Goal: Task Accomplishment & Management: Complete application form

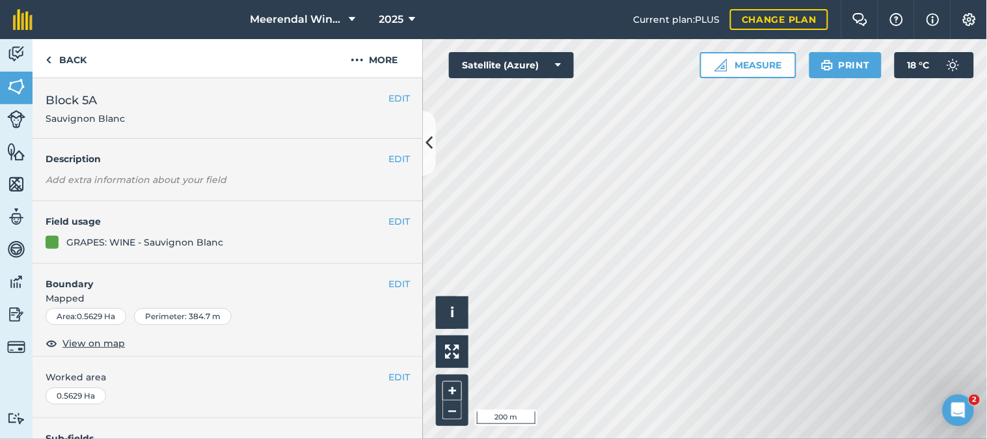
scroll to position [226, 0]
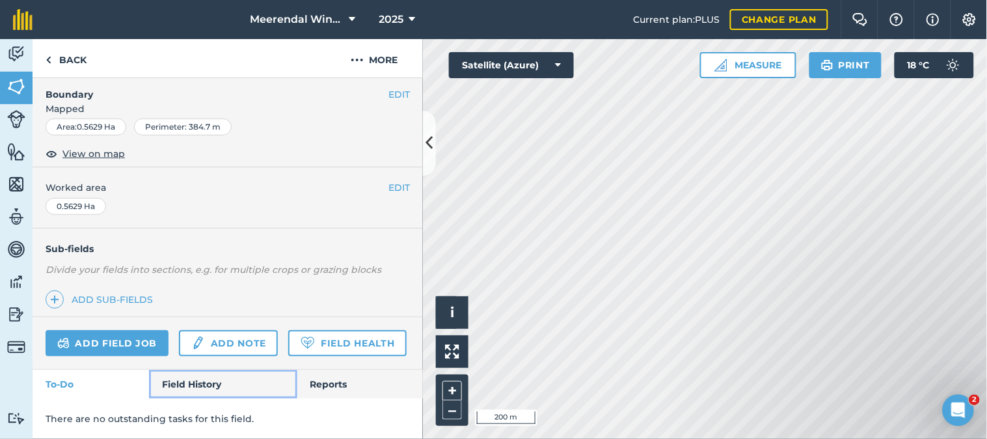
click at [198, 384] on link "Field History" at bounding box center [223, 384] width 148 height 29
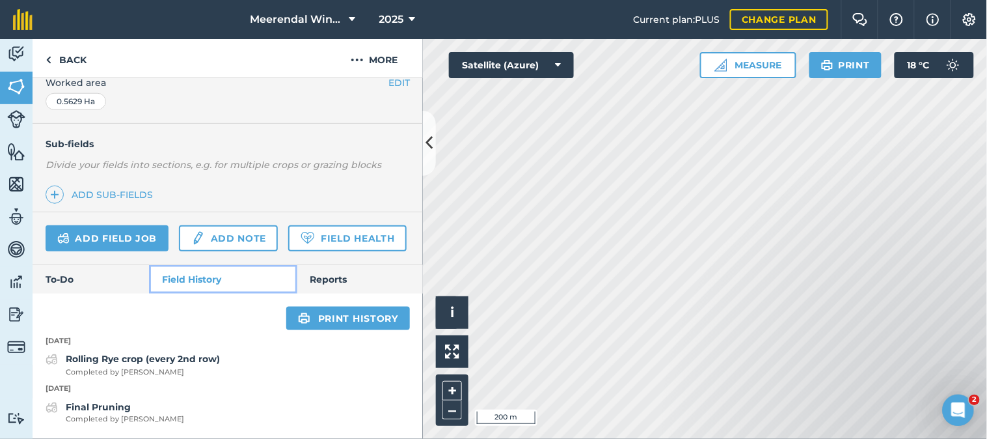
scroll to position [329, 0]
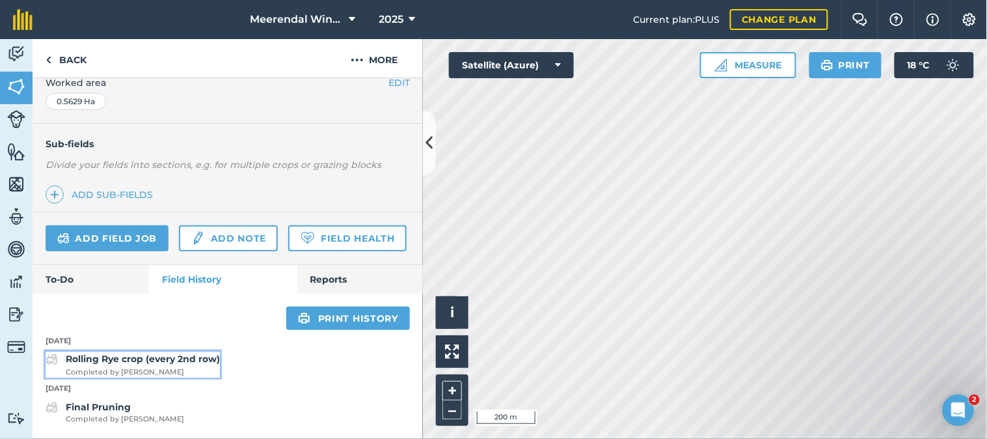
click at [127, 363] on strong "Rolling Rye crop (every 2nd row)" at bounding box center [143, 359] width 154 height 12
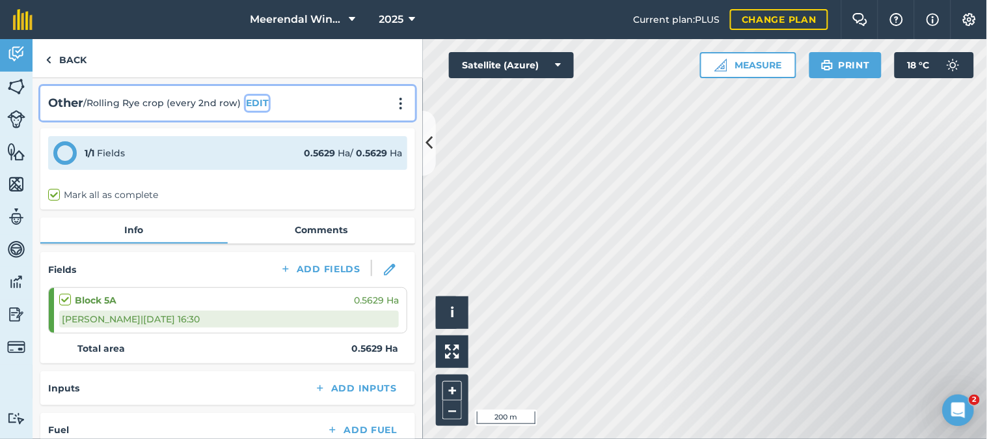
click at [252, 102] on button "EDIT" at bounding box center [257, 103] width 23 height 14
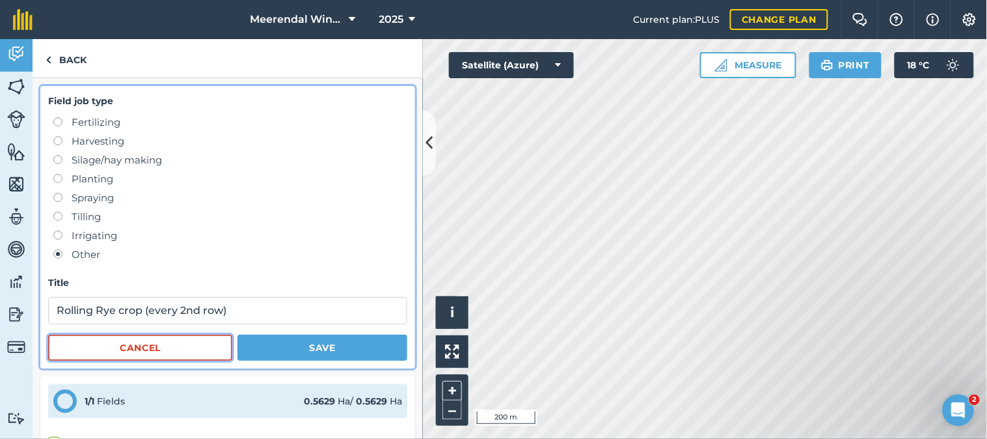
click at [128, 349] on button "Cancel" at bounding box center [140, 347] width 184 height 26
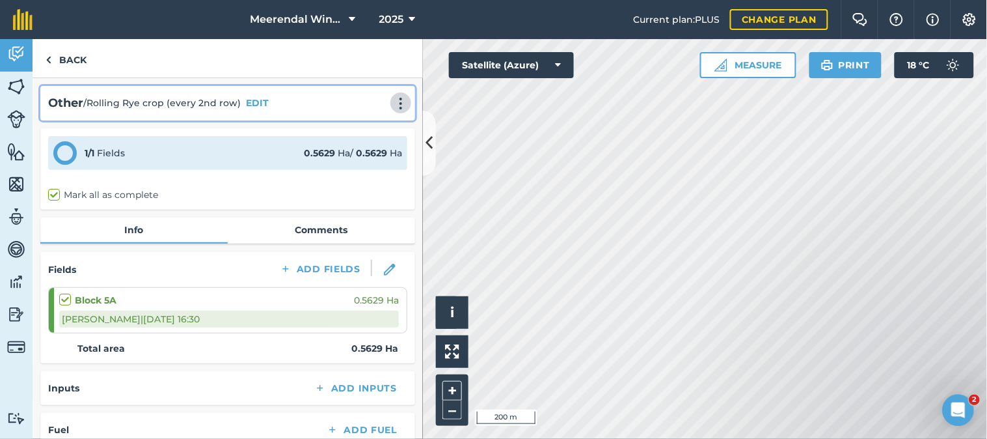
click at [393, 105] on img at bounding box center [401, 103] width 16 height 13
click at [361, 161] on link "Delete" at bounding box center [373, 163] width 83 height 26
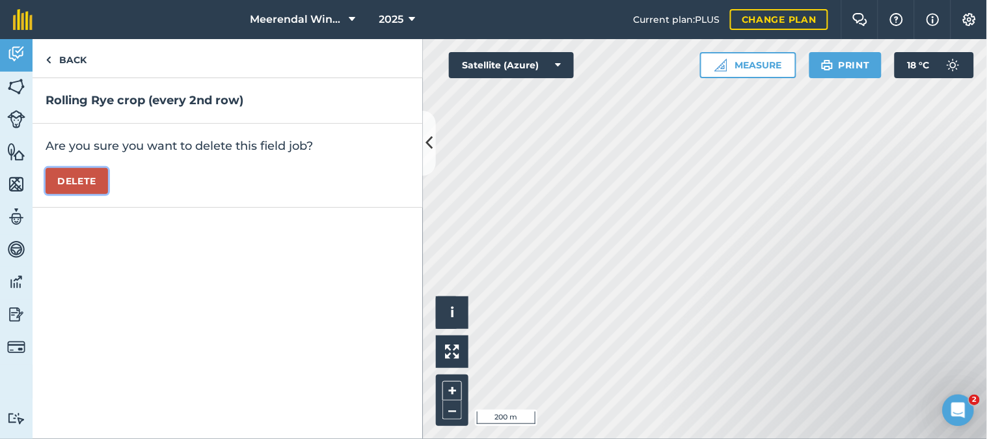
click at [94, 180] on button "Delete" at bounding box center [77, 181] width 62 height 26
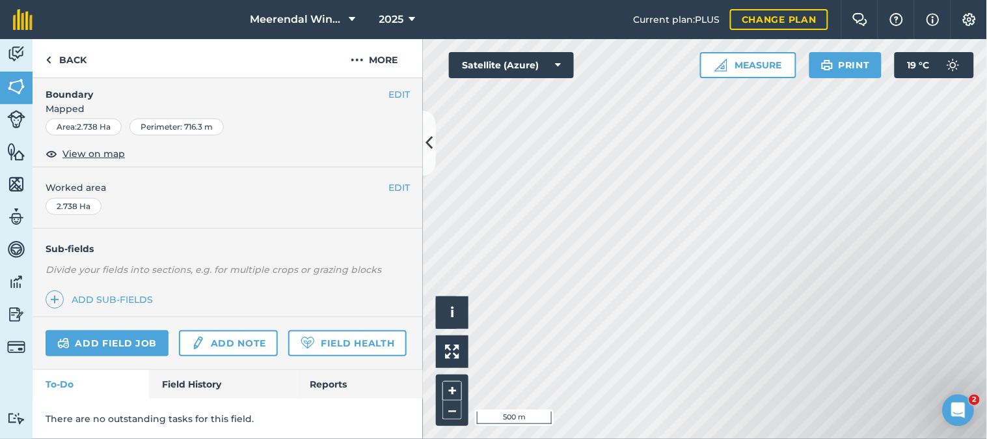
scroll to position [226, 0]
click at [204, 379] on link "Field History" at bounding box center [223, 384] width 148 height 29
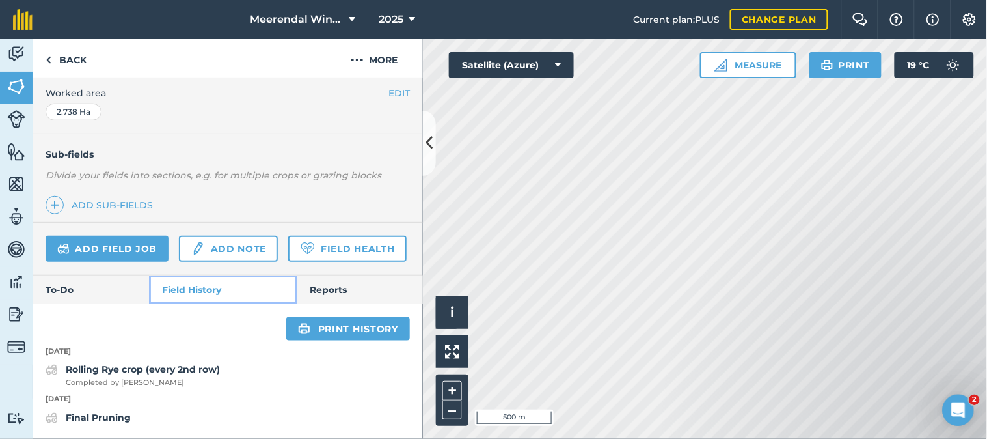
scroll to position [320, 0]
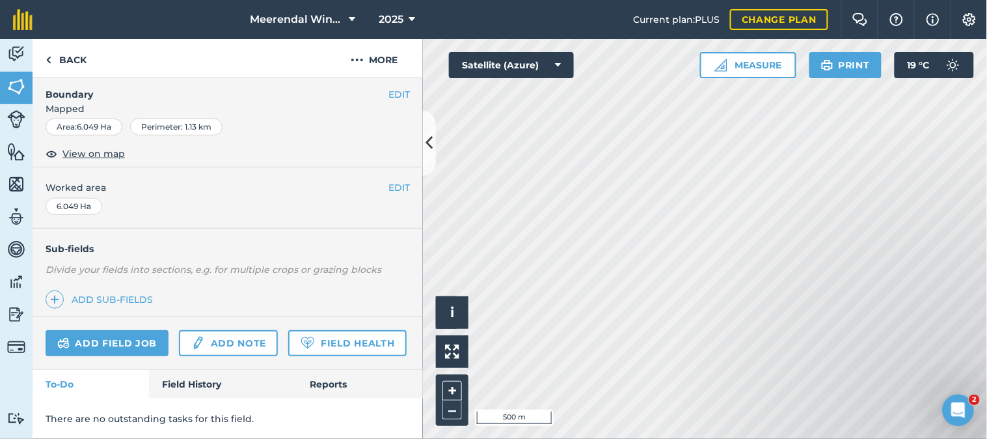
scroll to position [226, 0]
click at [198, 383] on link "Field History" at bounding box center [223, 384] width 148 height 29
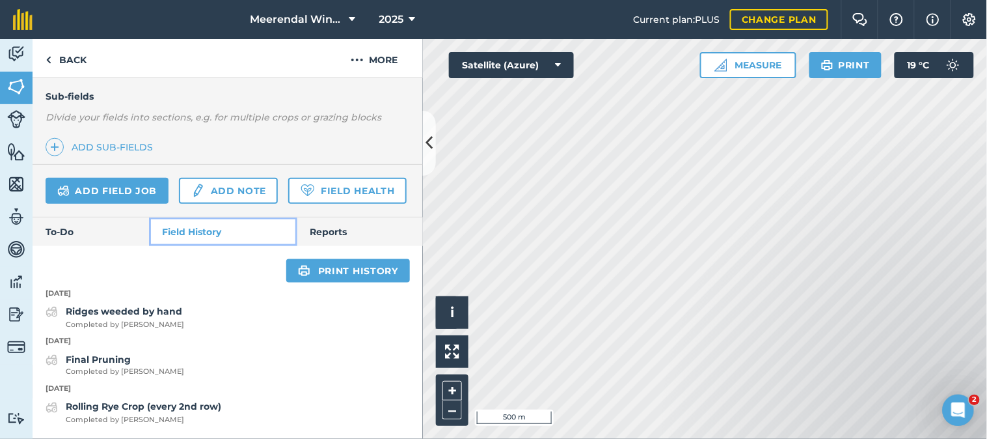
scroll to position [377, 0]
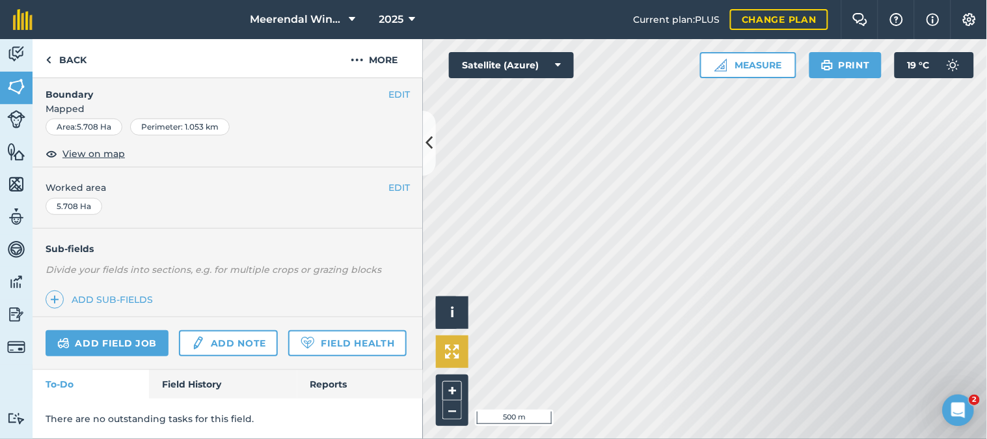
scroll to position [226, 0]
click at [211, 382] on link "Field History" at bounding box center [223, 384] width 148 height 29
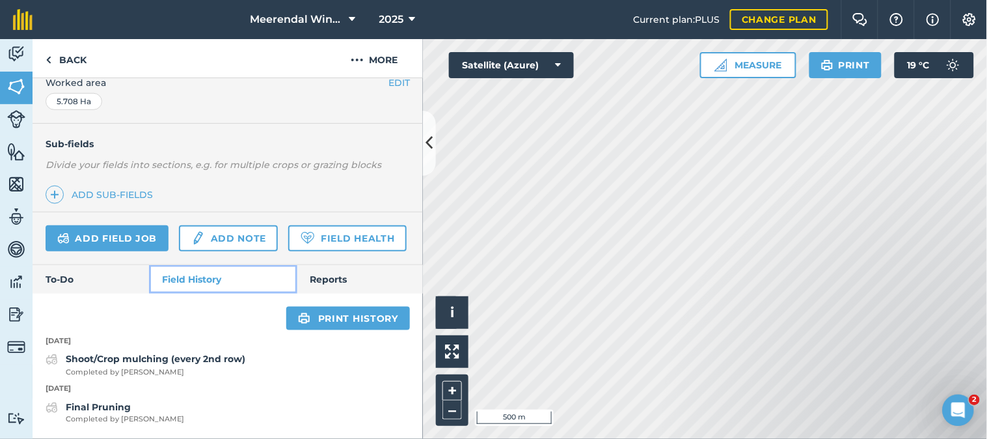
scroll to position [329, 0]
click at [126, 225] on link "Add field job" at bounding box center [107, 238] width 123 height 26
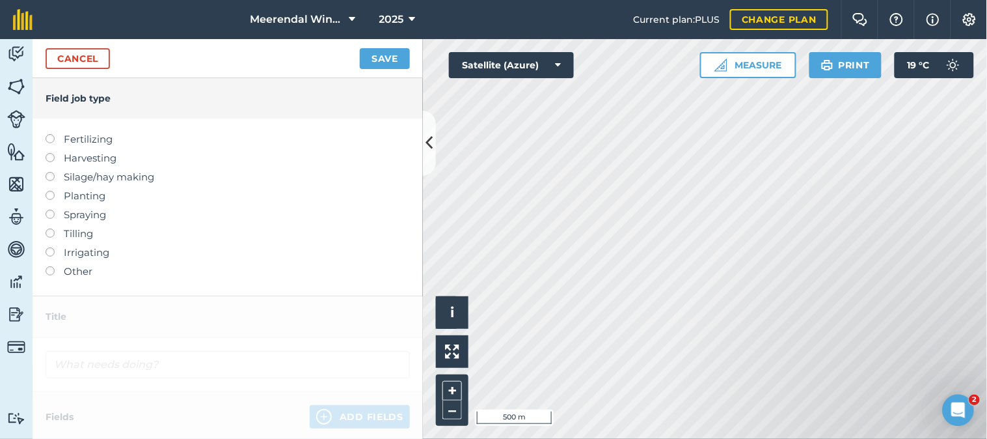
click at [50, 266] on label at bounding box center [55, 266] width 18 height 0
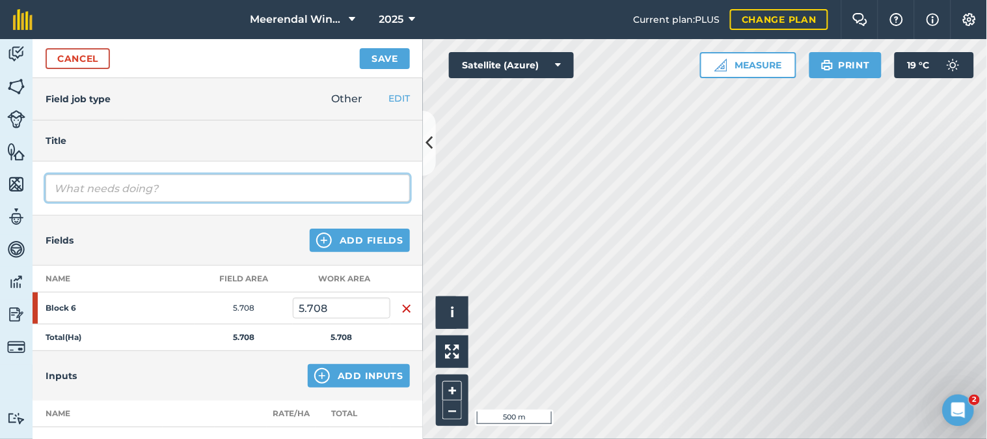
click at [112, 187] on input "text" at bounding box center [228, 187] width 364 height 27
type input "Rolling Rye crop (every 2nd row)"
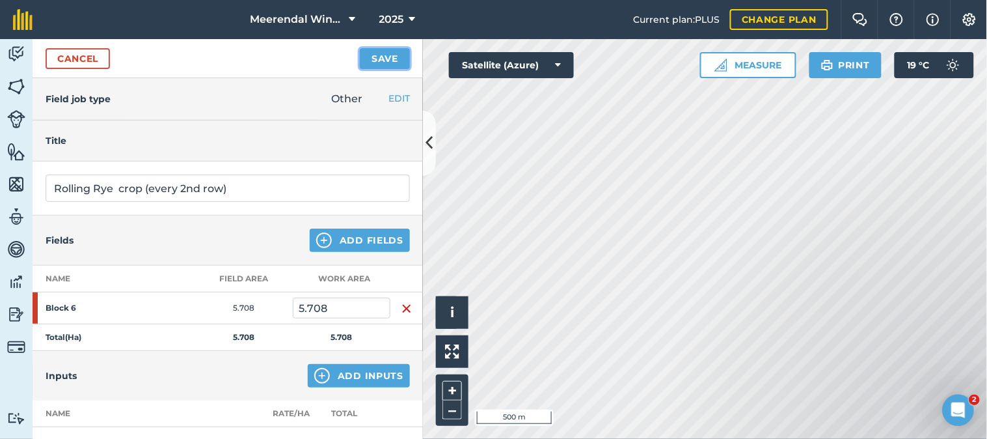
click at [385, 54] on button "Save" at bounding box center [385, 58] width 50 height 21
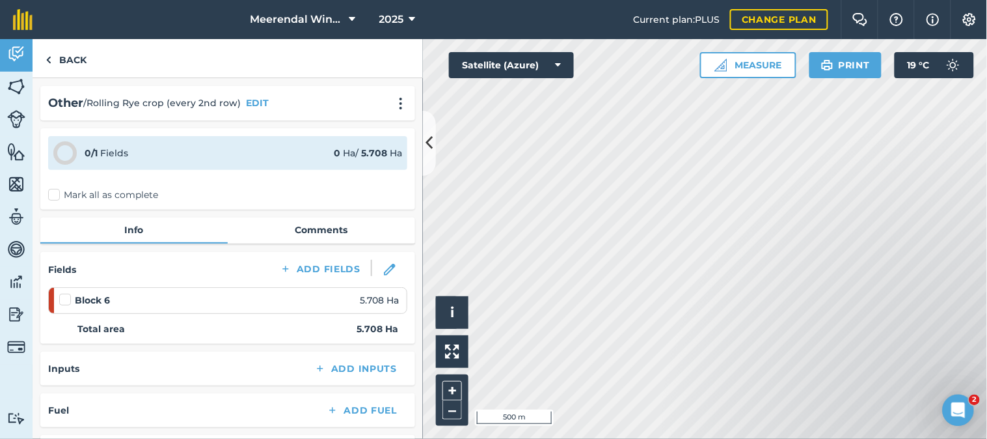
click at [64, 293] on label at bounding box center [67, 293] width 16 height 0
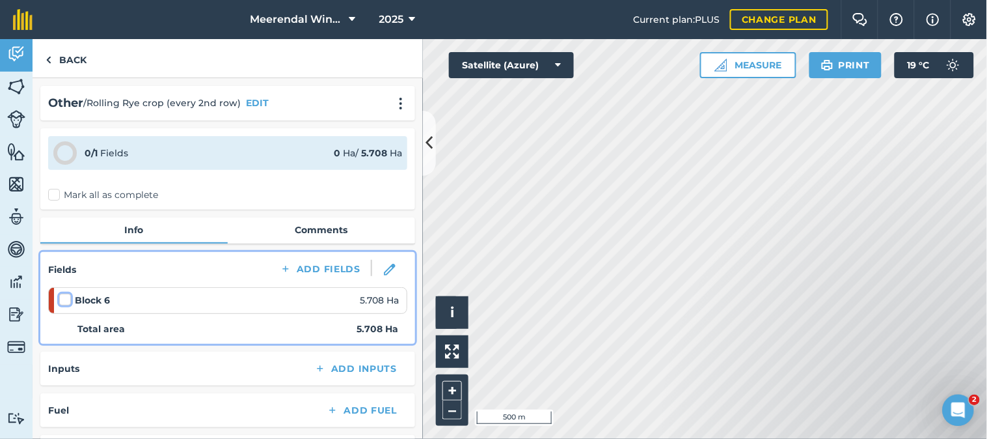
click at [64, 298] on input "checkbox" at bounding box center [63, 297] width 8 height 8
checkbox input "false"
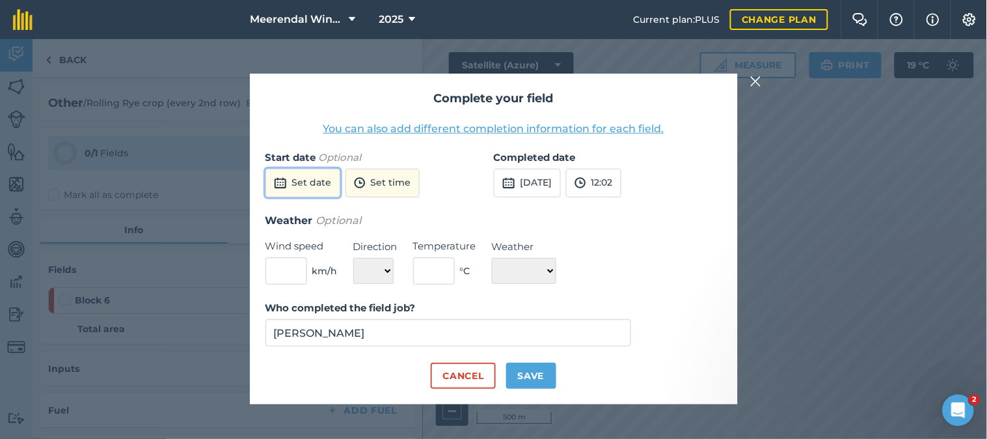
click at [323, 181] on button "Set date" at bounding box center [302, 183] width 75 height 29
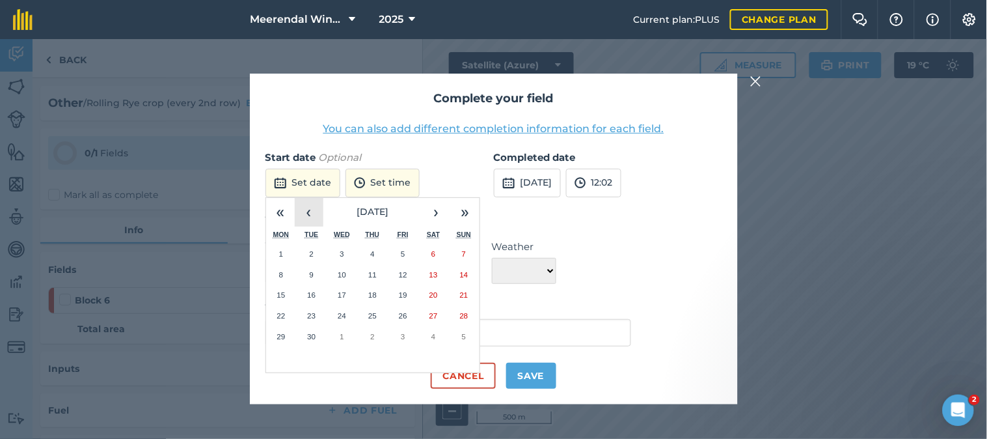
click at [313, 215] on button "‹" at bounding box center [309, 212] width 29 height 29
click at [282, 333] on abbr "25" at bounding box center [281, 336] width 8 height 8
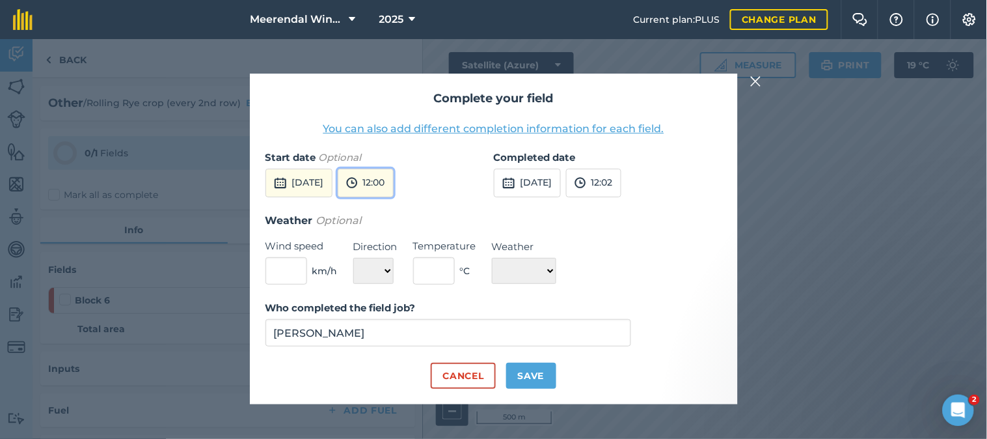
click at [394, 180] on button "12:00" at bounding box center [366, 183] width 56 height 29
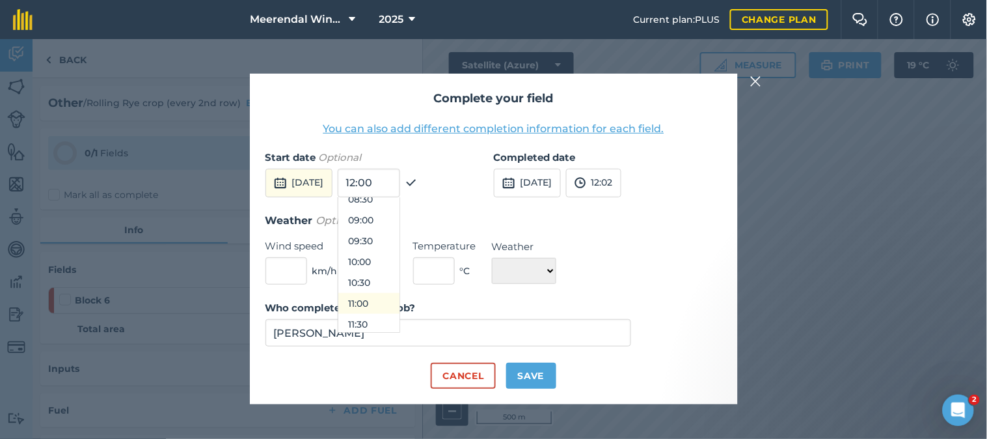
scroll to position [293, 0]
click at [399, 248] on button "08:00" at bounding box center [368, 248] width 61 height 21
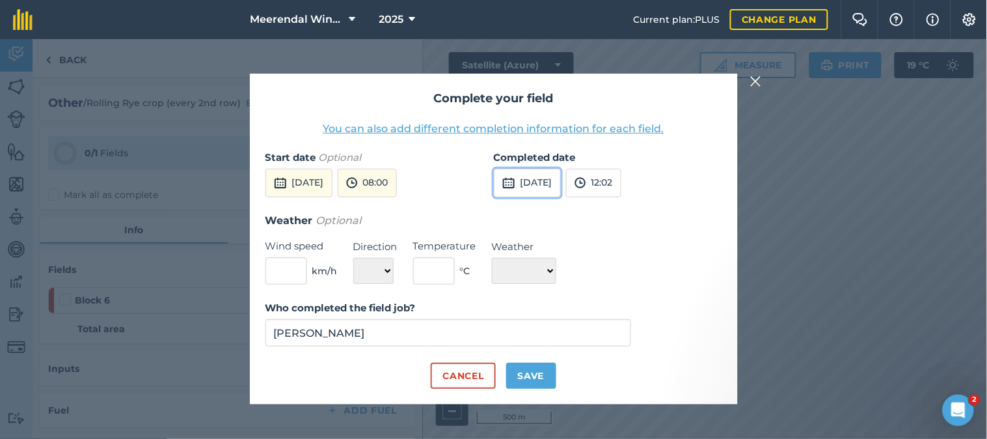
click at [561, 187] on button "[DATE]" at bounding box center [527, 183] width 67 height 29
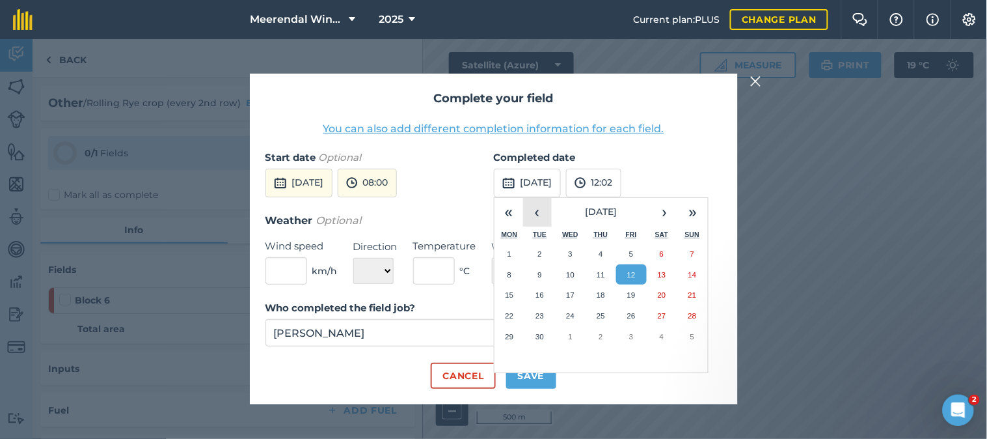
click at [536, 212] on button "‹" at bounding box center [537, 212] width 29 height 29
click at [509, 332] on abbr "25" at bounding box center [509, 336] width 8 height 8
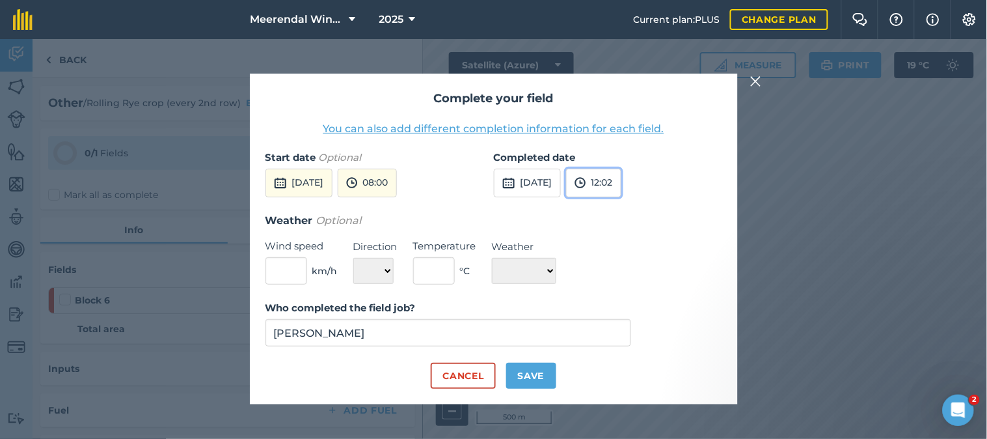
click at [621, 186] on button "12:02" at bounding box center [593, 183] width 55 height 29
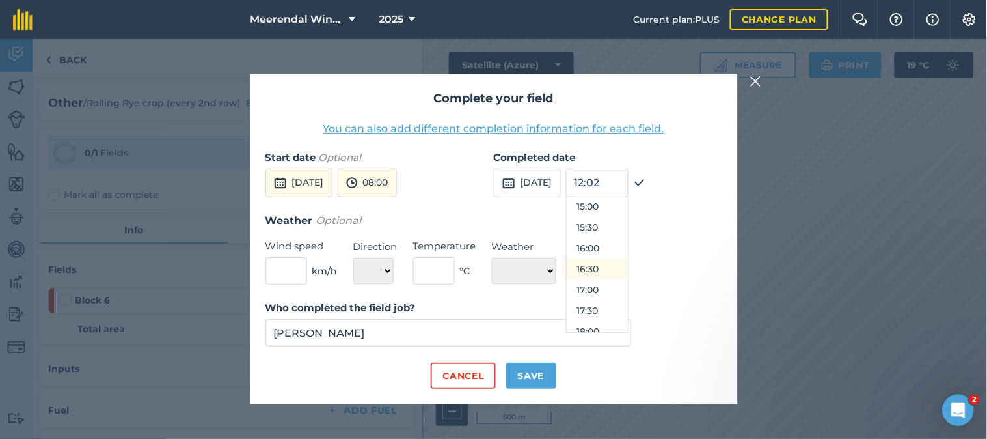
scroll to position [603, 0]
click at [627, 269] on button "16:00" at bounding box center [597, 272] width 61 height 21
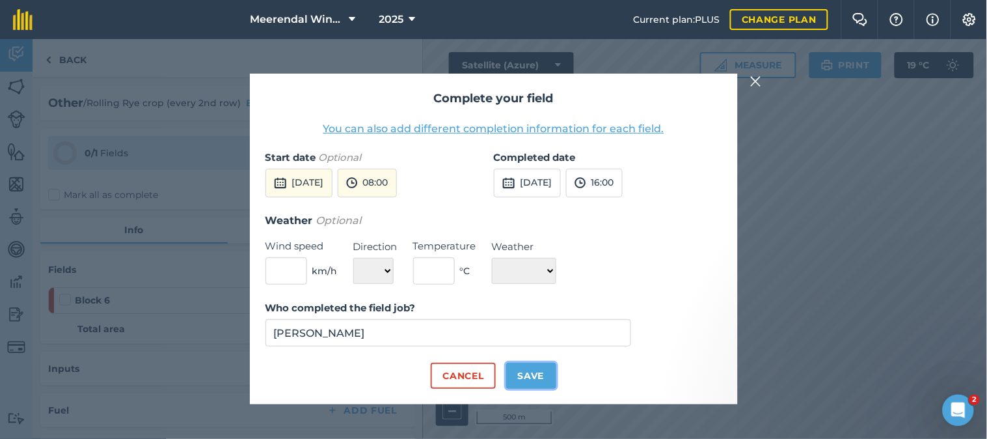
click at [531, 374] on button "Save" at bounding box center [531, 375] width 50 height 26
checkbox input "true"
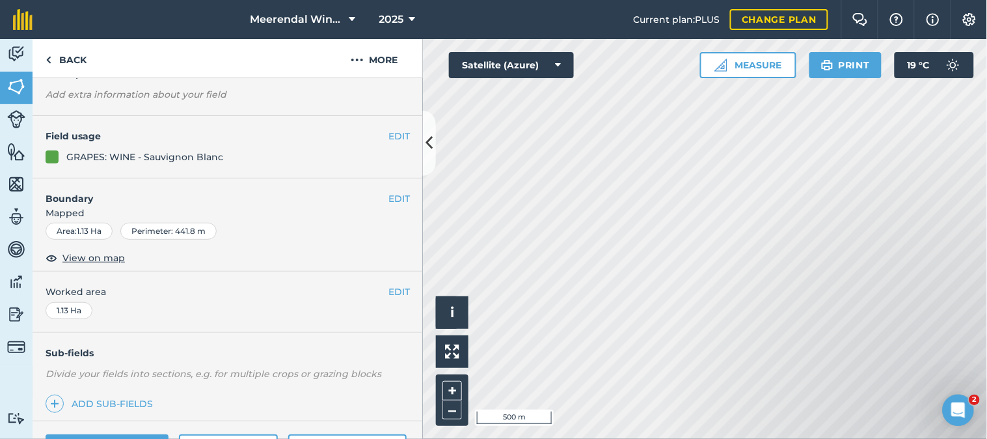
scroll to position [226, 0]
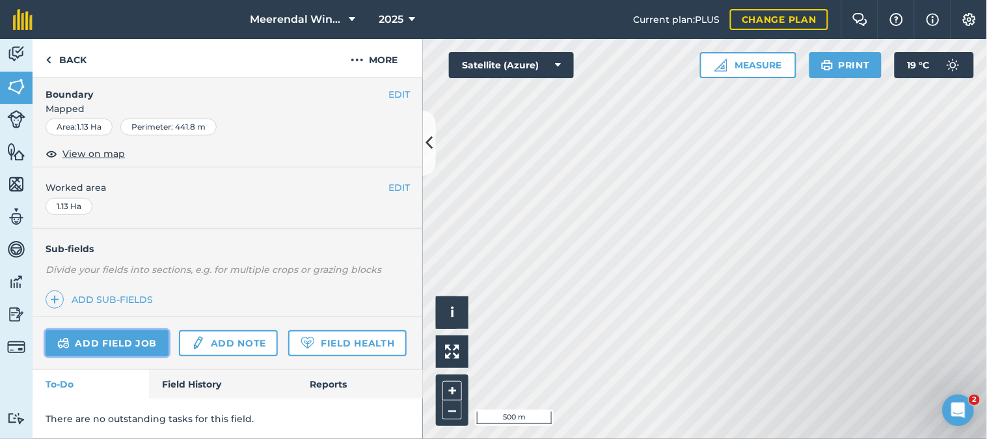
click at [124, 330] on link "Add field job" at bounding box center [107, 343] width 123 height 26
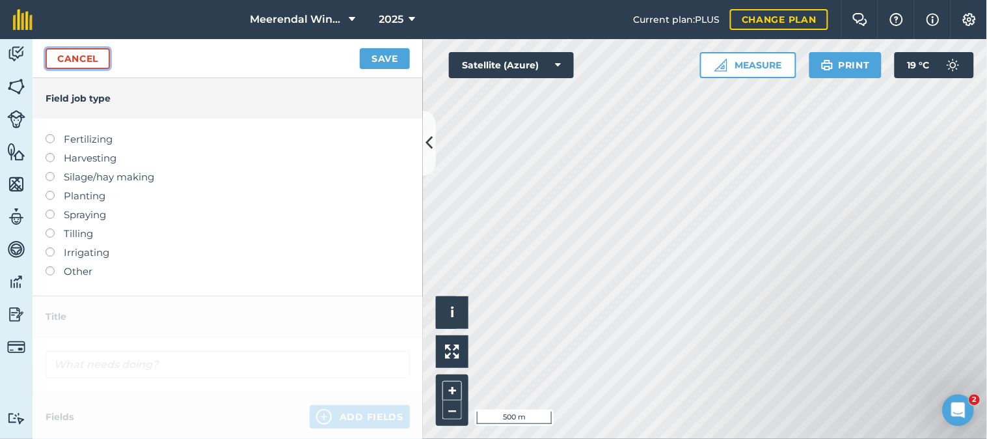
click at [87, 53] on link "Cancel" at bounding box center [78, 58] width 64 height 21
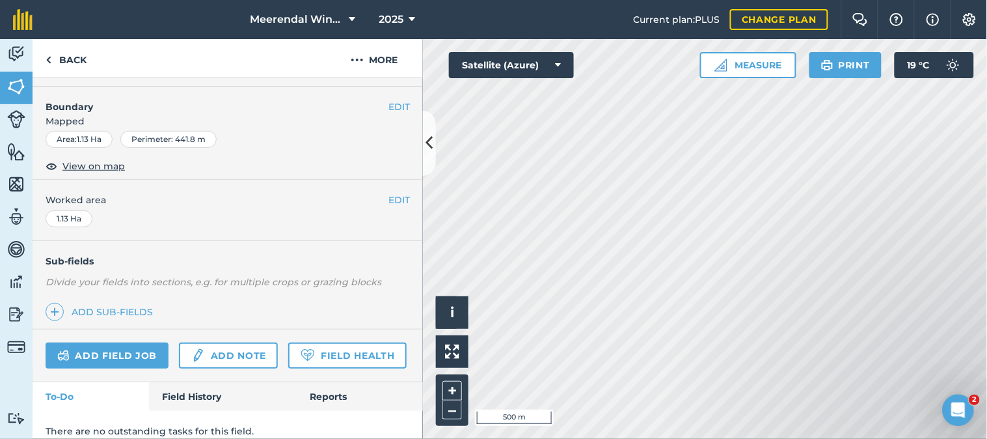
scroll to position [226, 0]
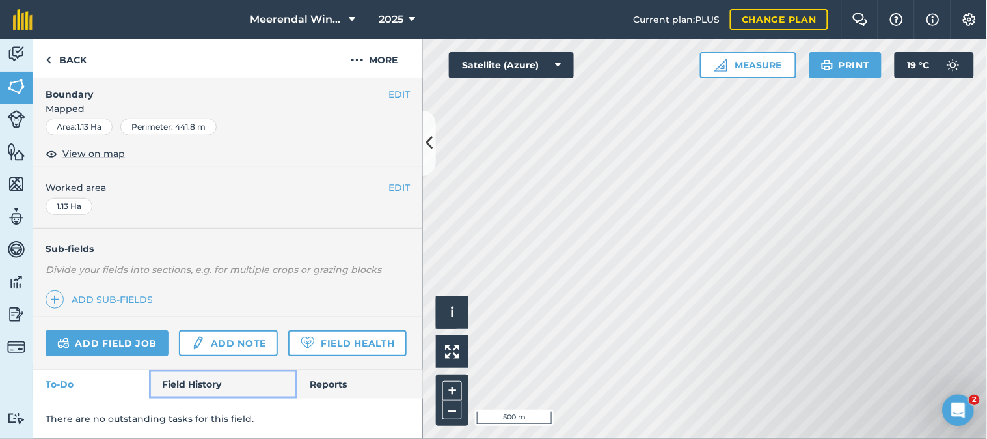
click at [199, 385] on link "Field History" at bounding box center [223, 384] width 148 height 29
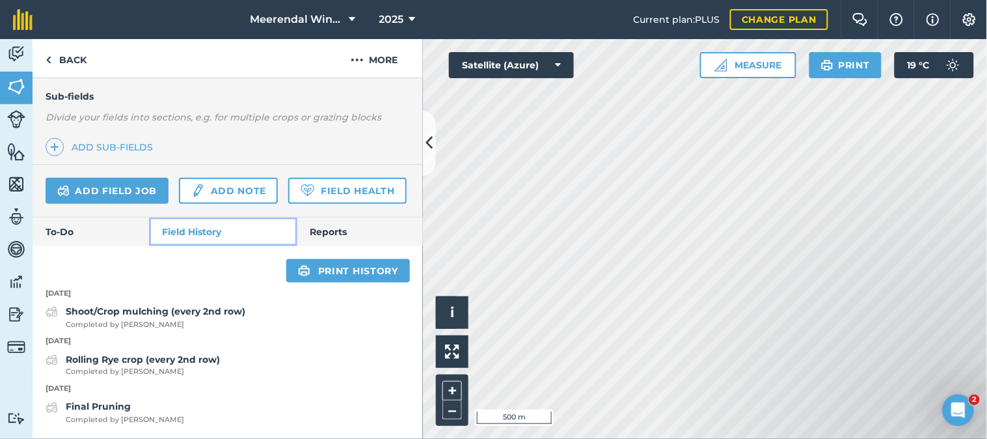
scroll to position [377, 0]
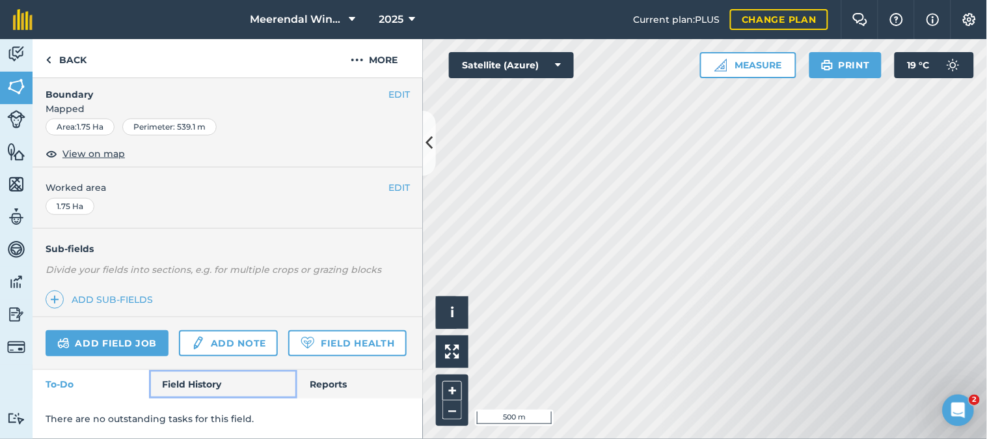
click at [174, 375] on link "Field History" at bounding box center [223, 384] width 148 height 29
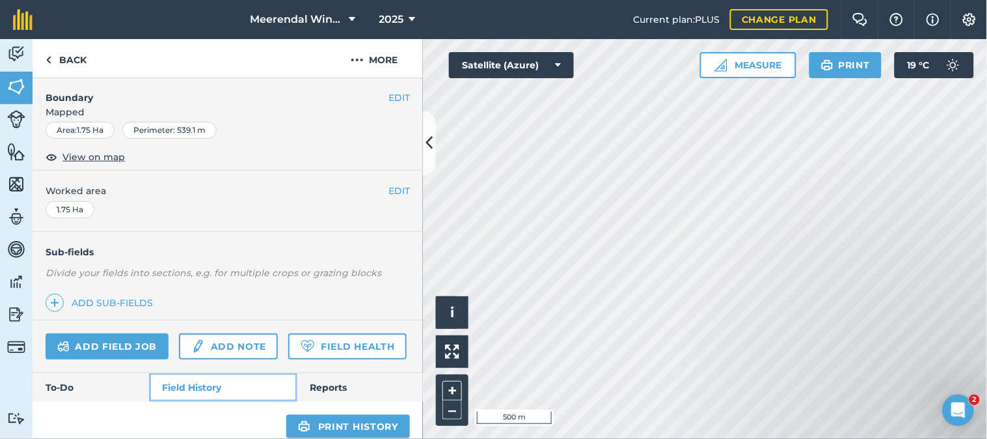
scroll to position [185, 0]
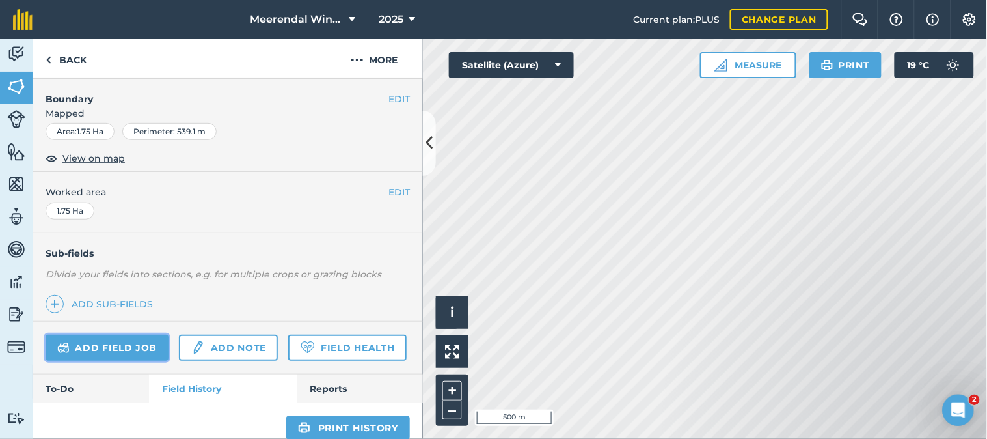
click at [122, 343] on link "Add field job" at bounding box center [107, 347] width 123 height 26
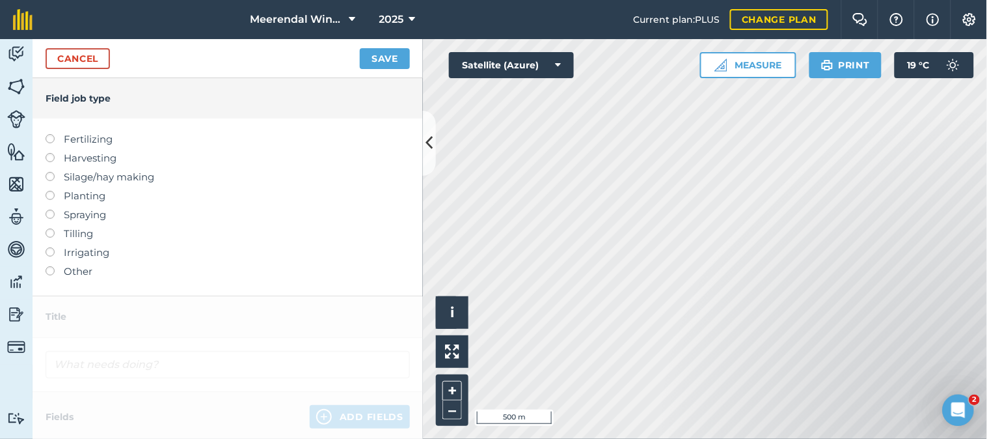
click at [49, 266] on label at bounding box center [55, 266] width 18 height 0
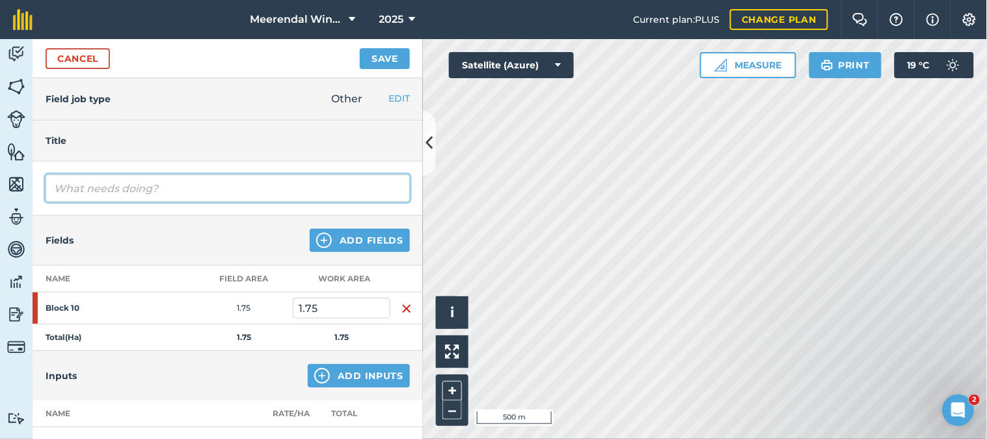
click at [81, 191] on input "text" at bounding box center [228, 187] width 364 height 27
type input "Rolling Cover crop (every 2nd row)"
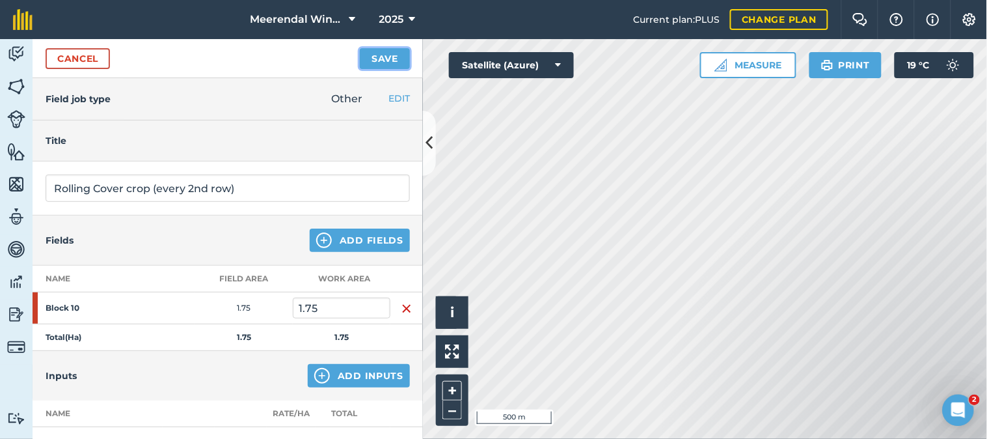
click at [378, 59] on button "Save" at bounding box center [385, 58] width 50 height 21
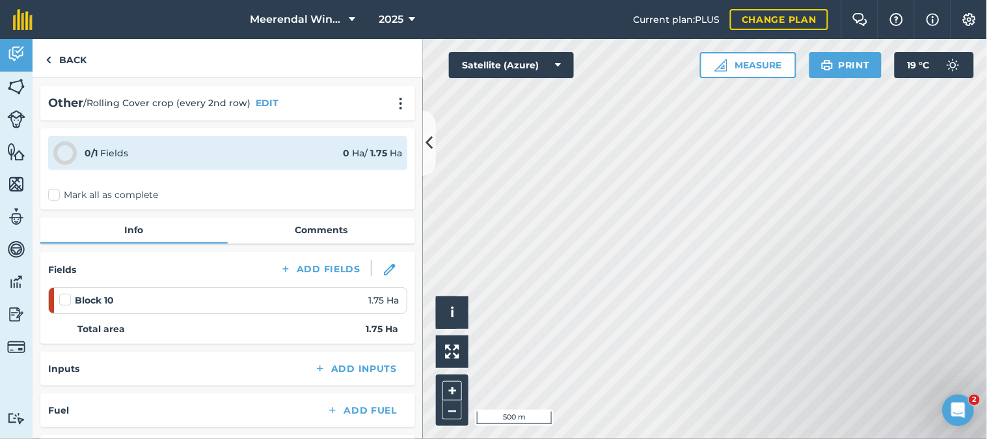
click at [62, 293] on label at bounding box center [67, 293] width 16 height 0
click at [62, 295] on input "checkbox" at bounding box center [63, 297] width 8 height 8
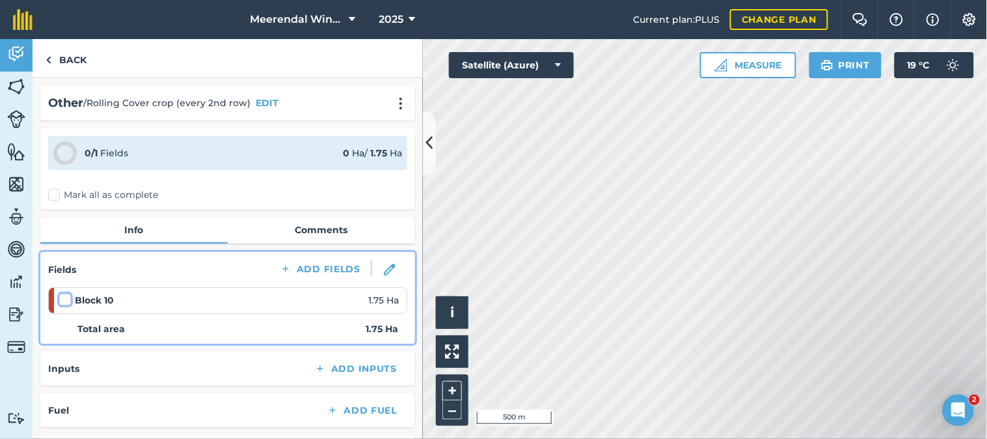
checkbox input "false"
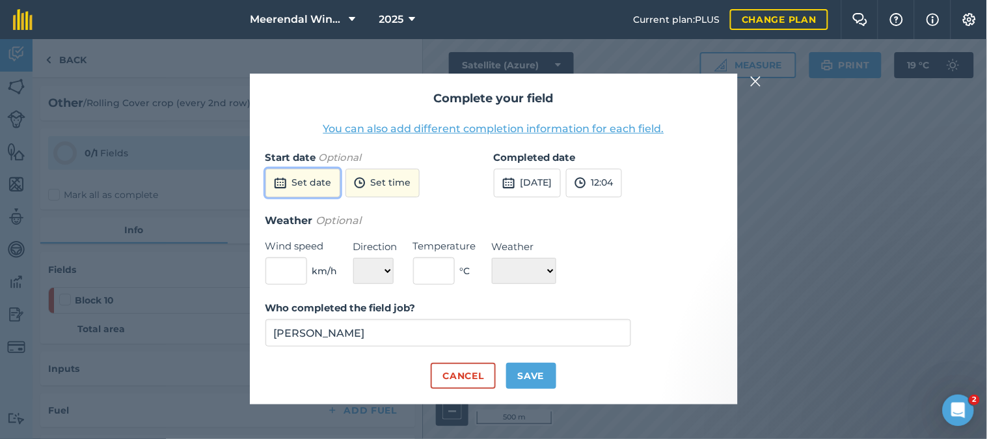
click at [317, 180] on button "Set date" at bounding box center [302, 183] width 75 height 29
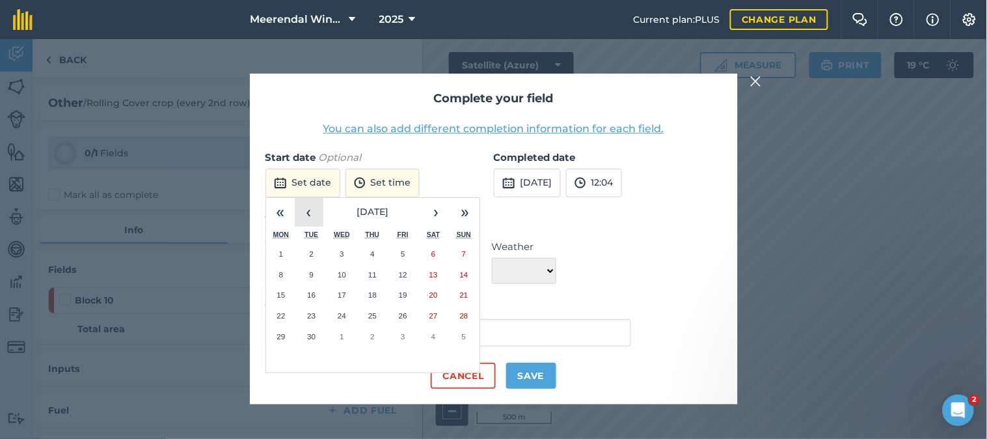
click at [311, 215] on button "‹" at bounding box center [309, 212] width 29 height 29
click at [312, 336] on abbr "26" at bounding box center [311, 336] width 8 height 8
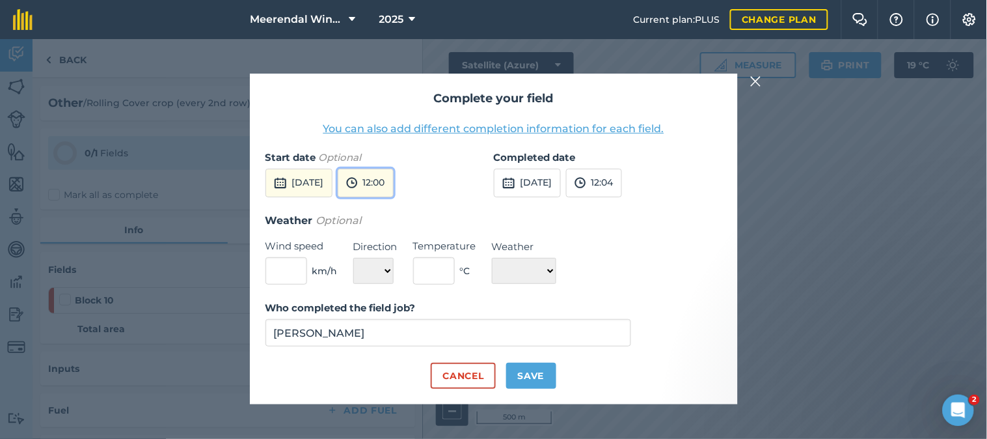
click at [394, 183] on button "12:00" at bounding box center [366, 183] width 56 height 29
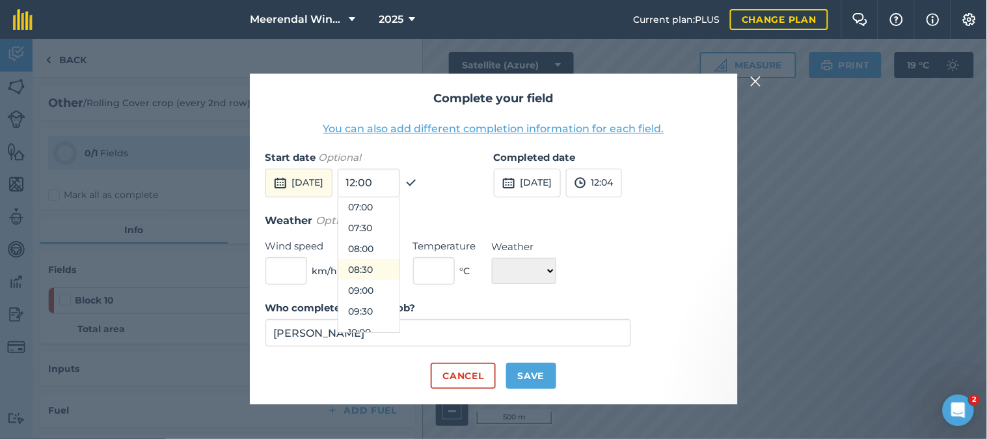
scroll to position [220, 0]
click at [398, 321] on button "08:00" at bounding box center [368, 321] width 61 height 21
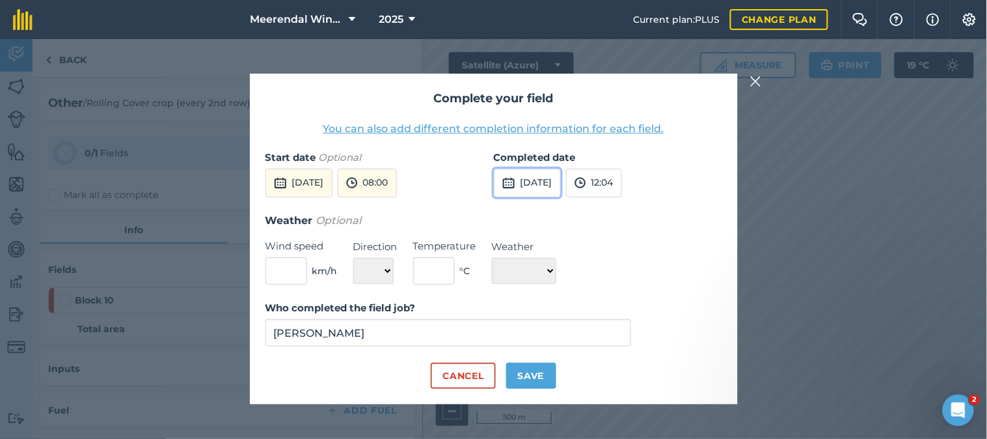
click at [541, 181] on button "[DATE]" at bounding box center [527, 183] width 67 height 29
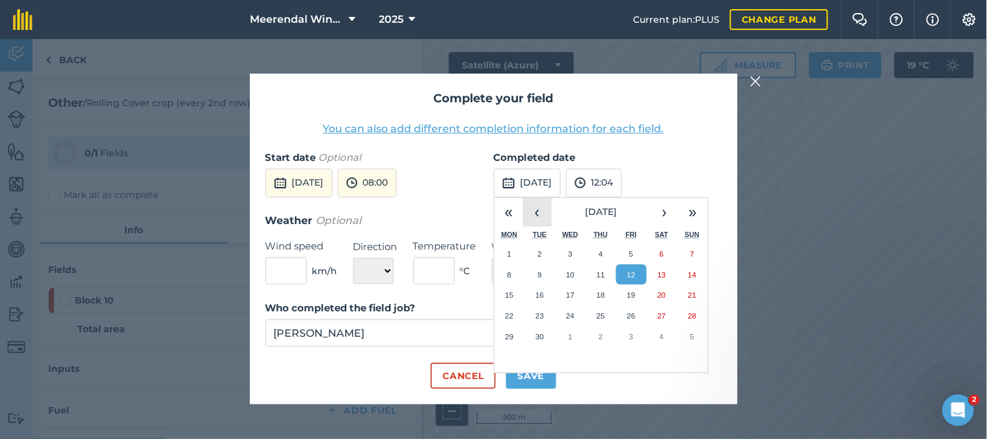
click at [541, 216] on button "‹" at bounding box center [537, 212] width 29 height 29
click at [541, 336] on abbr "26" at bounding box center [540, 336] width 8 height 8
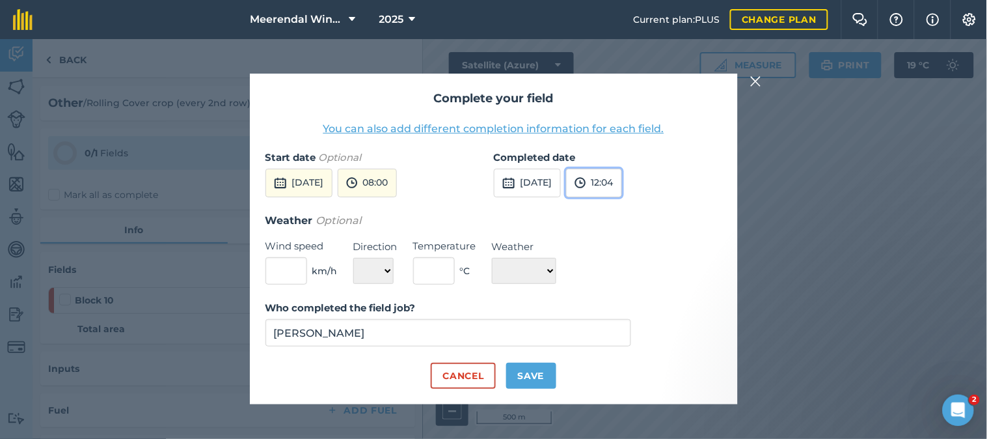
click at [622, 183] on button "12:04" at bounding box center [594, 183] width 56 height 29
click at [627, 265] on button "12:30" at bounding box center [597, 270] width 61 height 21
click at [541, 374] on button "Save" at bounding box center [531, 375] width 50 height 26
checkbox input "true"
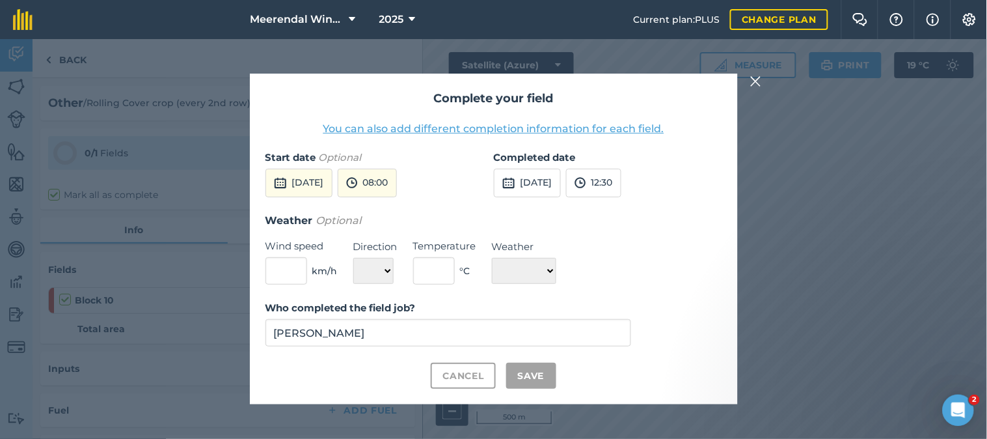
checkbox input "true"
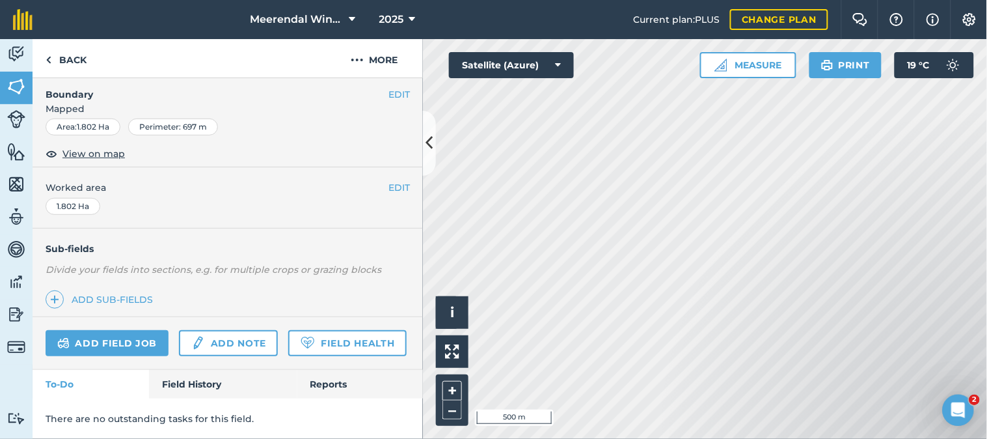
scroll to position [226, 0]
click at [107, 330] on link "Add field job" at bounding box center [107, 343] width 123 height 26
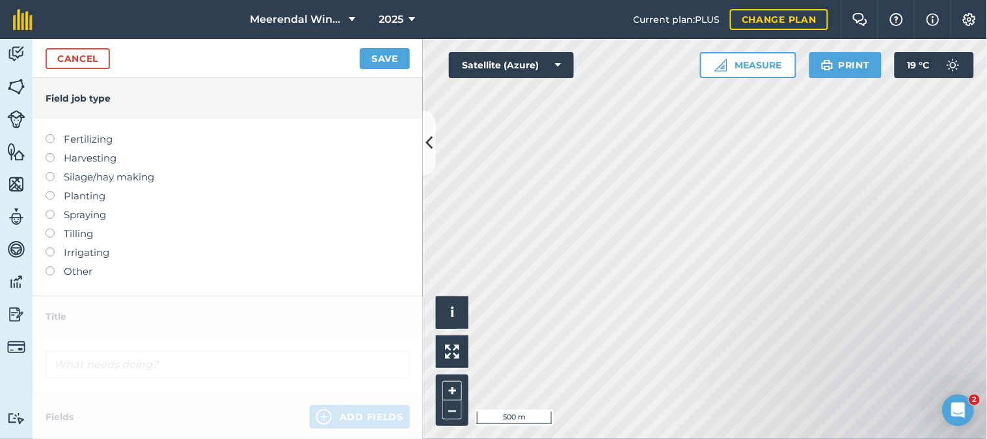
click at [49, 266] on label at bounding box center [55, 266] width 18 height 0
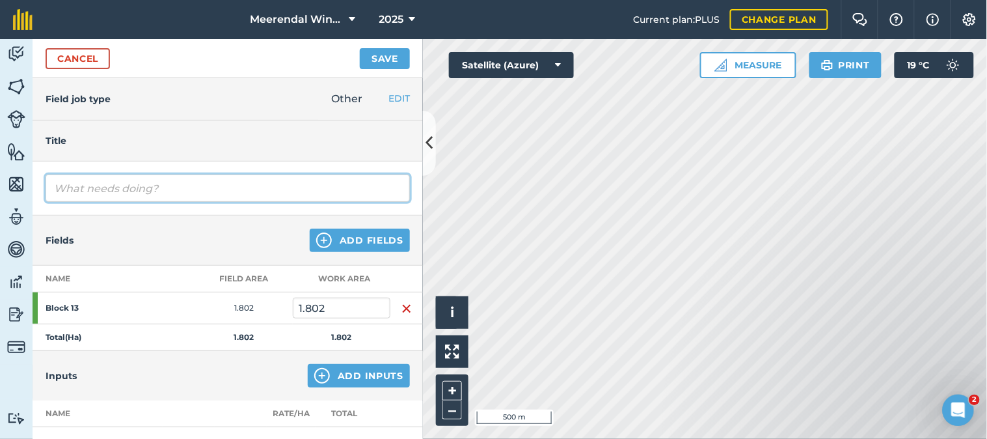
click at [92, 191] on input "text" at bounding box center [228, 187] width 364 height 27
type input "Rolling Rye crop (every 2nd row)"
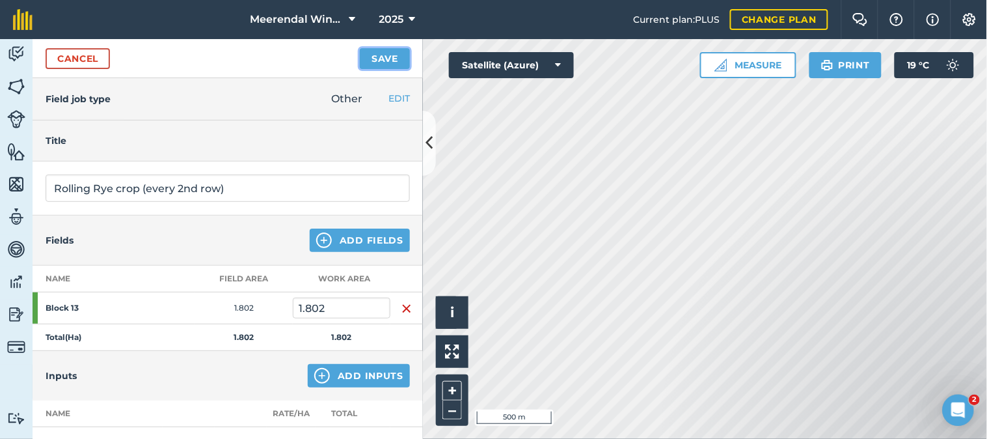
click at [390, 54] on button "Save" at bounding box center [385, 58] width 50 height 21
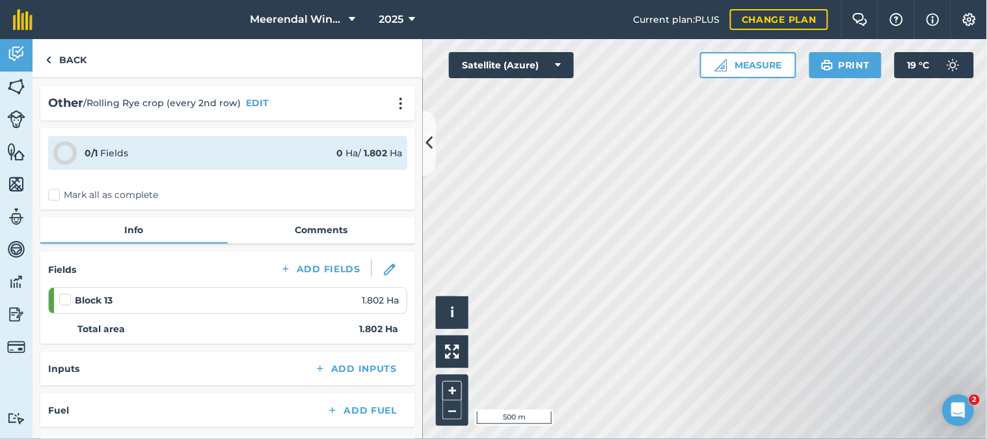
click at [66, 293] on label at bounding box center [67, 293] width 16 height 0
click at [66, 295] on input "checkbox" at bounding box center [63, 297] width 8 height 8
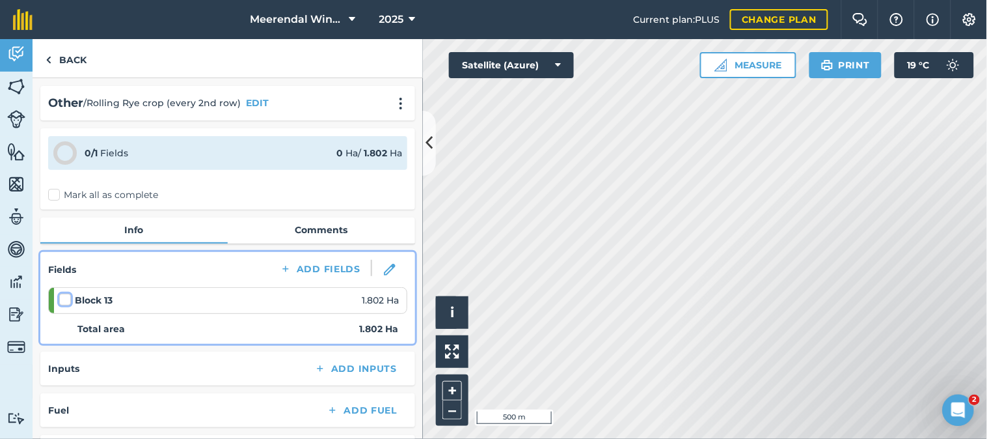
checkbox input "false"
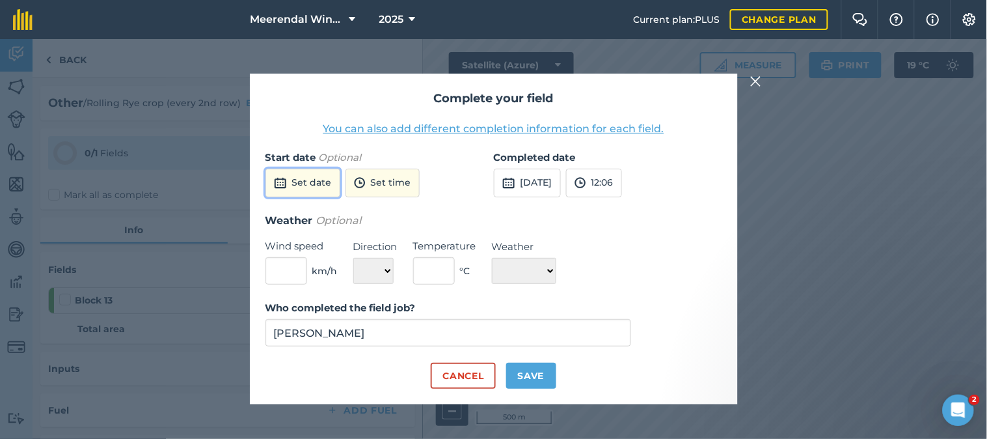
click at [307, 181] on button "Set date" at bounding box center [302, 183] width 75 height 29
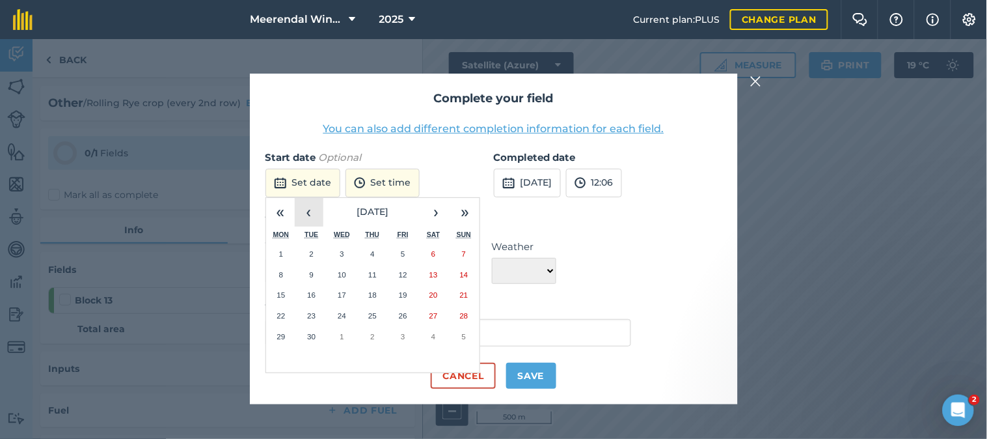
click at [308, 215] on button "‹" at bounding box center [309, 212] width 29 height 29
click at [315, 334] on abbr "26" at bounding box center [311, 336] width 8 height 8
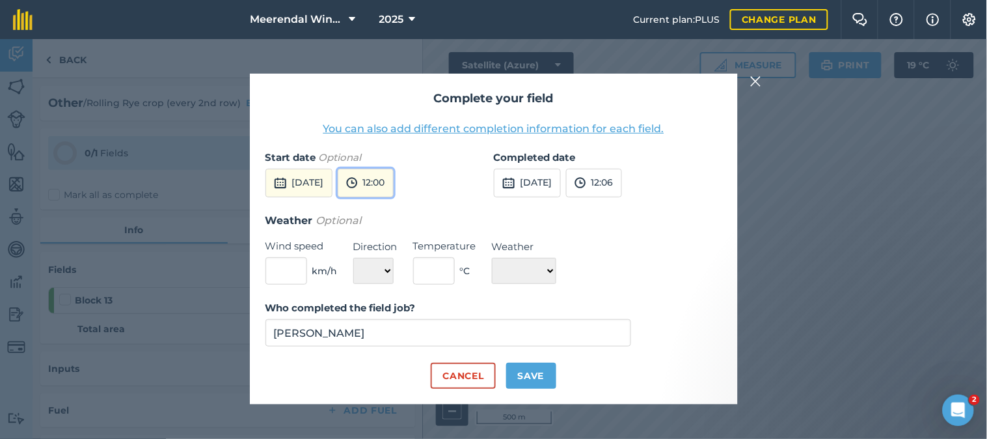
click at [394, 178] on button "12:00" at bounding box center [366, 183] width 56 height 29
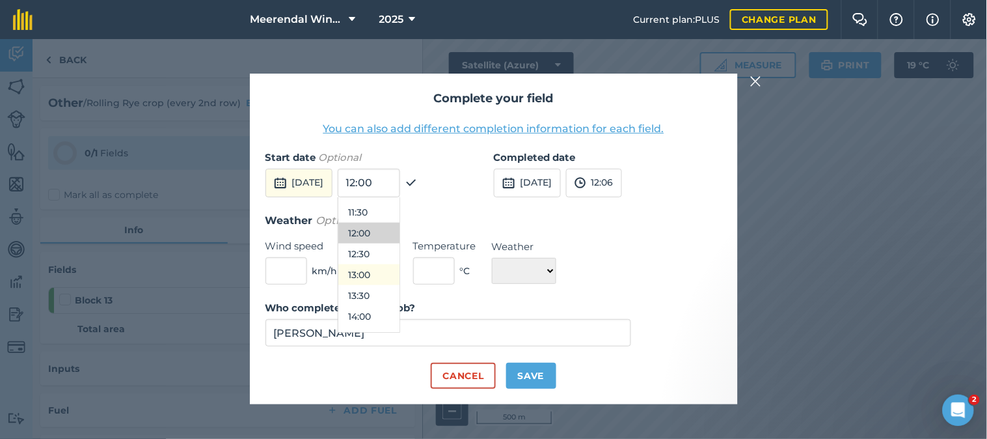
scroll to position [510, 0]
click at [397, 261] on button "13:30" at bounding box center [368, 261] width 61 height 21
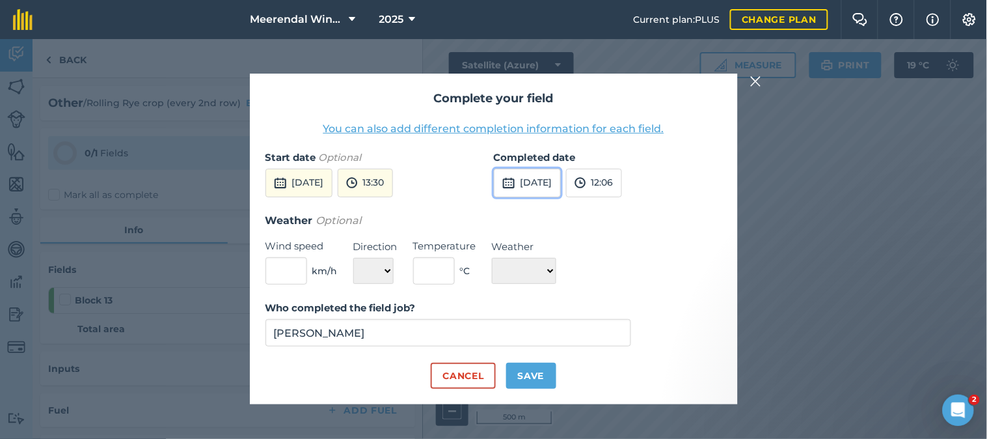
click at [561, 180] on button "[DATE]" at bounding box center [527, 183] width 67 height 29
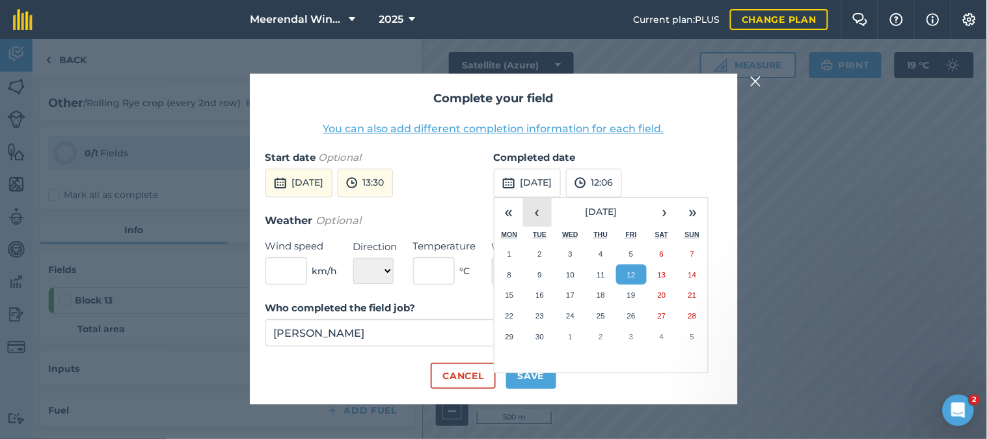
click at [536, 208] on button "‹" at bounding box center [537, 212] width 29 height 29
click at [540, 336] on abbr "26" at bounding box center [540, 336] width 8 height 8
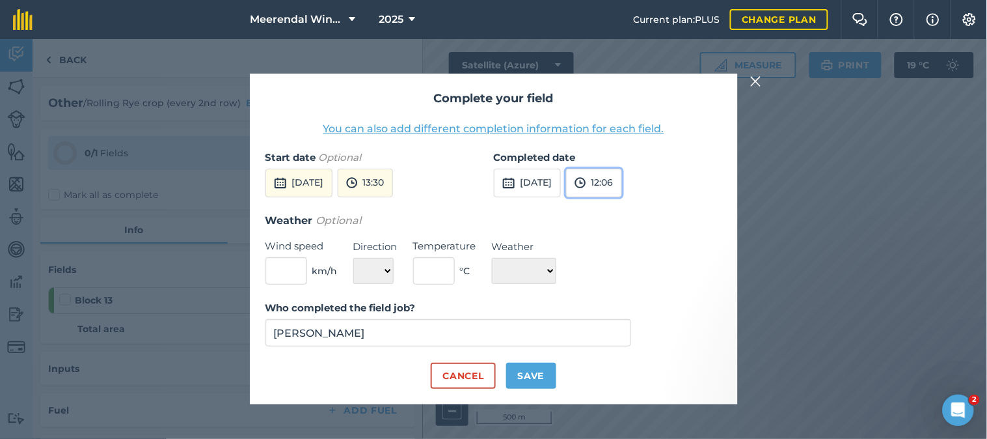
click at [622, 180] on button "12:06" at bounding box center [594, 183] width 56 height 29
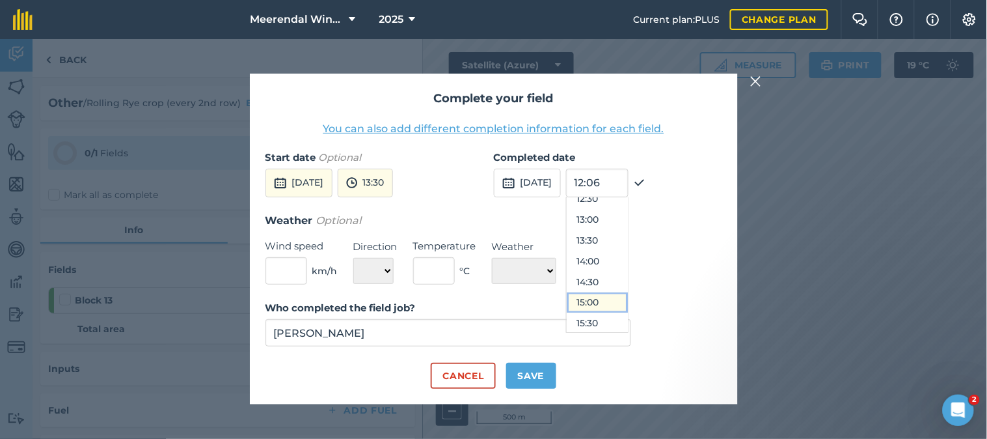
click at [627, 297] on button "15:00" at bounding box center [597, 302] width 61 height 21
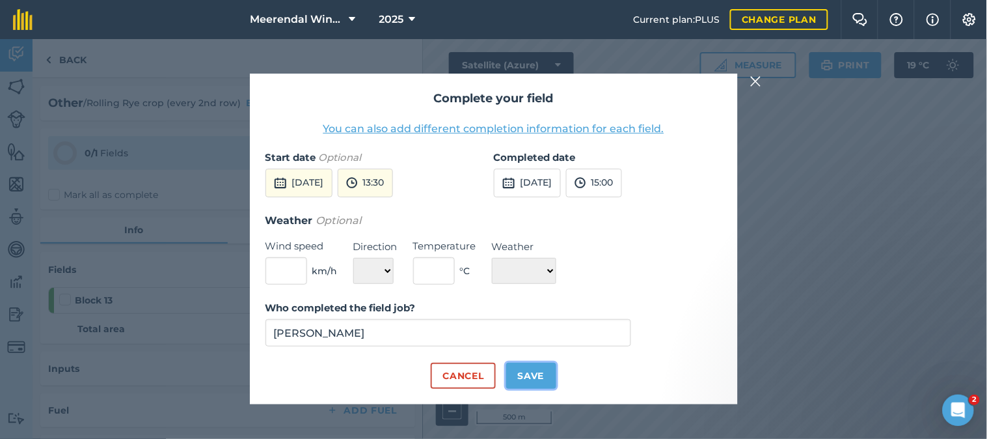
click at [530, 368] on button "Save" at bounding box center [531, 375] width 50 height 26
checkbox input "true"
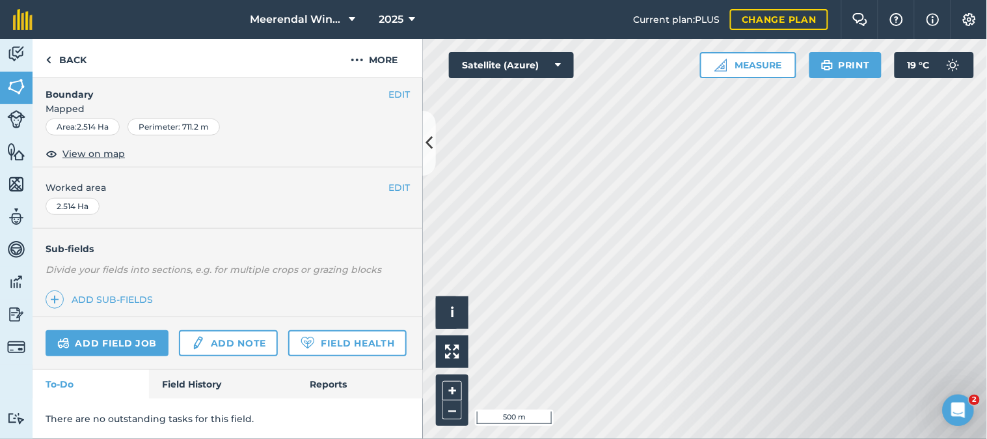
scroll to position [226, 0]
click at [120, 330] on link "Add field job" at bounding box center [107, 343] width 123 height 26
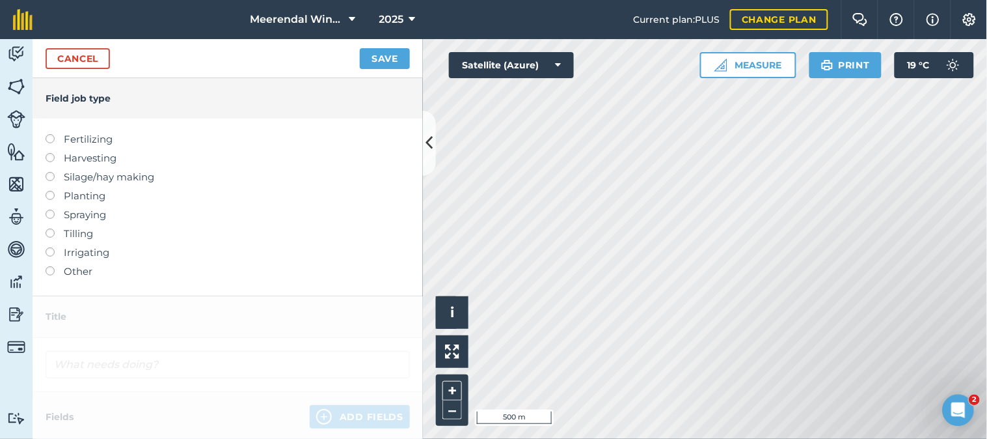
click at [52, 266] on label at bounding box center [55, 266] width 18 height 0
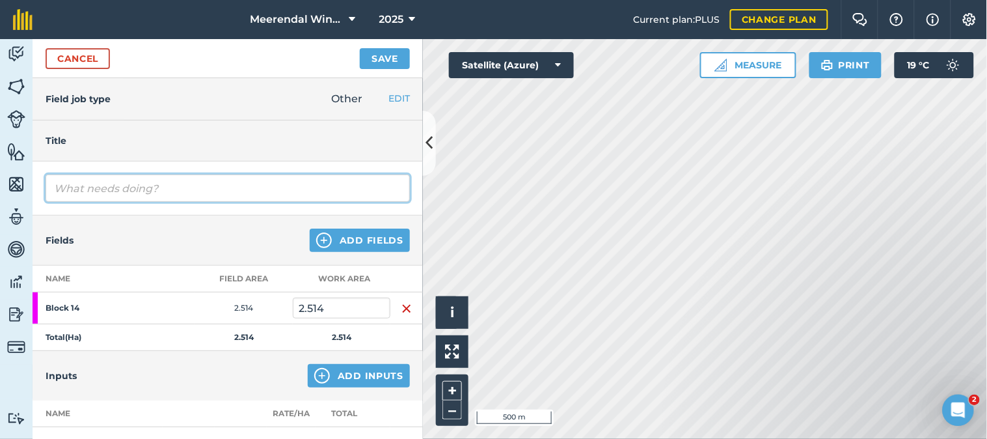
click at [98, 187] on input "text" at bounding box center [228, 187] width 364 height 27
type input "Rolling Rye crop (every 2nd row)"
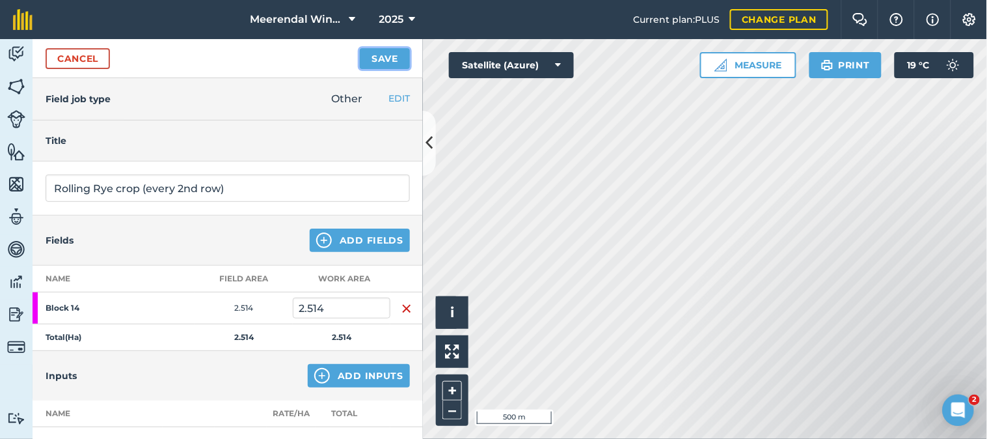
click at [387, 57] on button "Save" at bounding box center [385, 58] width 50 height 21
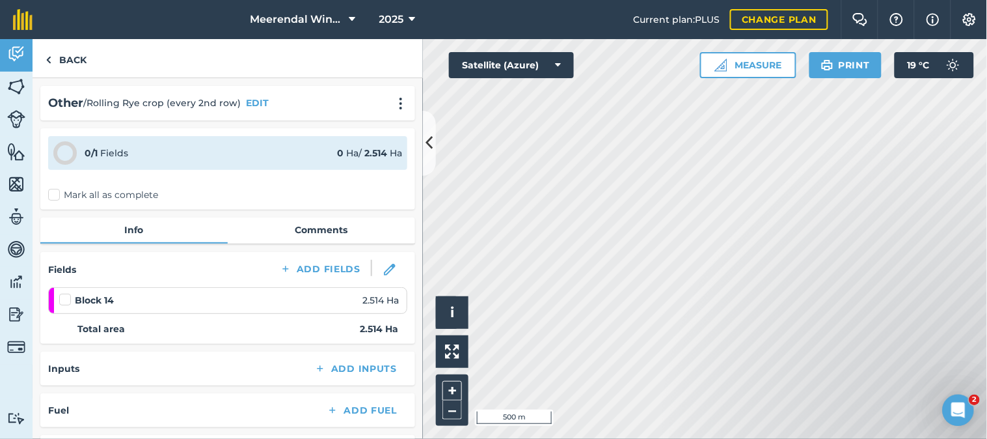
click at [66, 293] on label at bounding box center [67, 293] width 16 height 0
click at [66, 293] on input "checkbox" at bounding box center [63, 297] width 8 height 8
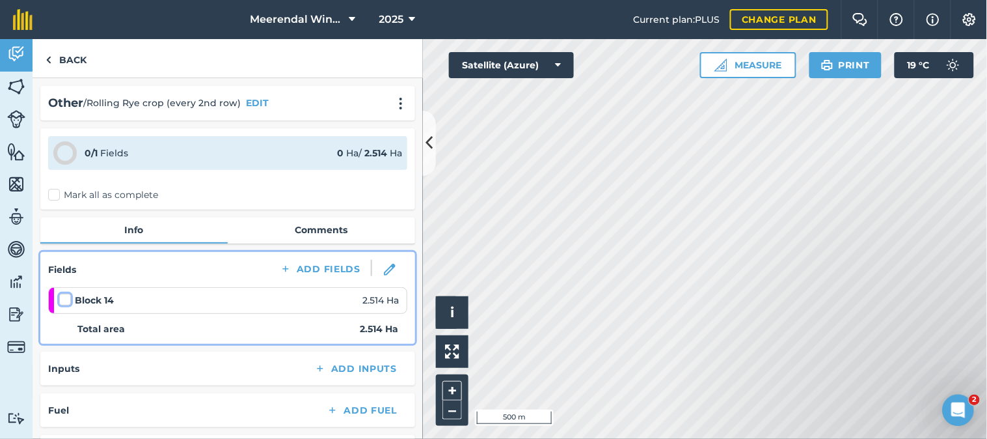
checkbox input "false"
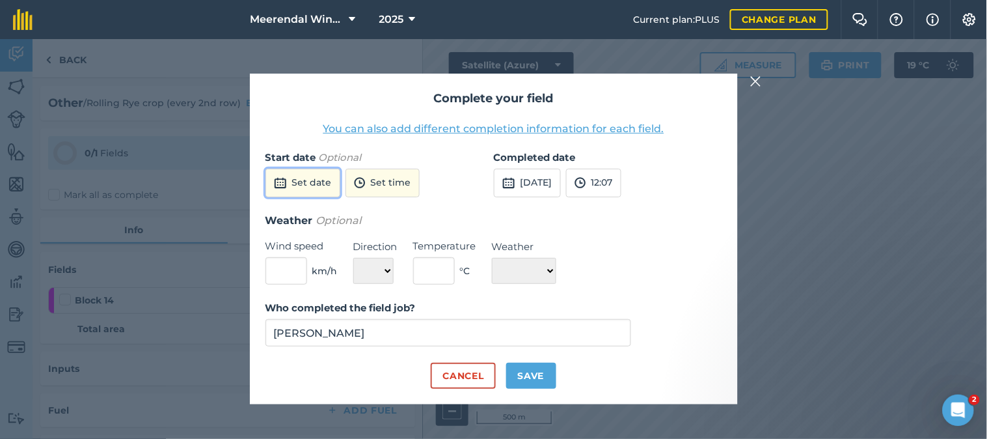
click at [313, 178] on button "Set date" at bounding box center [302, 183] width 75 height 29
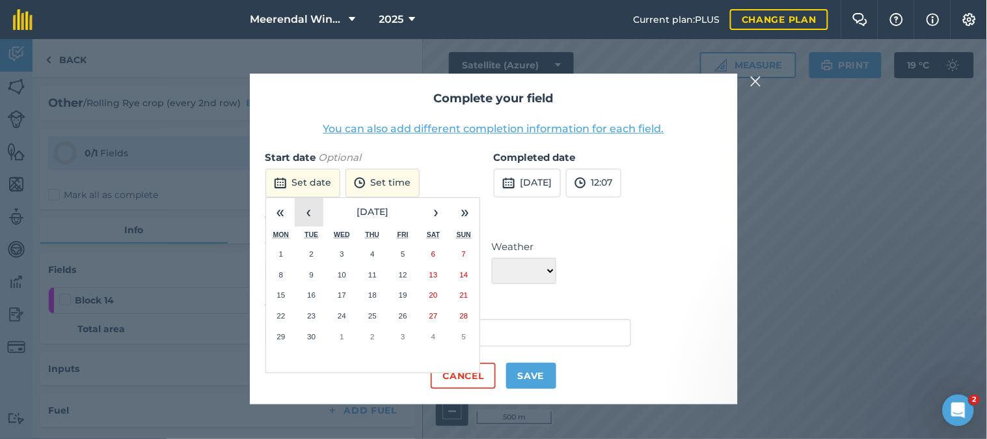
click at [312, 215] on button "‹" at bounding box center [309, 212] width 29 height 29
click at [313, 337] on abbr "26" at bounding box center [311, 336] width 8 height 8
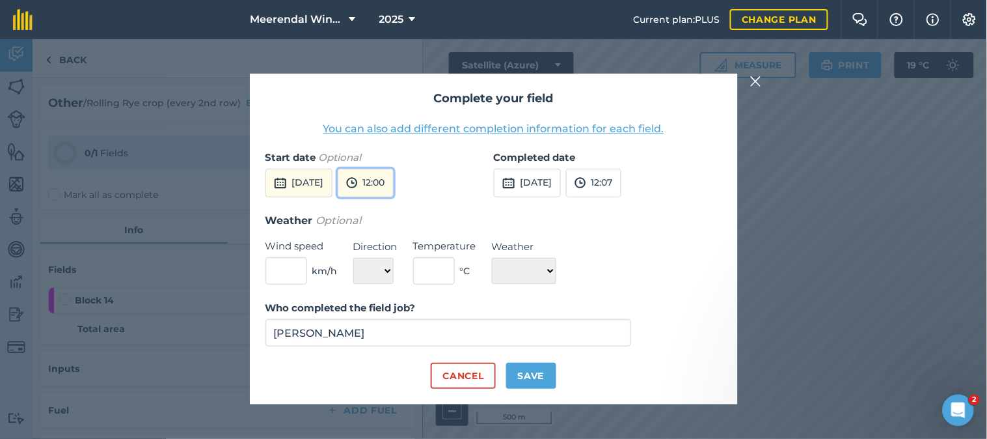
click at [394, 178] on button "12:00" at bounding box center [366, 183] width 56 height 29
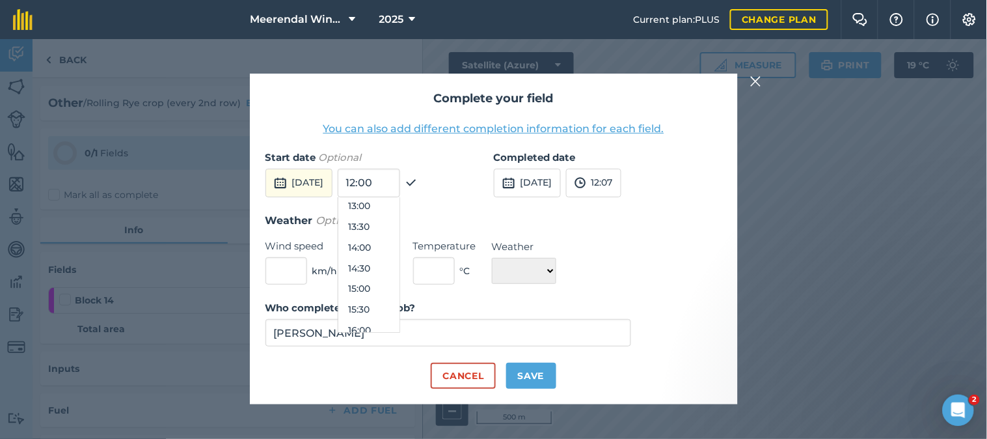
scroll to position [582, 0]
click at [400, 246] on button "15:00" at bounding box center [368, 251] width 61 height 21
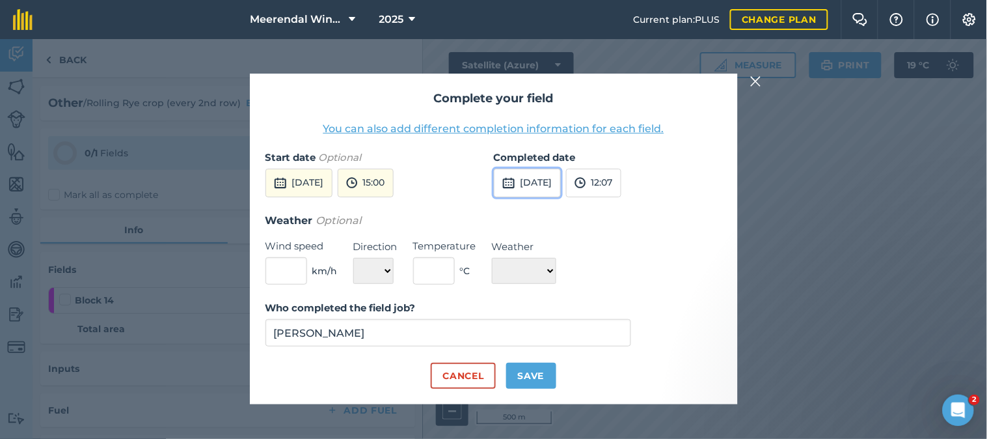
click at [552, 182] on button "[DATE]" at bounding box center [527, 183] width 67 height 29
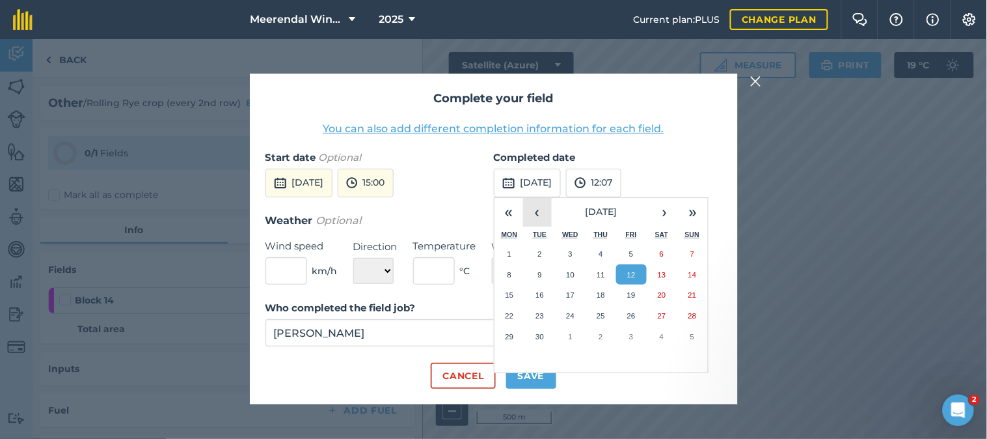
click at [541, 216] on button "‹" at bounding box center [537, 212] width 29 height 29
click at [544, 333] on abbr "26" at bounding box center [540, 336] width 8 height 8
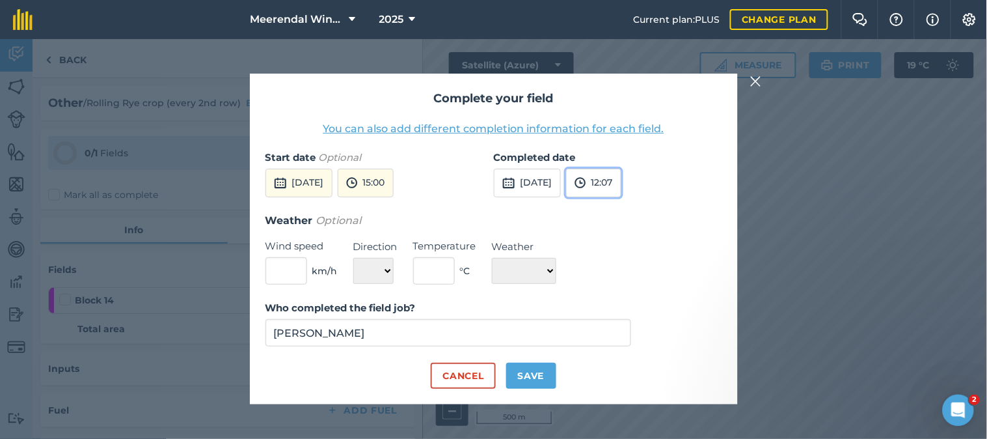
click at [621, 187] on button "12:07" at bounding box center [593, 183] width 55 height 29
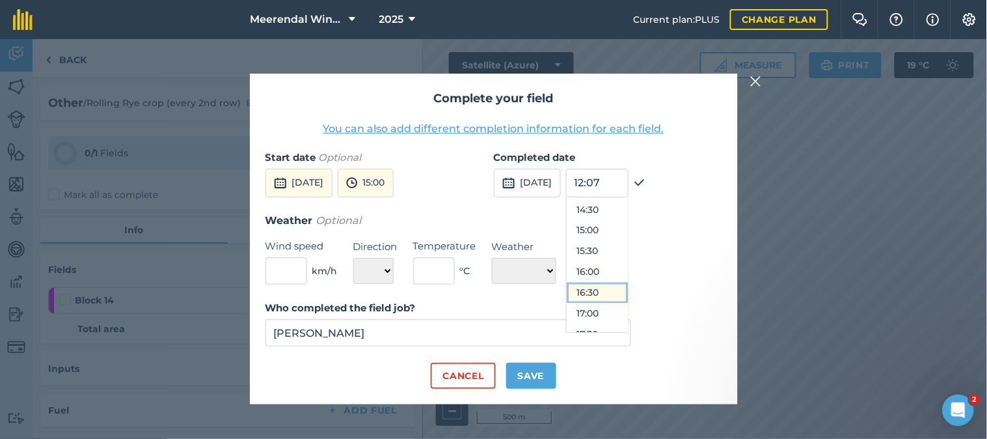
click at [628, 290] on button "16:30" at bounding box center [597, 292] width 61 height 21
click at [538, 375] on button "Save" at bounding box center [531, 375] width 50 height 26
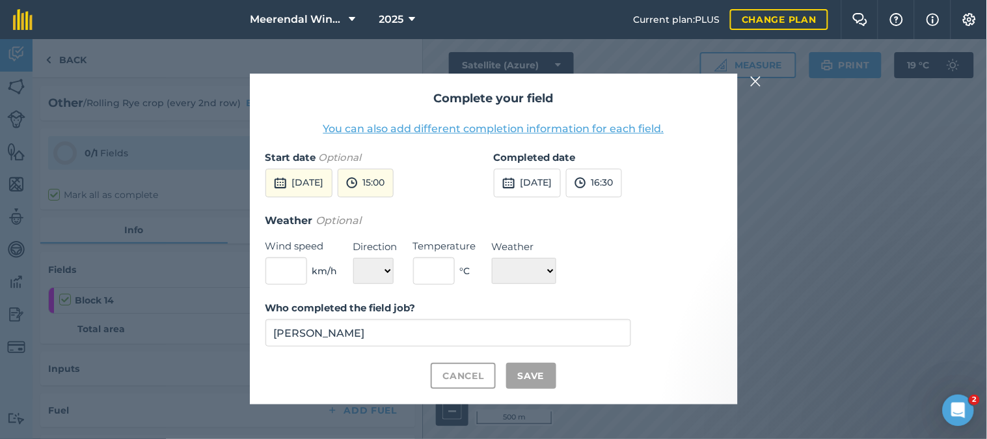
checkbox input "true"
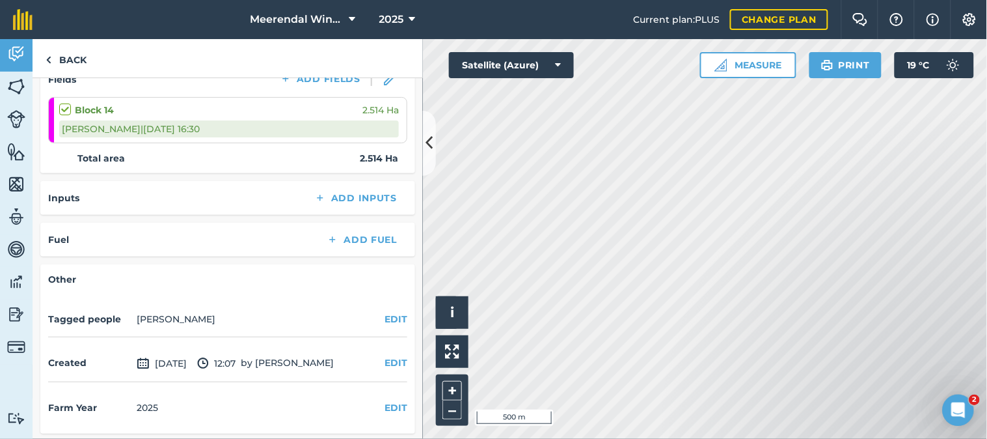
scroll to position [0, 0]
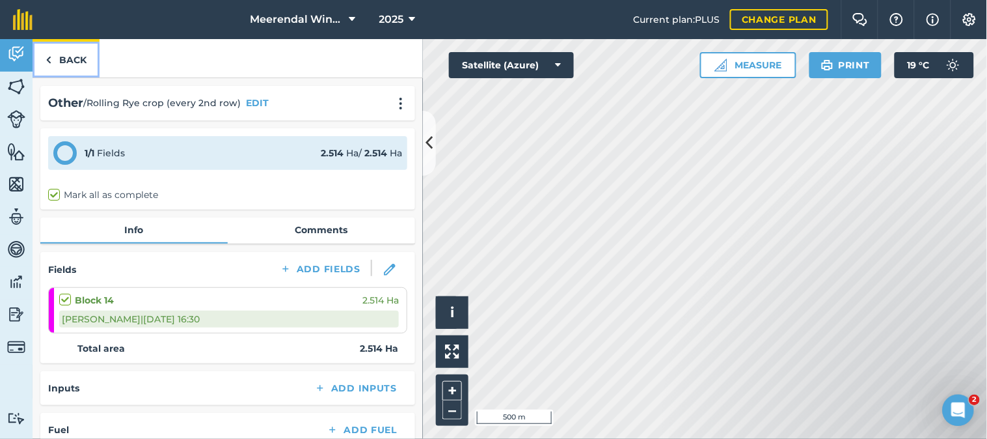
click at [74, 60] on link "Back" at bounding box center [66, 58] width 67 height 38
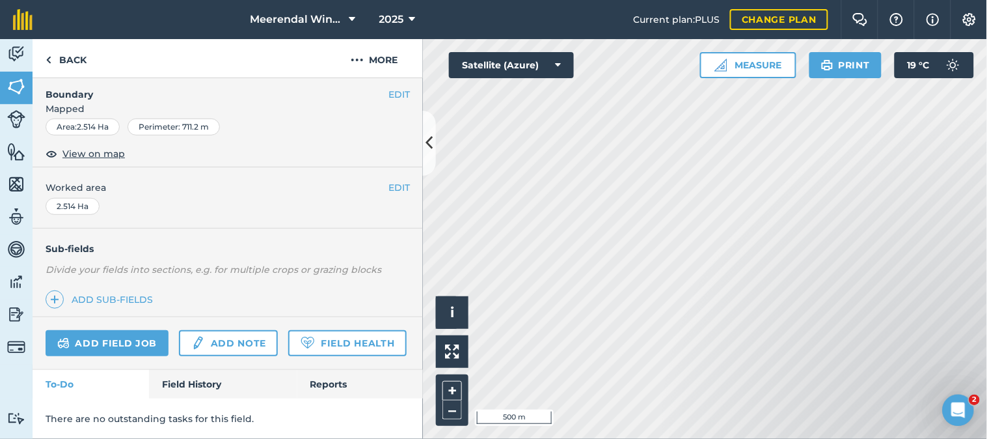
scroll to position [226, 0]
click at [199, 379] on link "Field History" at bounding box center [223, 384] width 148 height 29
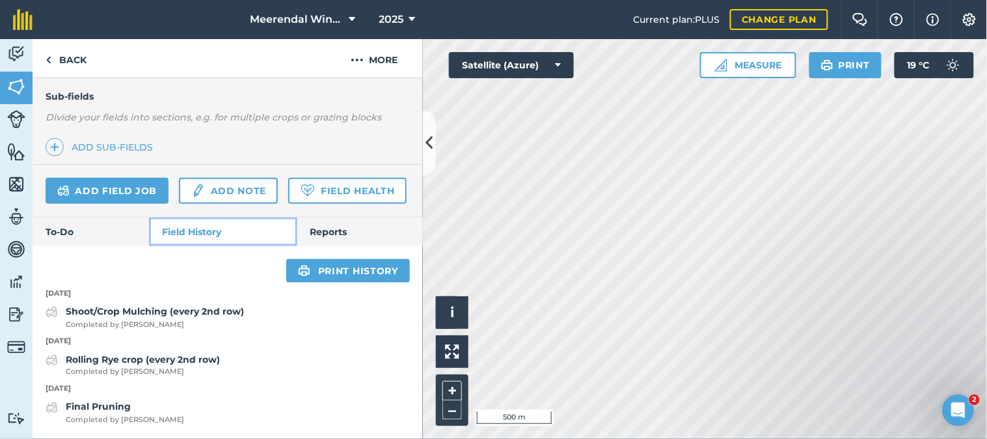
scroll to position [377, 0]
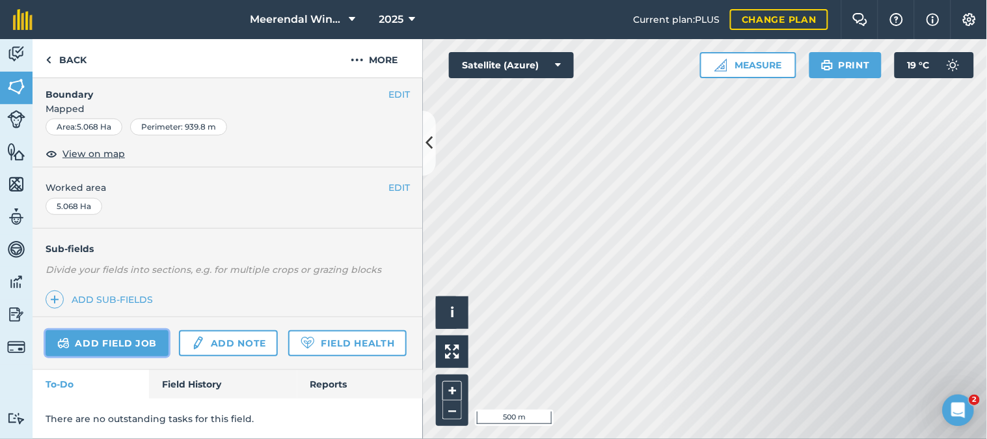
click at [118, 330] on link "Add field job" at bounding box center [107, 343] width 123 height 26
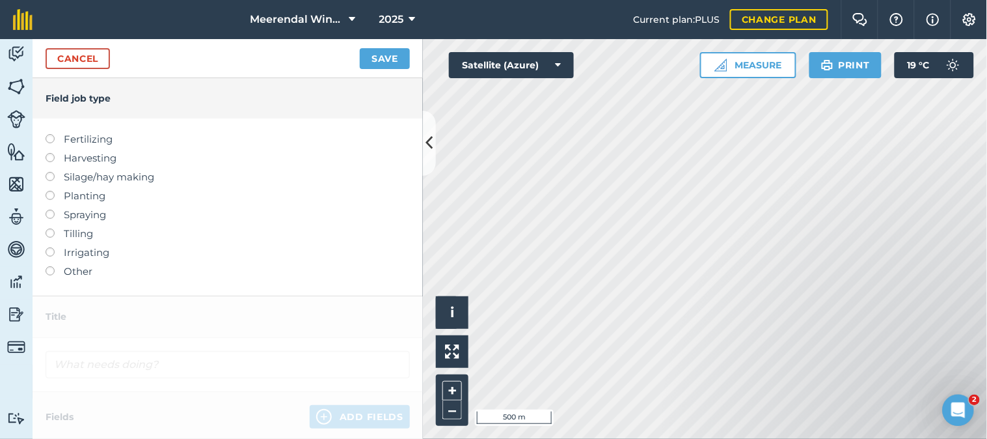
click at [51, 264] on div at bounding box center [55, 265] width 18 height 3
click at [49, 266] on label at bounding box center [55, 266] width 18 height 0
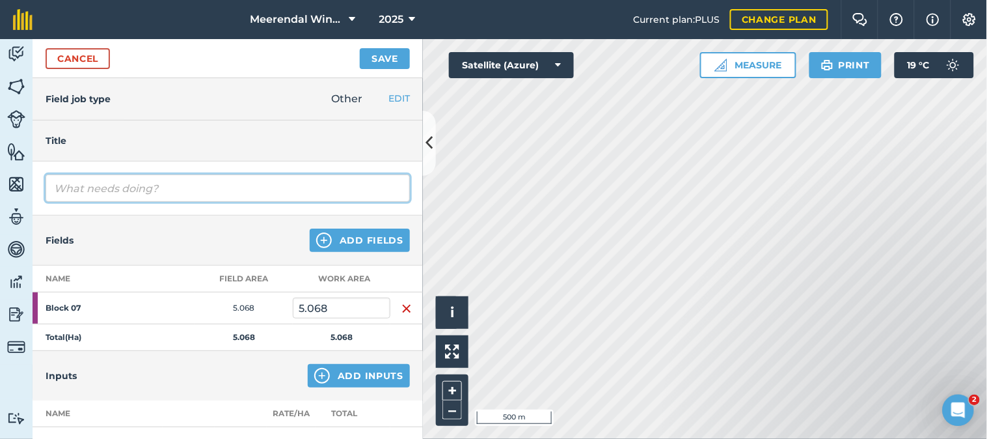
click at [96, 187] on input "text" at bounding box center [228, 187] width 364 height 27
type input "Rolling Rye Crop (every 2nd row)"
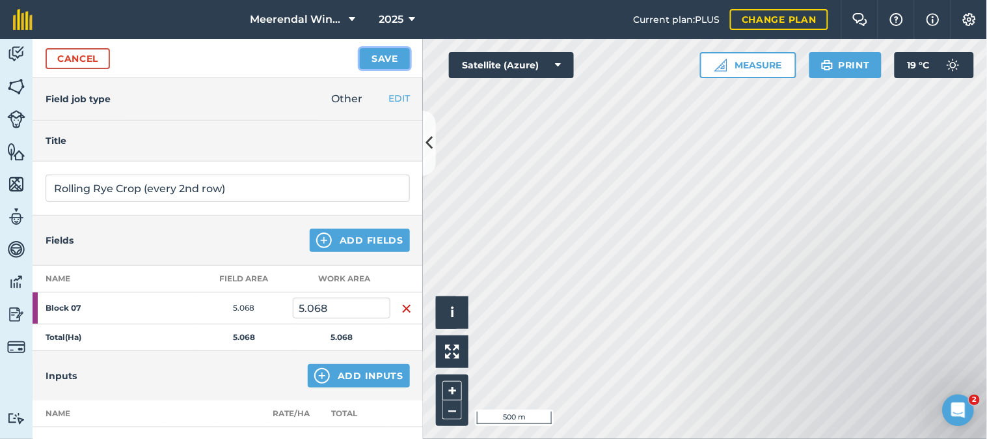
click at [380, 56] on button "Save" at bounding box center [385, 58] width 50 height 21
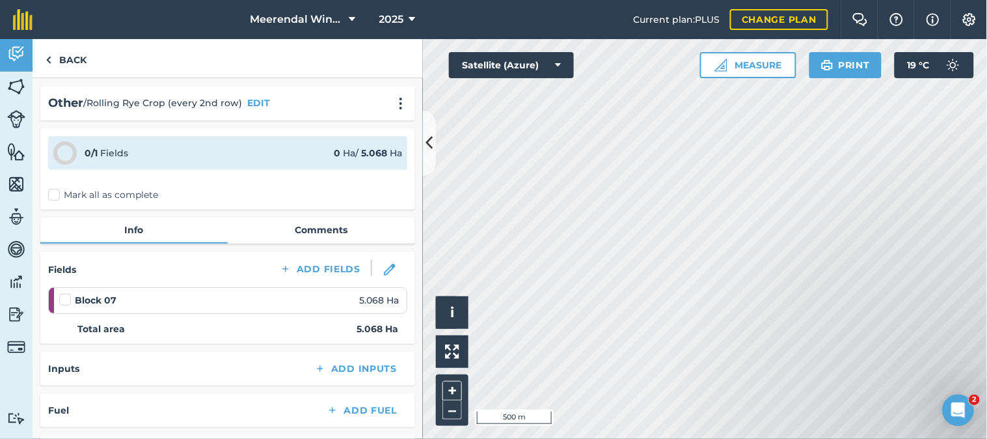
click at [64, 293] on label at bounding box center [67, 293] width 16 height 0
click at [64, 297] on input "checkbox" at bounding box center [63, 297] width 8 height 8
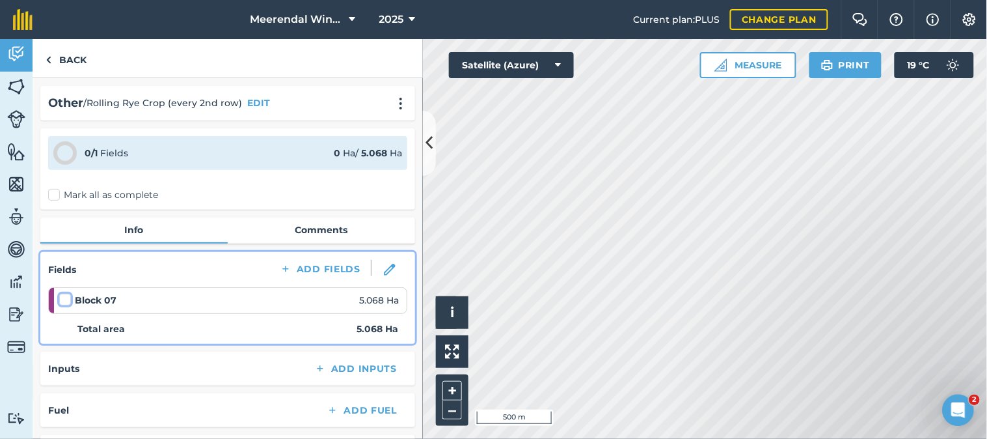
checkbox input "false"
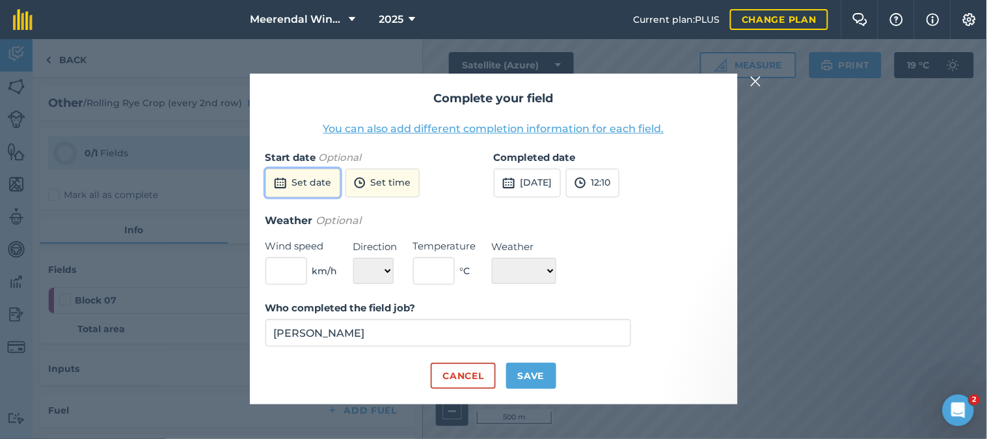
click at [320, 186] on button "Set date" at bounding box center [302, 183] width 75 height 29
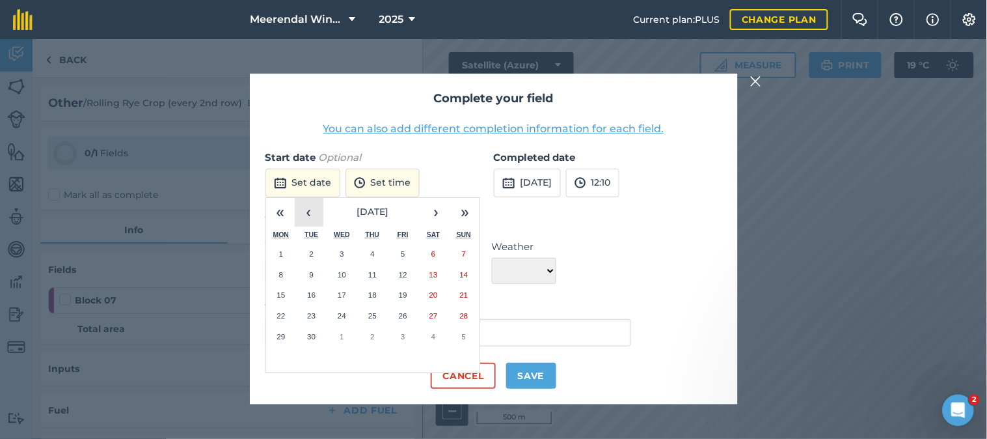
click at [310, 215] on button "‹" at bounding box center [309, 212] width 29 height 29
click at [340, 334] on abbr "27" at bounding box center [342, 336] width 8 height 8
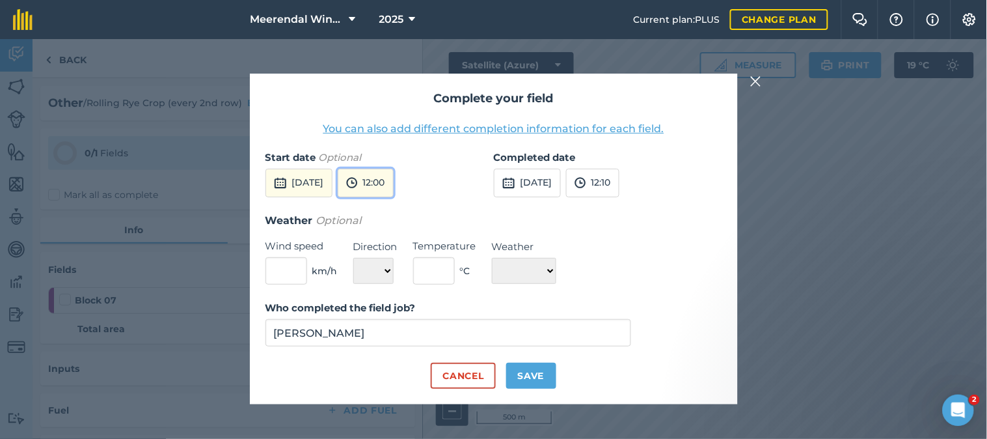
click at [394, 178] on button "12:00" at bounding box center [366, 183] width 56 height 29
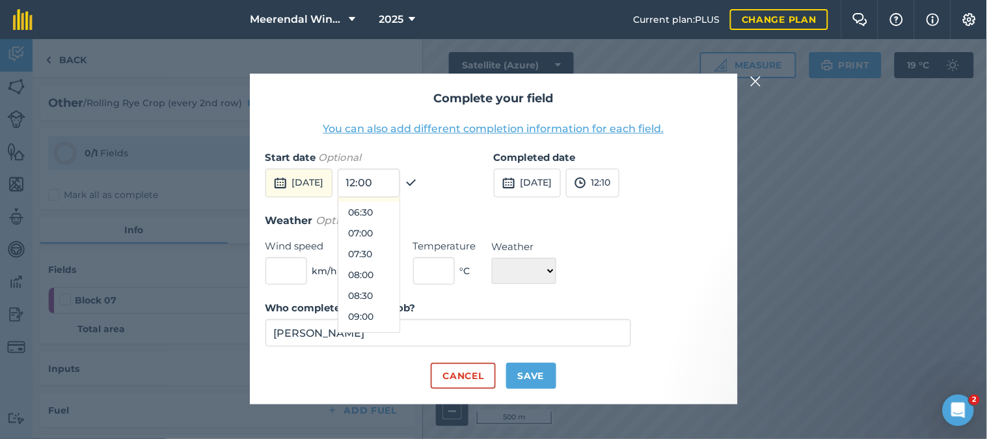
scroll to position [293, 0]
click at [399, 271] on button "08:30" at bounding box center [368, 269] width 61 height 21
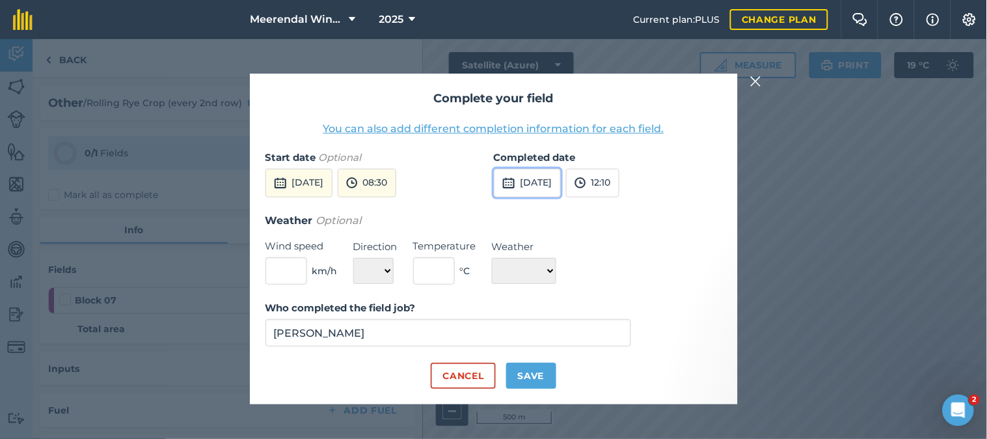
click at [537, 180] on button "[DATE]" at bounding box center [527, 183] width 67 height 29
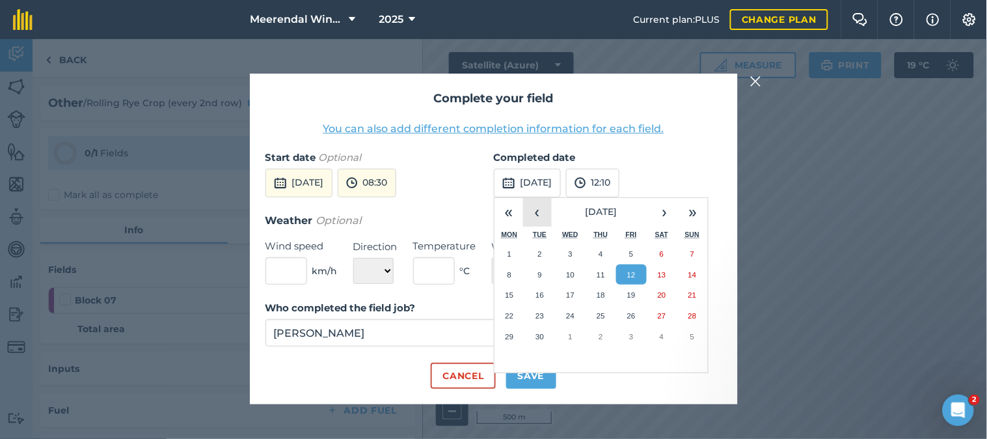
click at [537, 206] on button "‹" at bounding box center [537, 212] width 29 height 29
click at [570, 337] on abbr "27" at bounding box center [570, 336] width 8 height 8
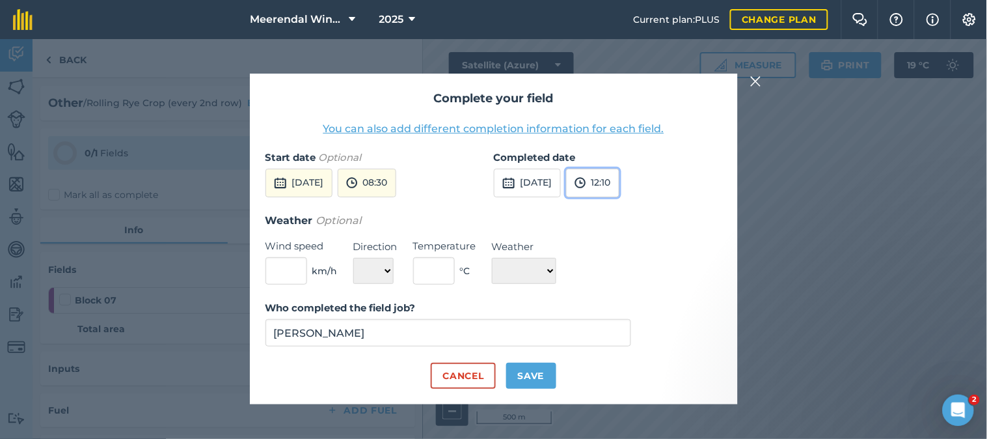
click at [619, 189] on button "12:10" at bounding box center [592, 183] width 53 height 29
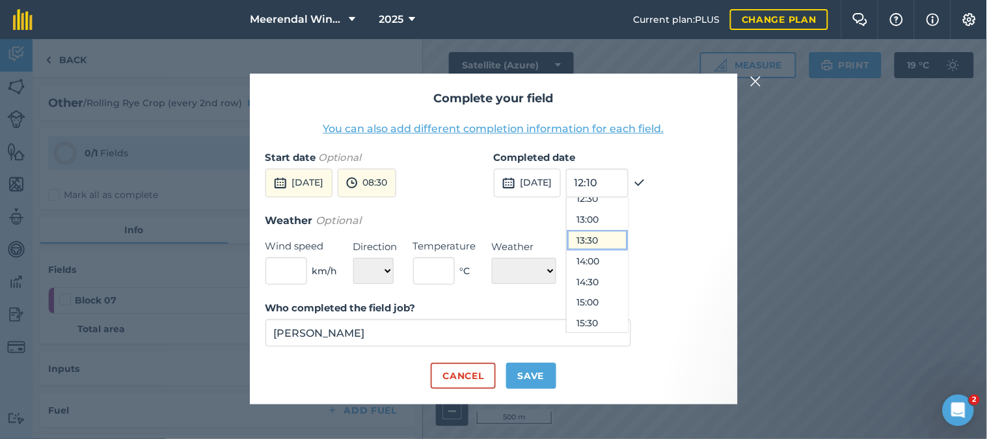
click at [628, 234] on button "13:30" at bounding box center [597, 240] width 61 height 21
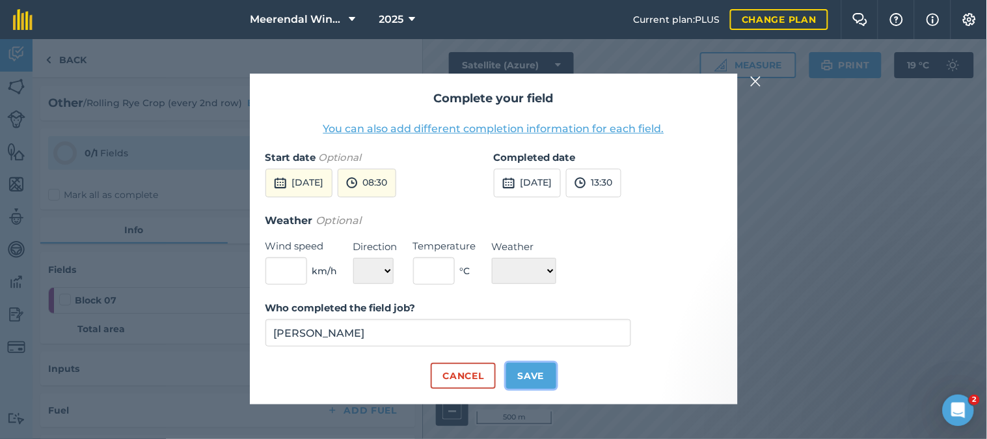
click at [535, 371] on button "Save" at bounding box center [531, 375] width 50 height 26
checkbox input "true"
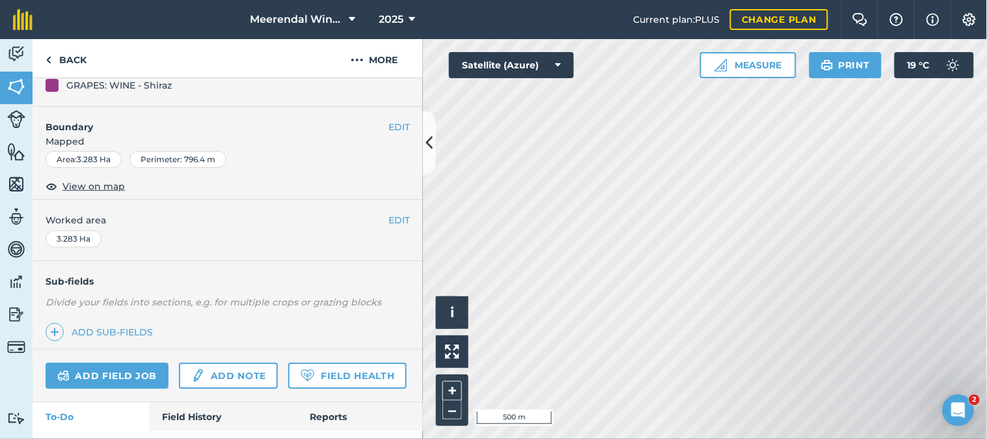
scroll to position [226, 0]
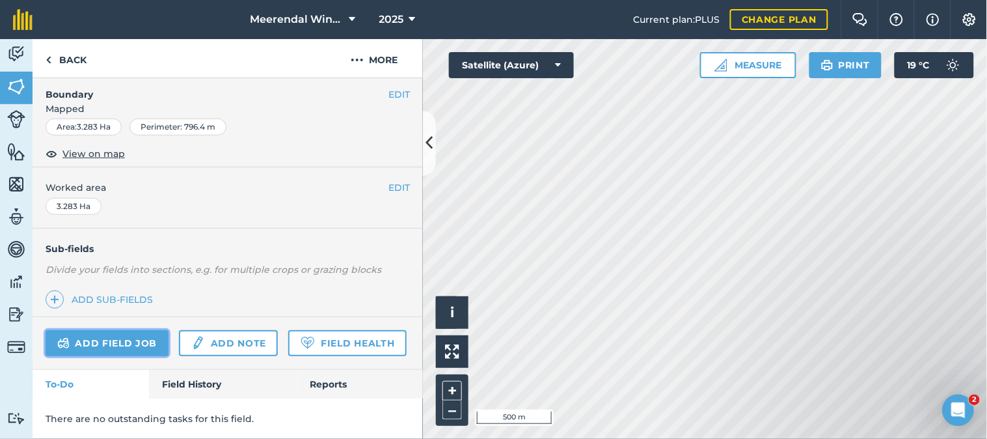
click at [120, 330] on link "Add field job" at bounding box center [107, 343] width 123 height 26
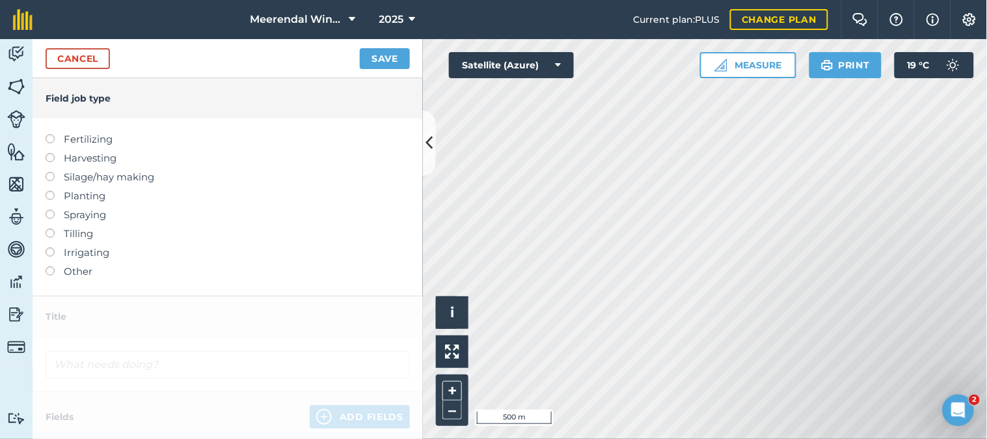
click at [48, 266] on label at bounding box center [55, 266] width 18 height 0
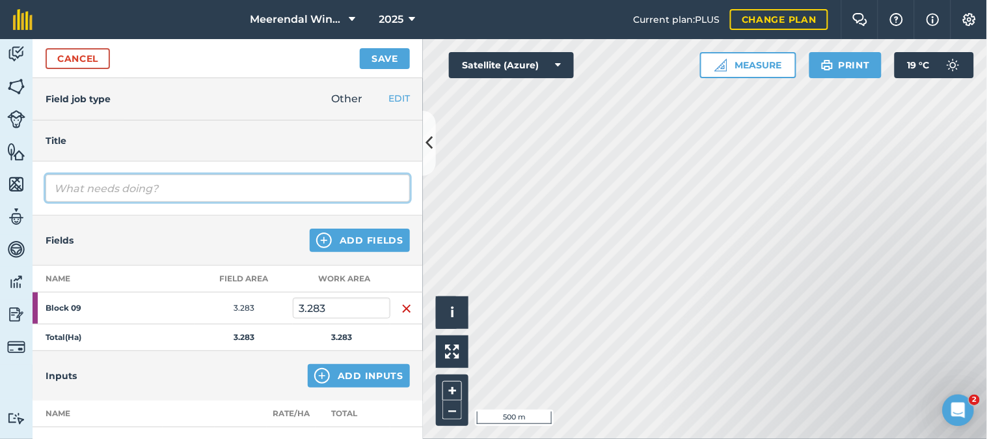
click at [89, 189] on input "text" at bounding box center [228, 187] width 364 height 27
type input "Rolling Rye crop (every 2nd row)"
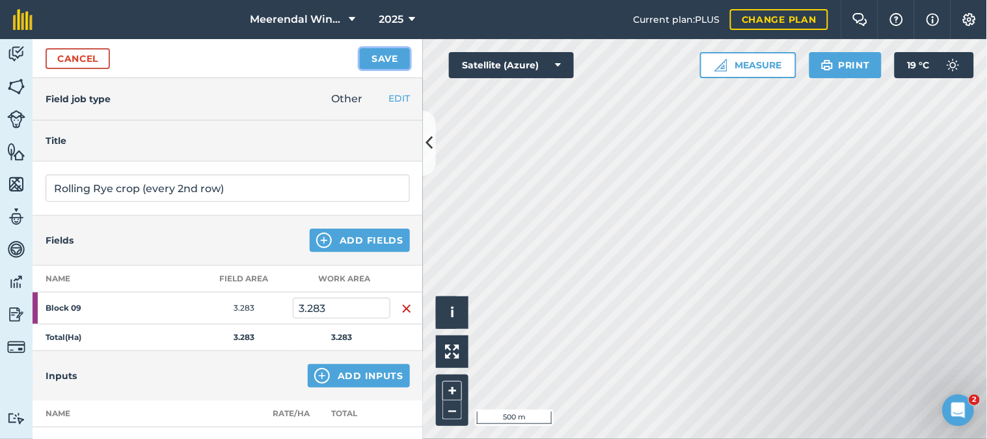
click at [384, 55] on button "Save" at bounding box center [385, 58] width 50 height 21
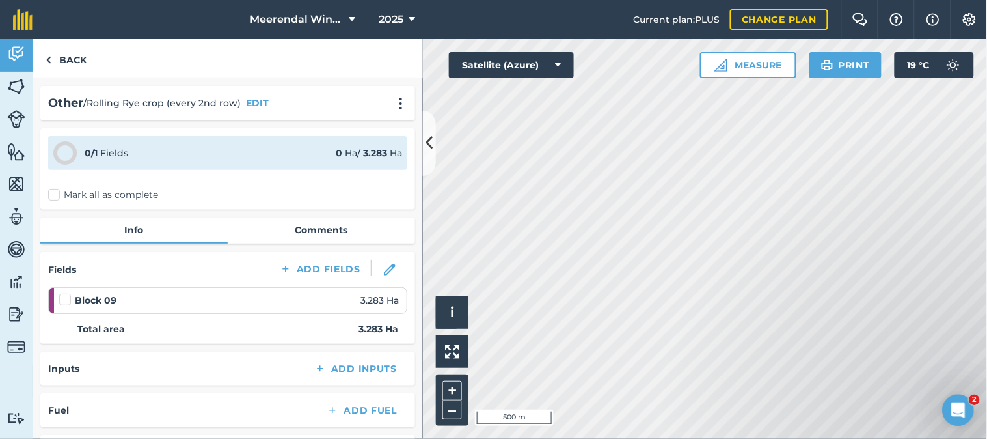
click at [64, 293] on label at bounding box center [67, 293] width 16 height 0
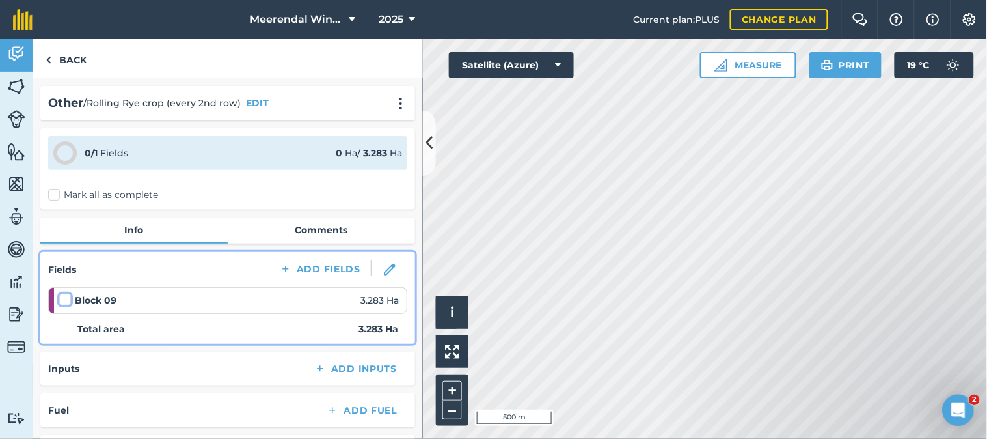
click at [64, 298] on input "checkbox" at bounding box center [63, 297] width 8 height 8
checkbox input "false"
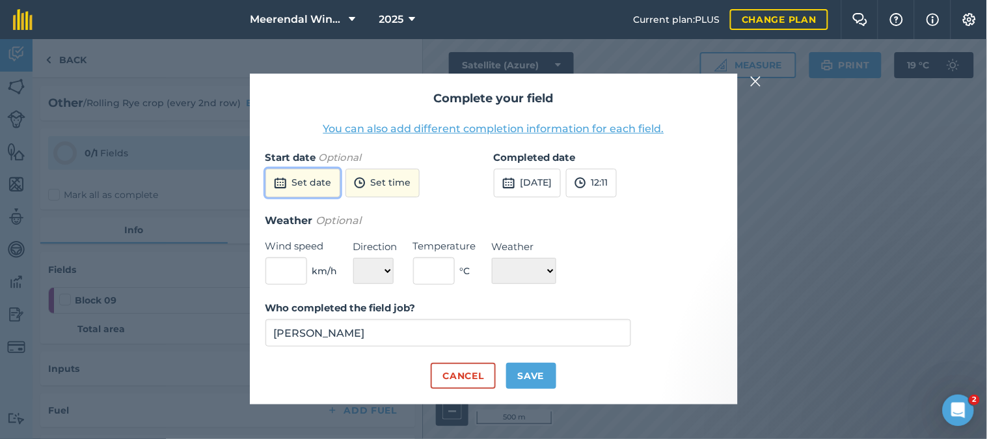
click at [310, 185] on button "Set date" at bounding box center [302, 183] width 75 height 29
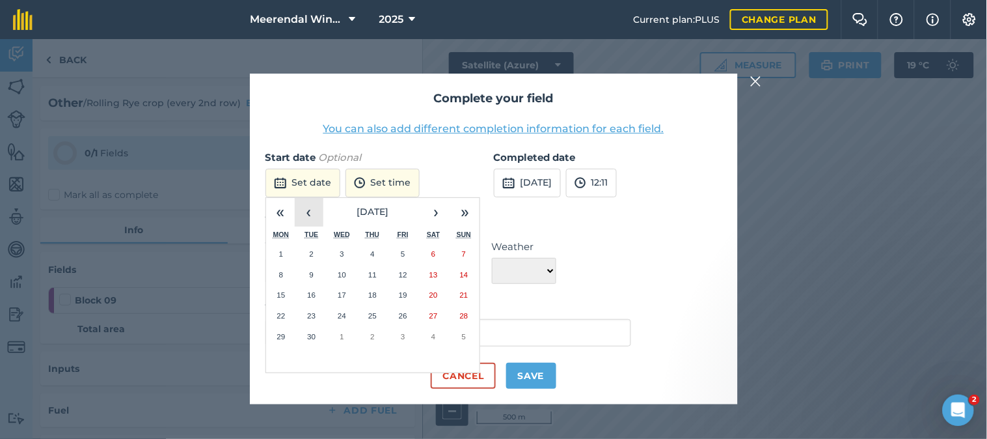
click at [315, 213] on button "‹" at bounding box center [309, 212] width 29 height 29
click at [376, 336] on abbr "28" at bounding box center [372, 336] width 8 height 8
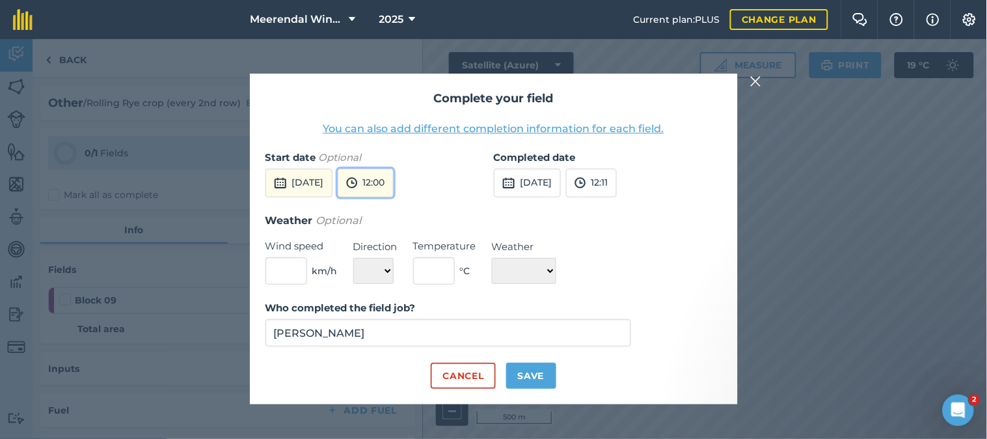
click at [394, 181] on button "12:00" at bounding box center [366, 183] width 56 height 29
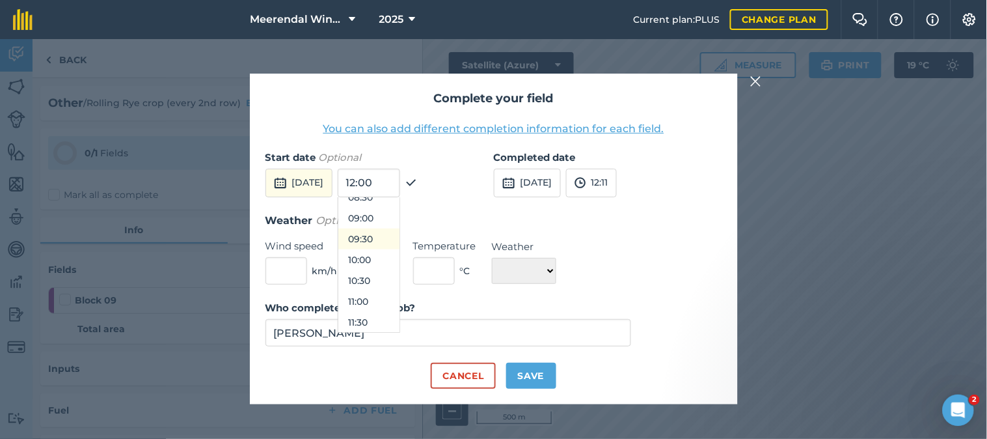
scroll to position [293, 0]
click at [400, 249] on button "08:00" at bounding box center [368, 248] width 61 height 21
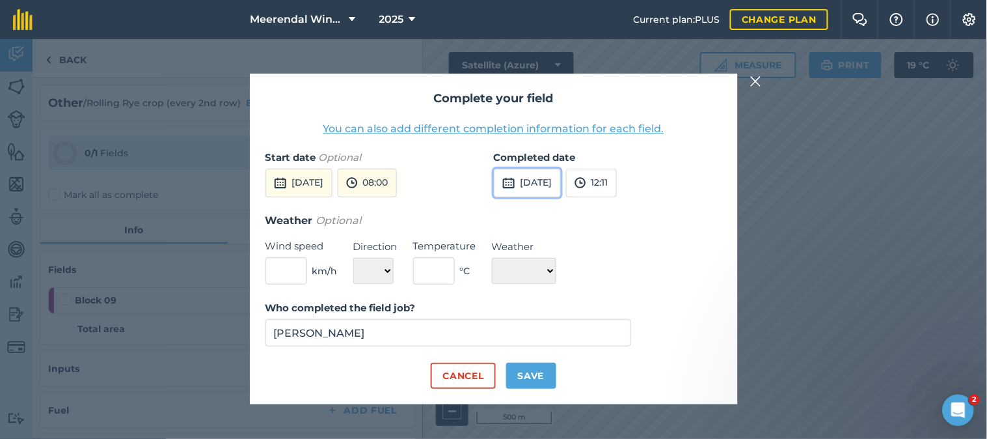
click at [541, 182] on button "[DATE]" at bounding box center [527, 183] width 67 height 29
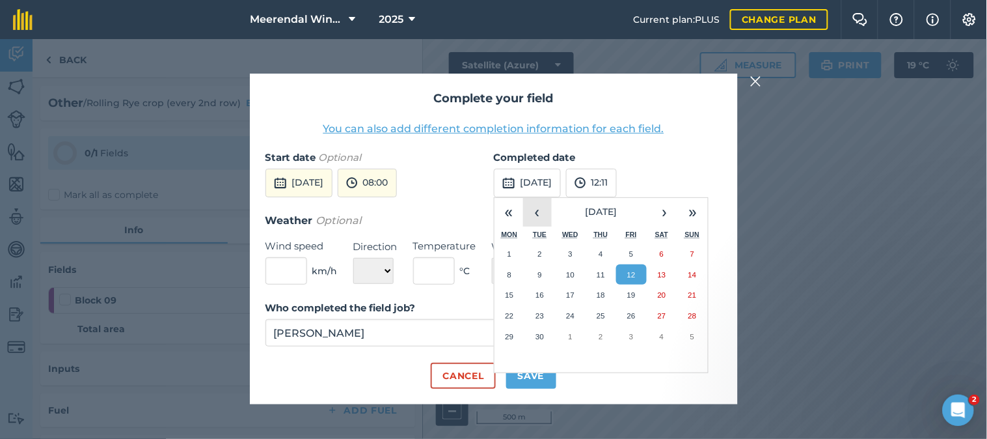
click at [538, 210] on button "‹" at bounding box center [537, 212] width 29 height 29
click at [597, 340] on abbr "28" at bounding box center [601, 336] width 8 height 8
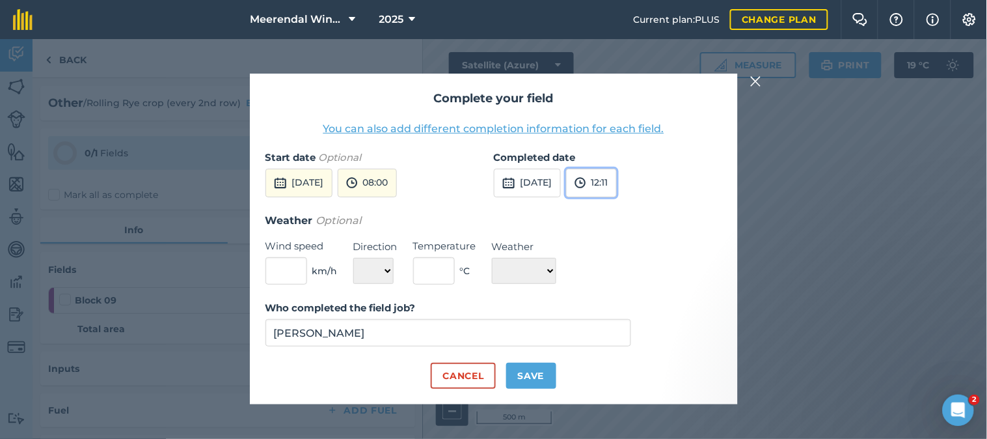
click at [617, 177] on button "12:11" at bounding box center [591, 183] width 51 height 29
click at [625, 267] on button "12:30" at bounding box center [597, 270] width 61 height 21
click at [534, 375] on button "Save" at bounding box center [531, 375] width 50 height 26
checkbox input "true"
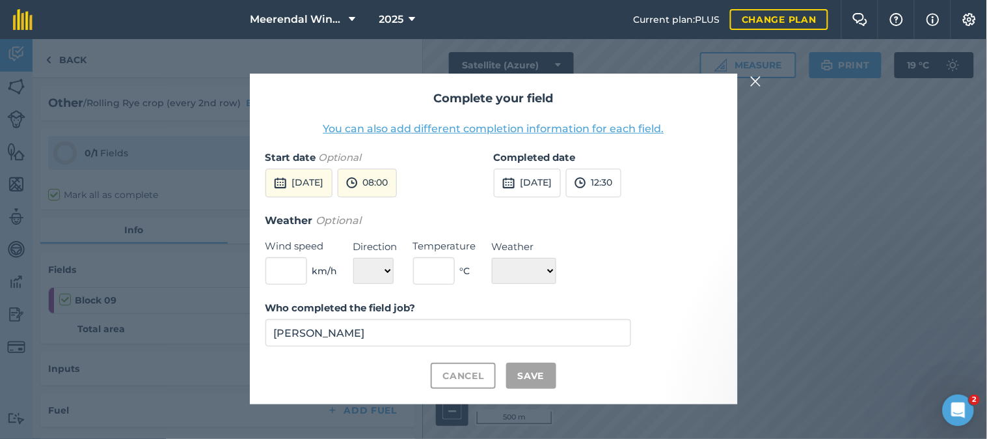
checkbox input "true"
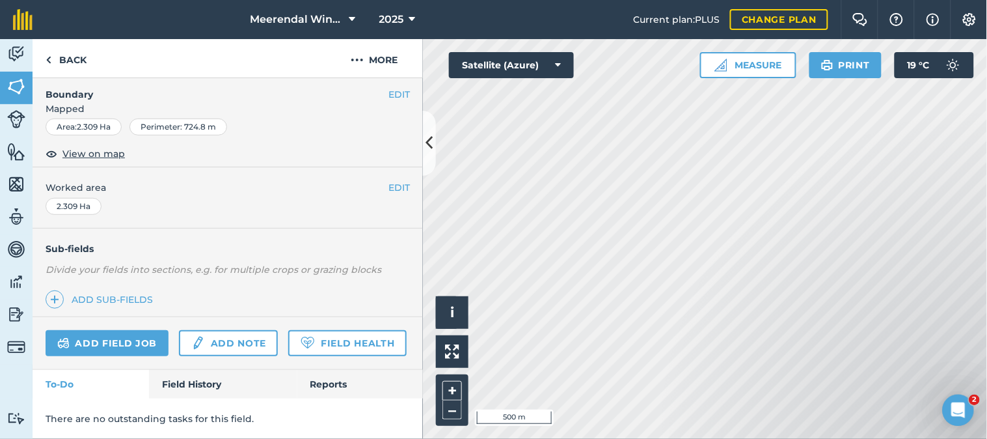
scroll to position [226, 0]
click at [127, 330] on link "Add field job" at bounding box center [107, 343] width 123 height 26
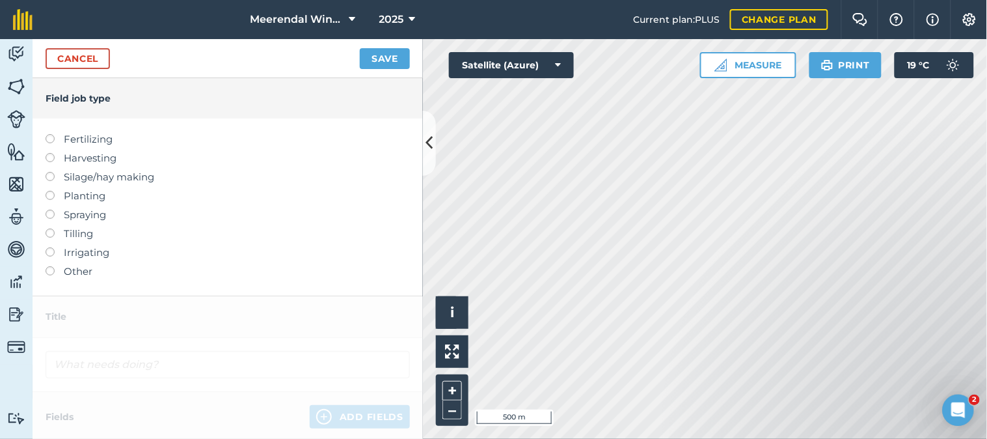
click at [51, 266] on label at bounding box center [55, 266] width 18 height 0
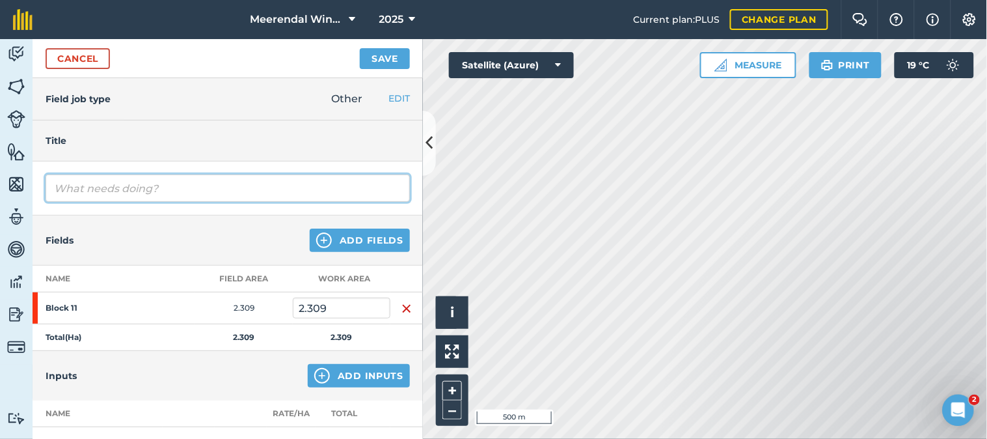
click at [101, 189] on input "text" at bounding box center [228, 187] width 364 height 27
type input "Rolling Rye crop (every 2nd row)"
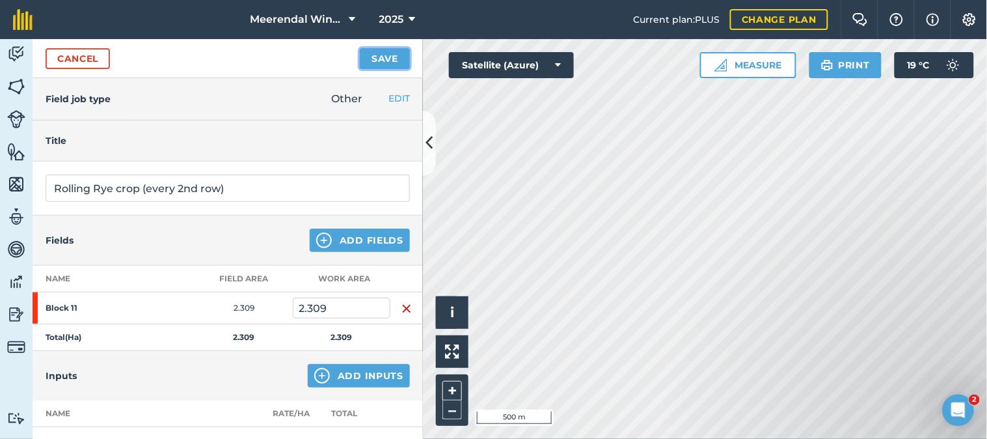
click at [384, 56] on button "Save" at bounding box center [385, 58] width 50 height 21
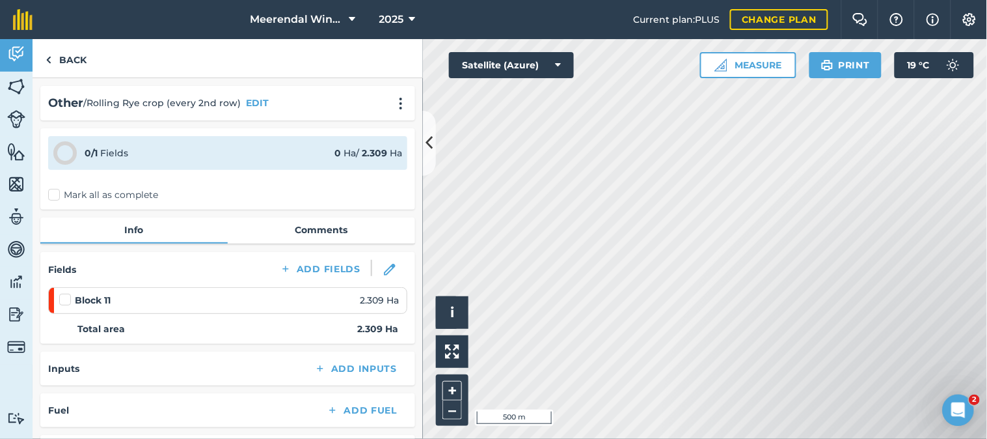
click at [65, 293] on label at bounding box center [67, 293] width 16 height 0
click at [65, 293] on input "checkbox" at bounding box center [63, 297] width 8 height 8
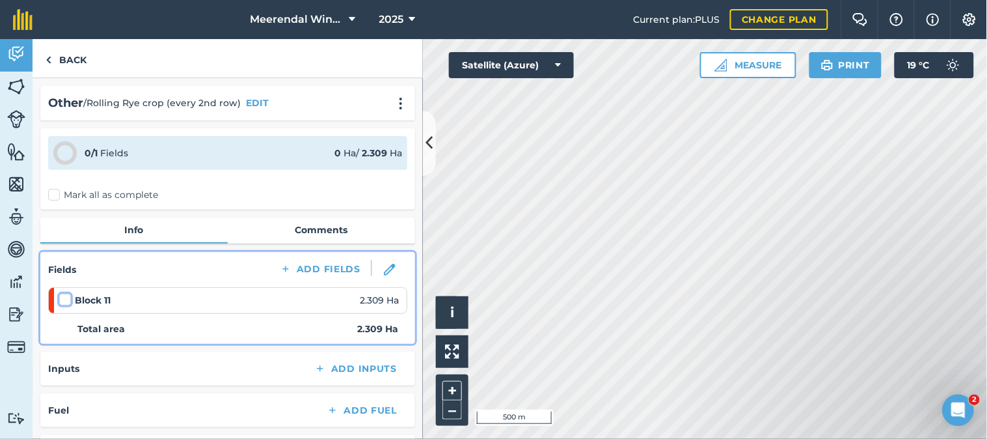
checkbox input "false"
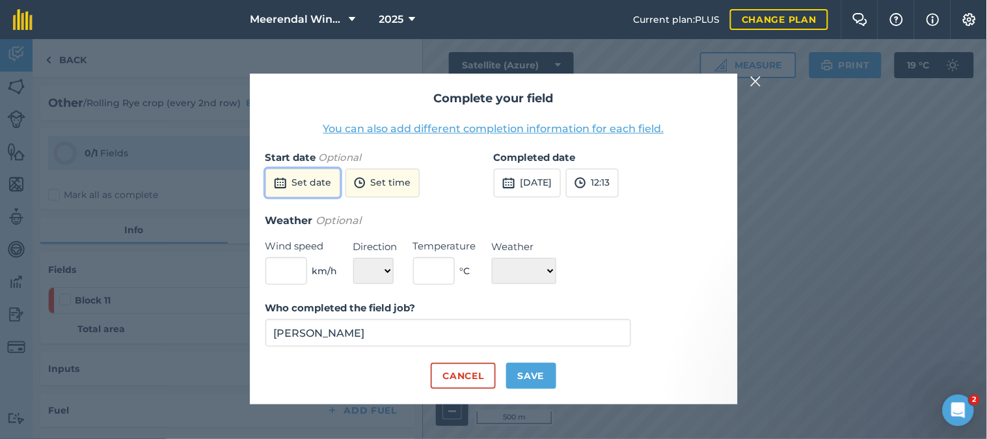
click at [321, 182] on button "Set date" at bounding box center [302, 183] width 75 height 29
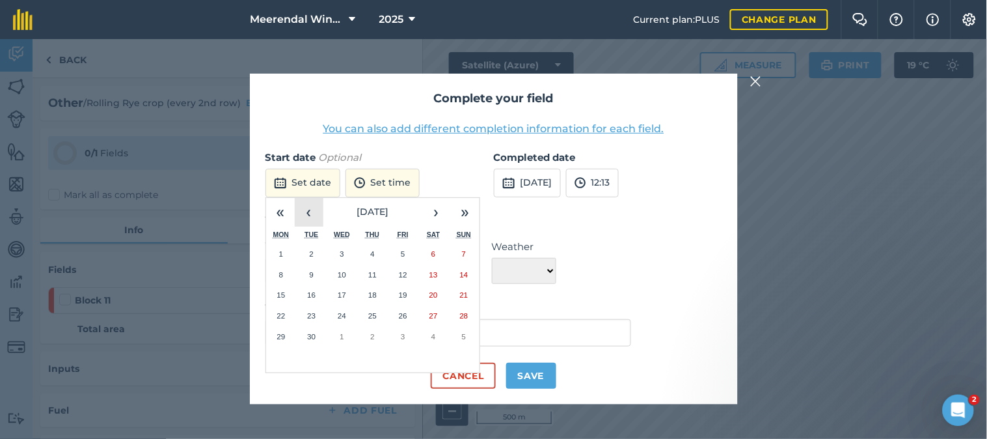
click at [316, 216] on button "‹" at bounding box center [309, 212] width 29 height 29
click at [378, 334] on button "28" at bounding box center [372, 336] width 31 height 21
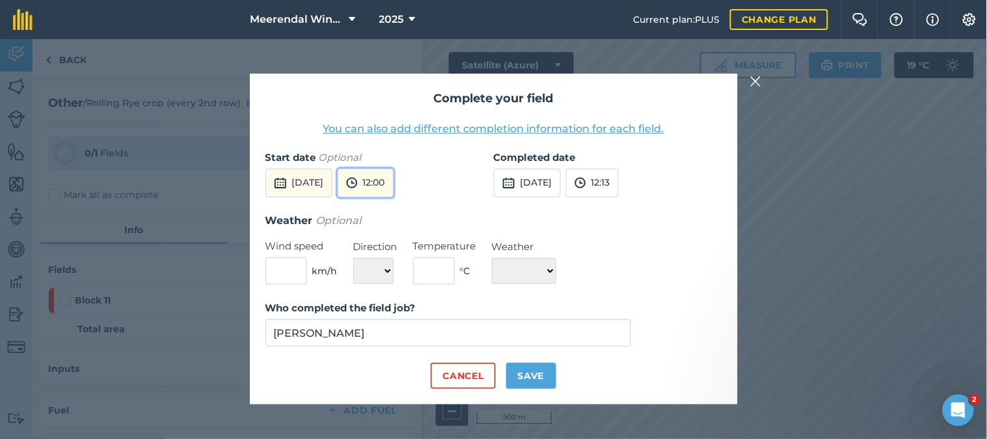
click at [394, 177] on button "12:00" at bounding box center [366, 183] width 56 height 29
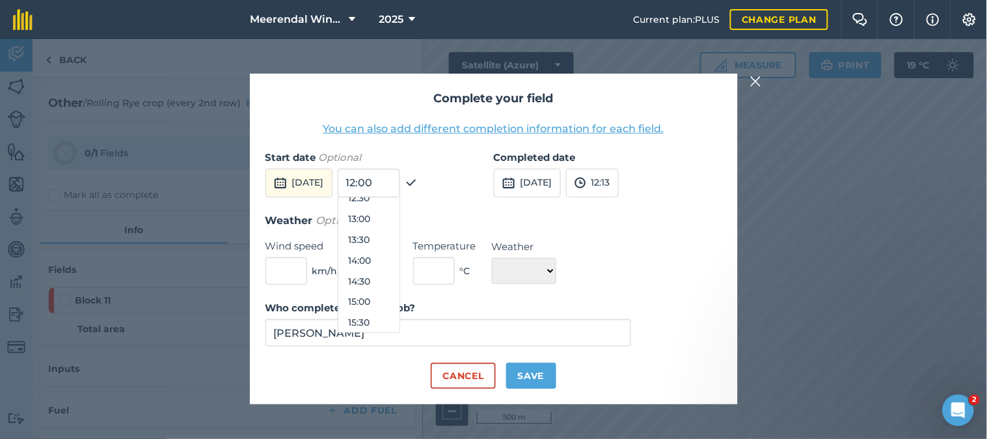
scroll to position [510, 0]
click at [400, 262] on button "13:30" at bounding box center [368, 261] width 61 height 21
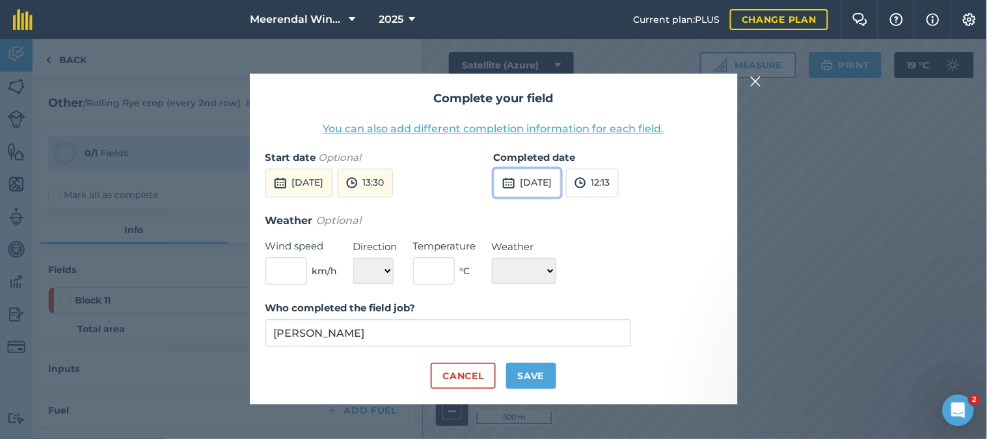
click at [536, 180] on button "[DATE]" at bounding box center [527, 183] width 67 height 29
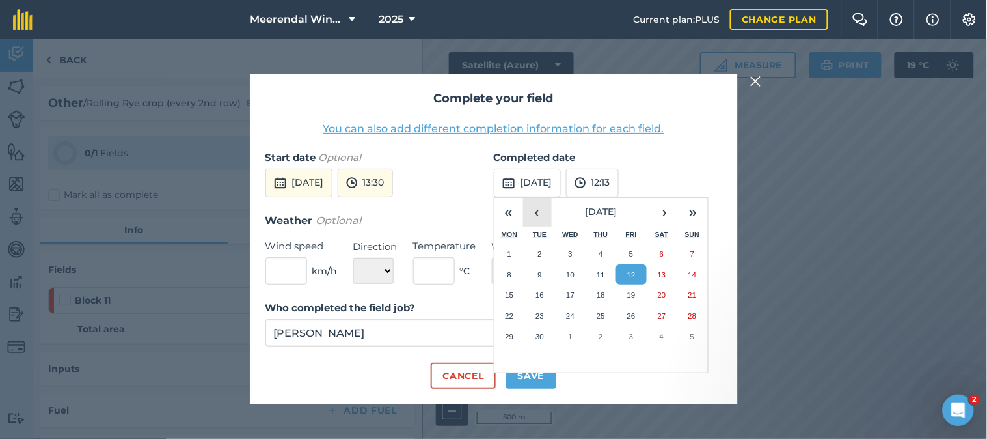
click at [537, 213] on button "‹" at bounding box center [537, 212] width 29 height 29
click at [601, 330] on button "28" at bounding box center [601, 336] width 31 height 21
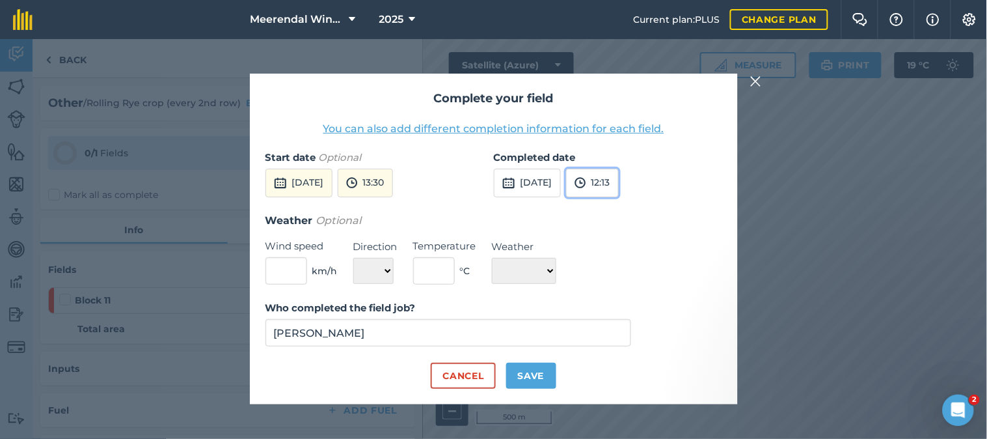
click at [619, 178] on button "12:13" at bounding box center [592, 183] width 53 height 29
click at [628, 291] on button "16:30" at bounding box center [597, 292] width 61 height 21
click at [540, 371] on button "Save" at bounding box center [531, 375] width 50 height 26
checkbox input "true"
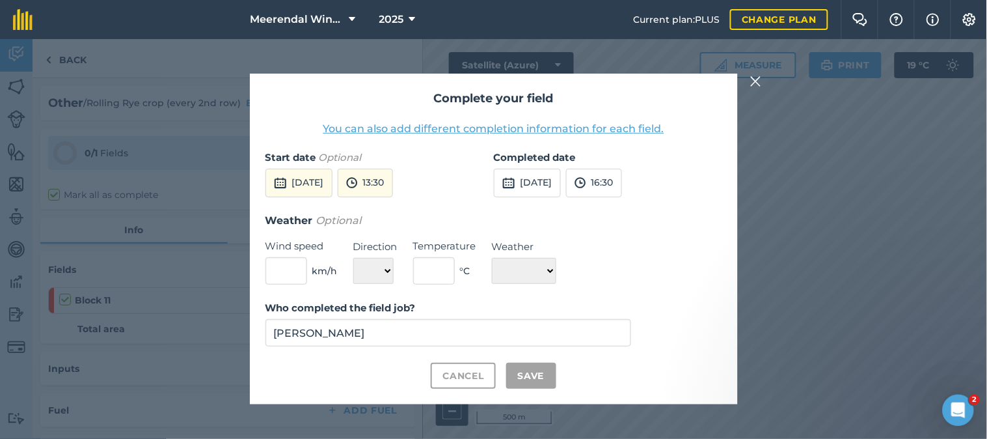
checkbox input "true"
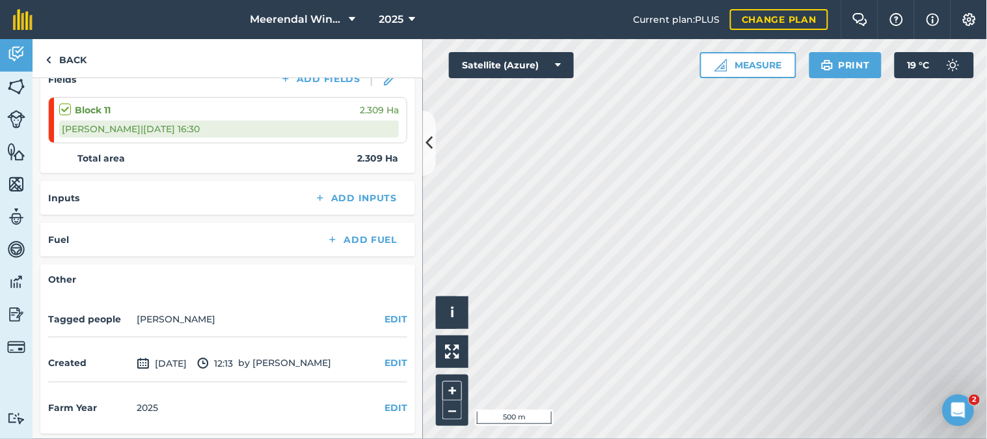
scroll to position [0, 0]
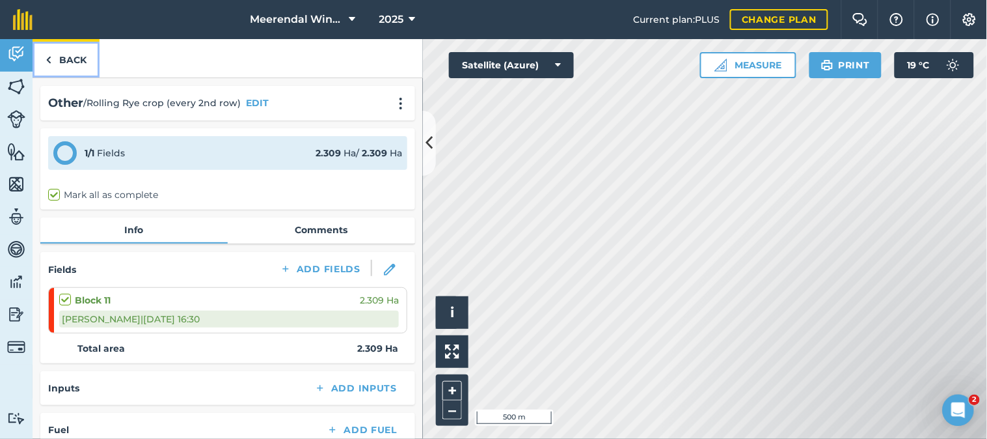
click at [72, 59] on link "Back" at bounding box center [66, 58] width 67 height 38
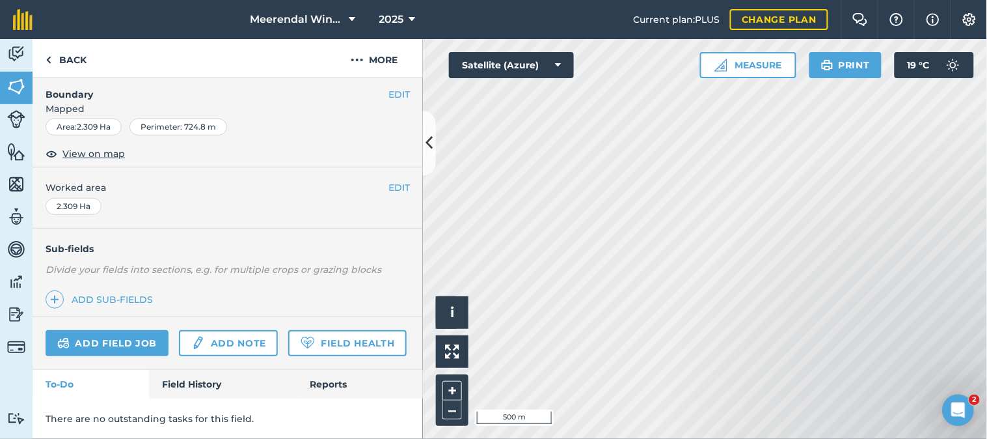
scroll to position [226, 0]
click at [199, 385] on link "Field History" at bounding box center [223, 384] width 148 height 29
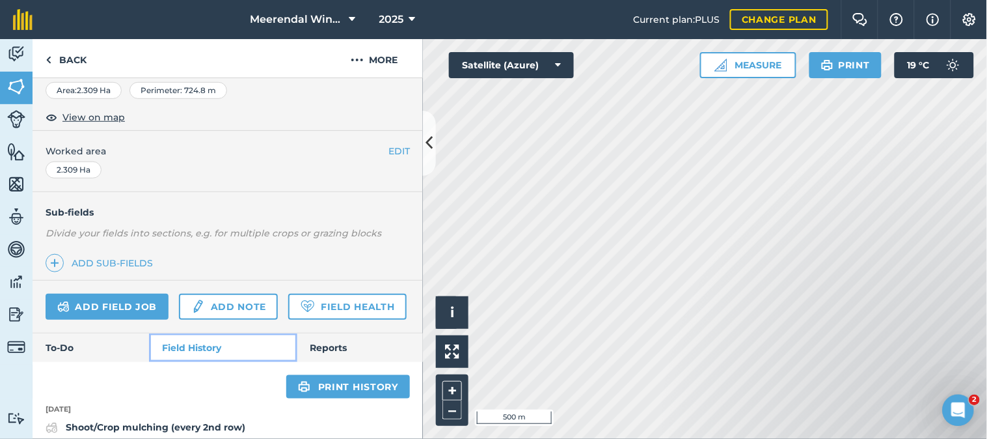
scroll to position [367, 0]
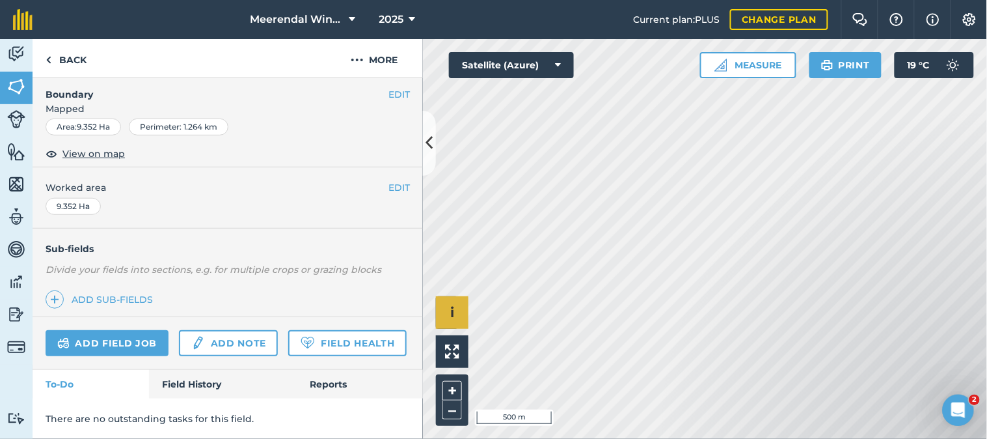
scroll to position [226, 0]
click at [202, 379] on link "Field History" at bounding box center [223, 384] width 148 height 29
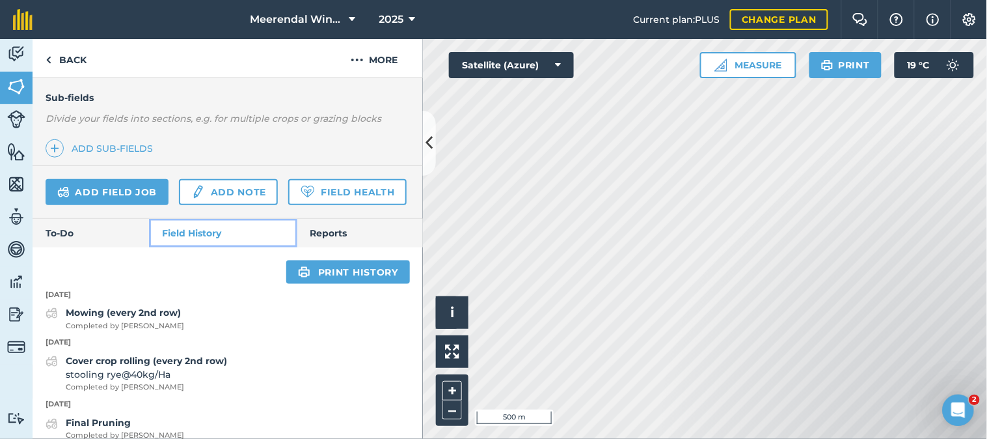
scroll to position [392, 0]
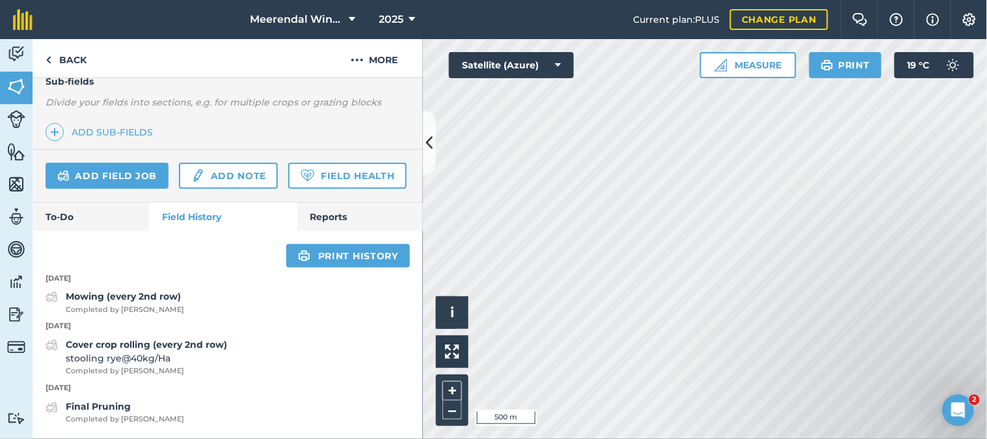
scroll to position [226, 0]
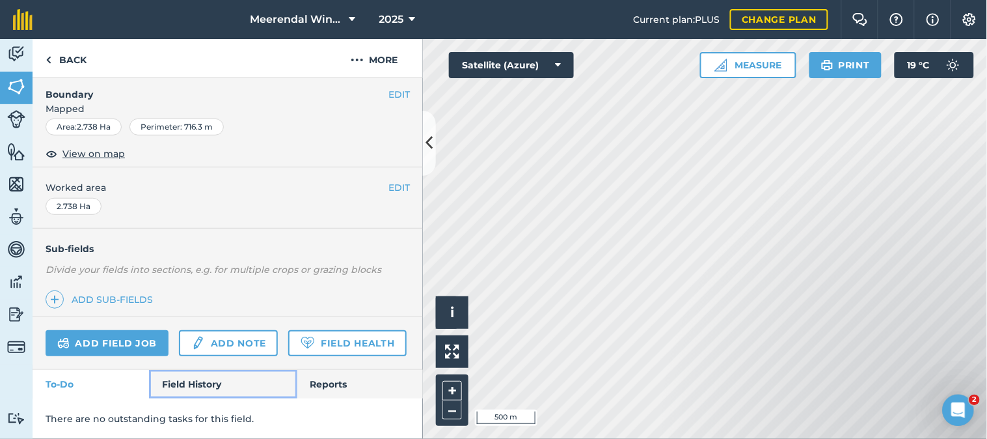
click at [197, 377] on link "Field History" at bounding box center [223, 384] width 148 height 29
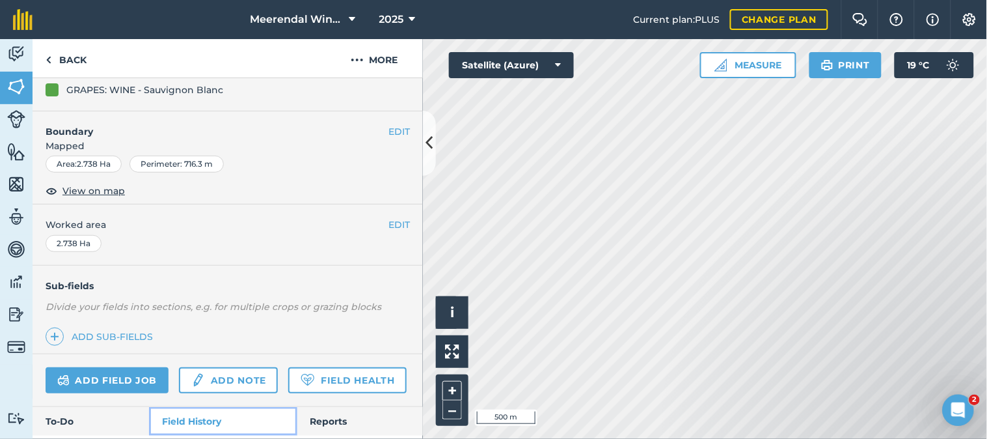
scroll to position [102, 0]
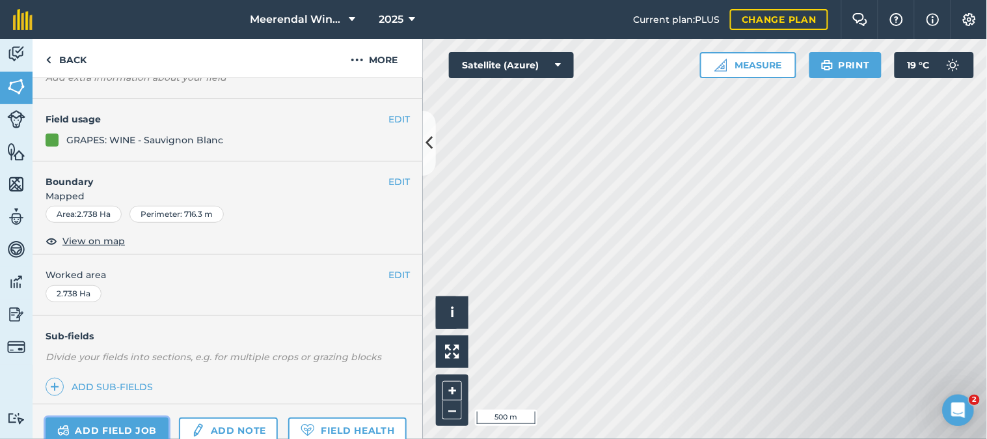
click at [124, 424] on link "Add field job" at bounding box center [107, 430] width 123 height 26
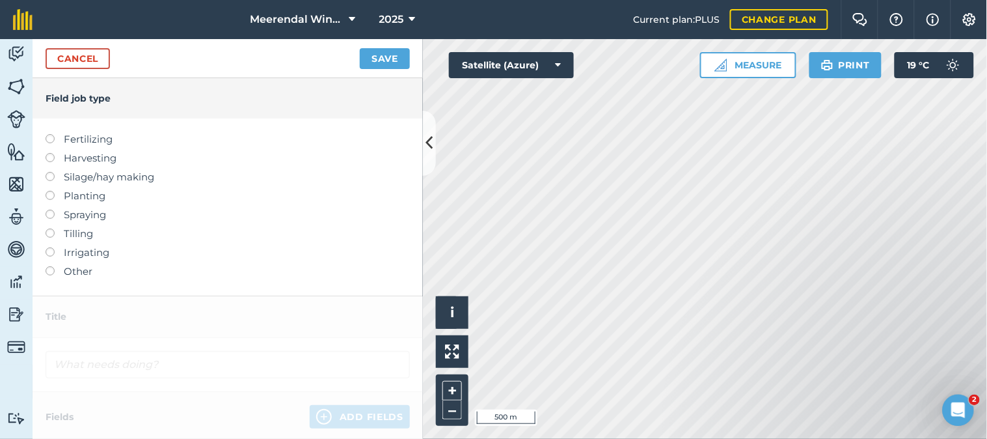
click at [50, 266] on label at bounding box center [55, 266] width 18 height 0
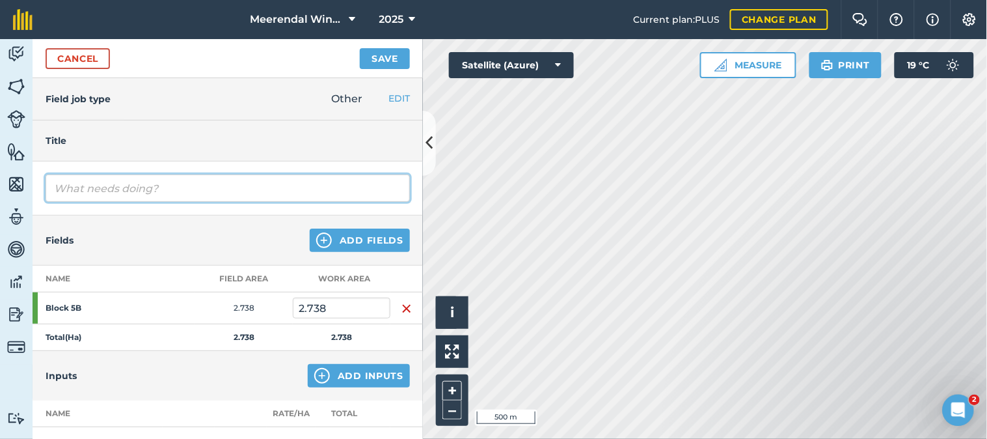
click at [88, 191] on input "text" at bounding box center [228, 187] width 364 height 27
type input "Rolled Bitter Lupin crop (every 2nd row)"
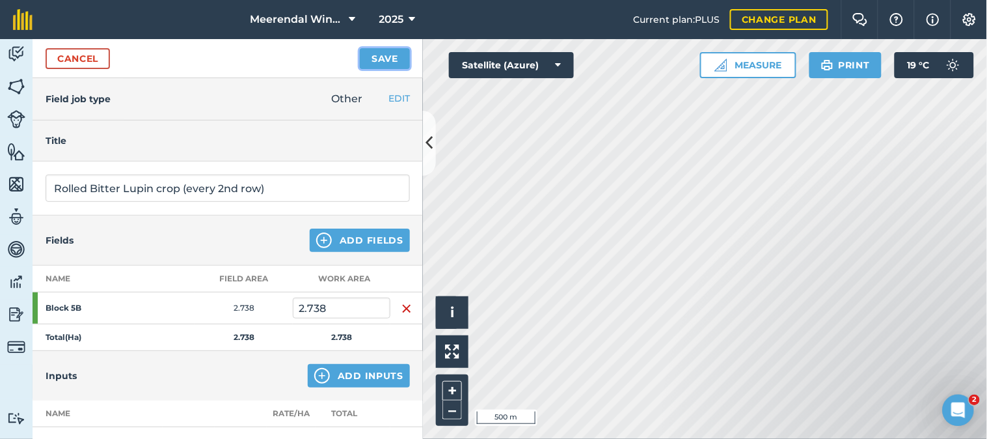
click at [387, 57] on button "Save" at bounding box center [385, 58] width 50 height 21
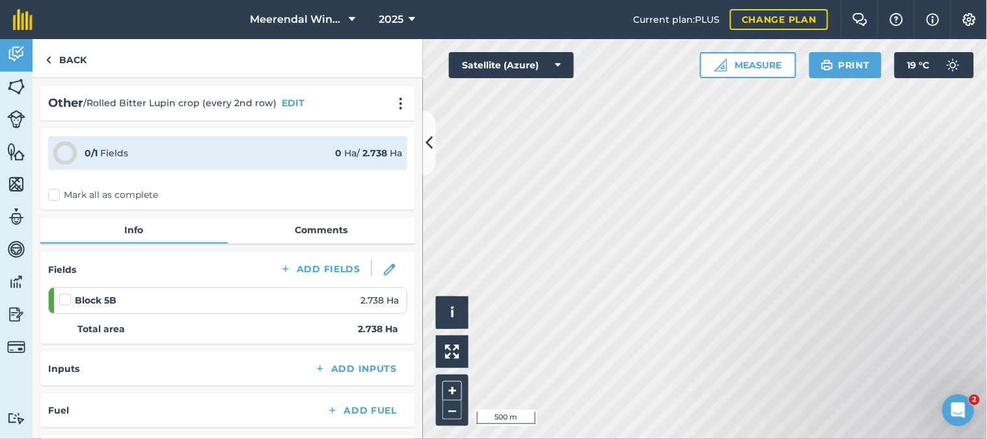
click at [62, 293] on label at bounding box center [67, 293] width 16 height 0
click at [62, 293] on input "checkbox" at bounding box center [63, 297] width 8 height 8
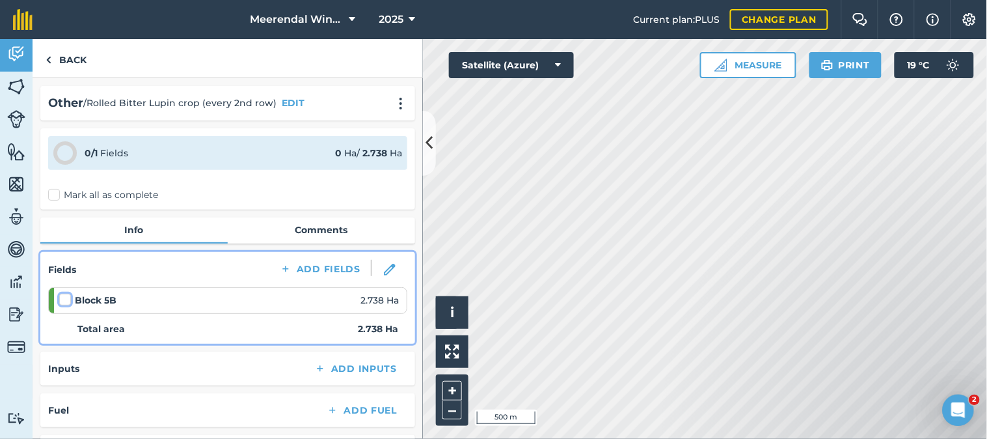
checkbox input "false"
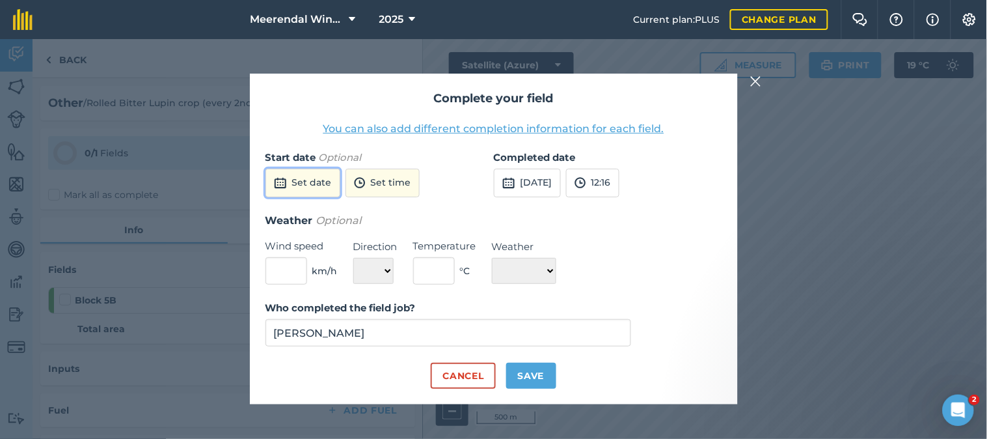
click at [310, 181] on button "Set date" at bounding box center [302, 183] width 75 height 29
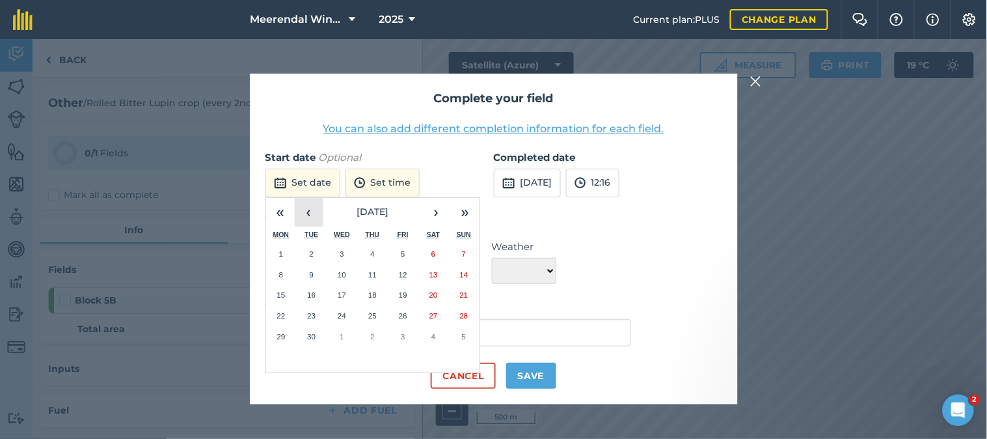
click at [315, 211] on button "‹" at bounding box center [309, 212] width 29 height 29
click at [286, 295] on button "11" at bounding box center [281, 294] width 31 height 21
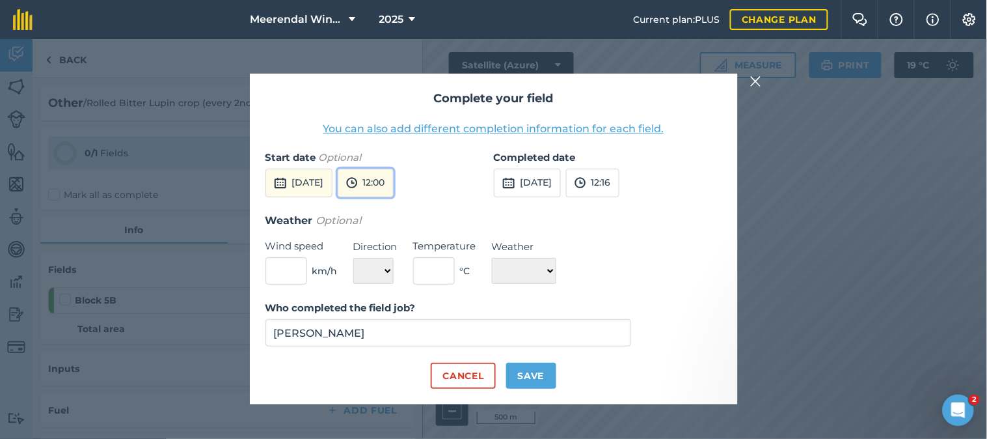
click at [394, 176] on button "12:00" at bounding box center [366, 183] width 56 height 29
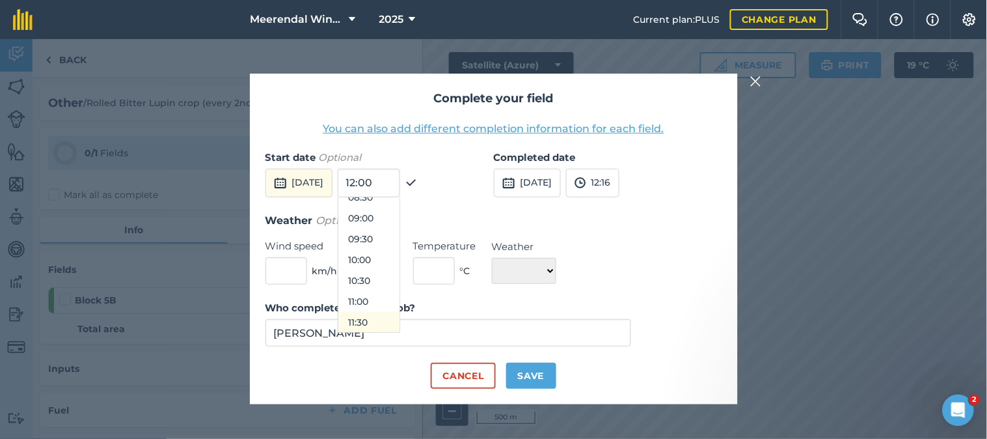
scroll to position [293, 0]
click at [396, 291] on button "09:00" at bounding box center [368, 290] width 61 height 21
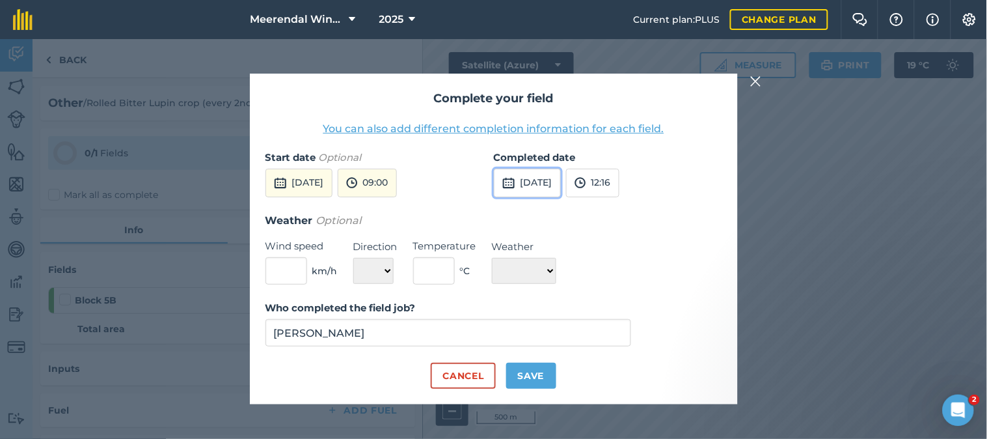
click at [535, 176] on button "[DATE]" at bounding box center [527, 183] width 67 height 29
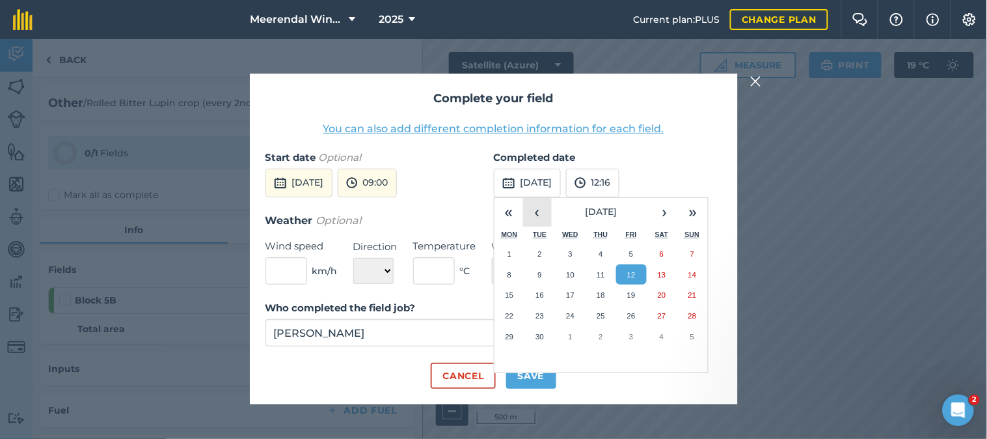
click at [541, 209] on button "‹" at bounding box center [537, 212] width 29 height 29
click at [509, 290] on abbr "11" at bounding box center [509, 294] width 8 height 8
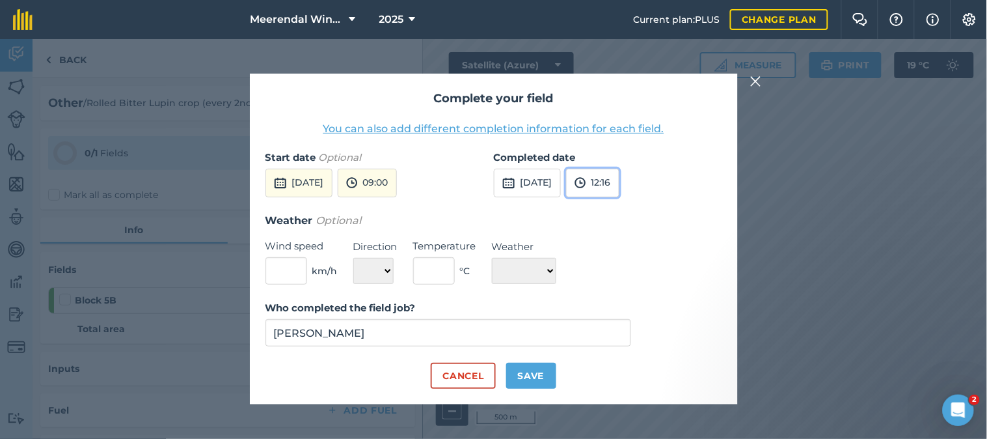
click at [619, 178] on button "12:16" at bounding box center [592, 183] width 53 height 29
click at [626, 303] on button "15:00" at bounding box center [597, 302] width 61 height 21
click at [528, 366] on button "Save" at bounding box center [531, 375] width 50 height 26
checkbox input "true"
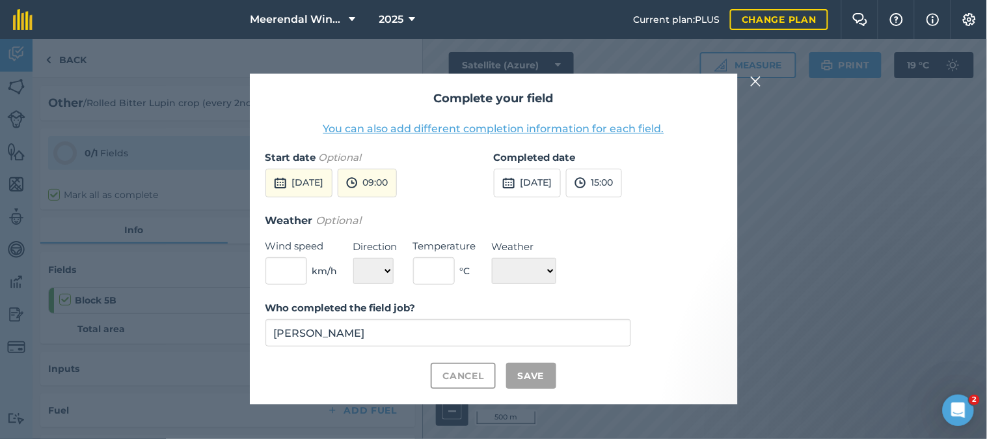
checkbox input "true"
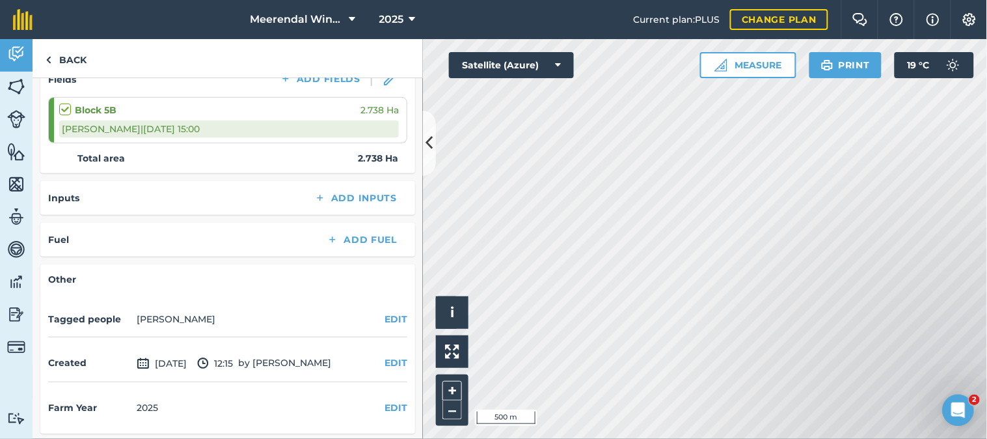
scroll to position [0, 0]
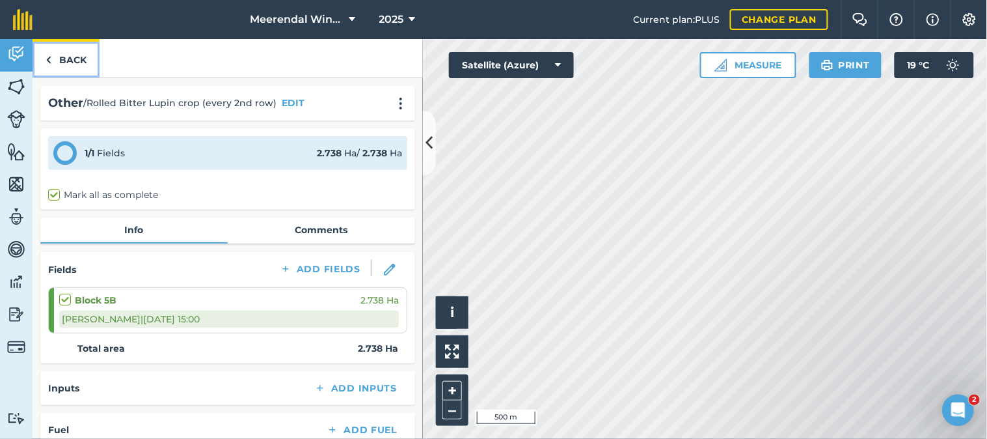
click at [76, 59] on link "Back" at bounding box center [66, 58] width 67 height 38
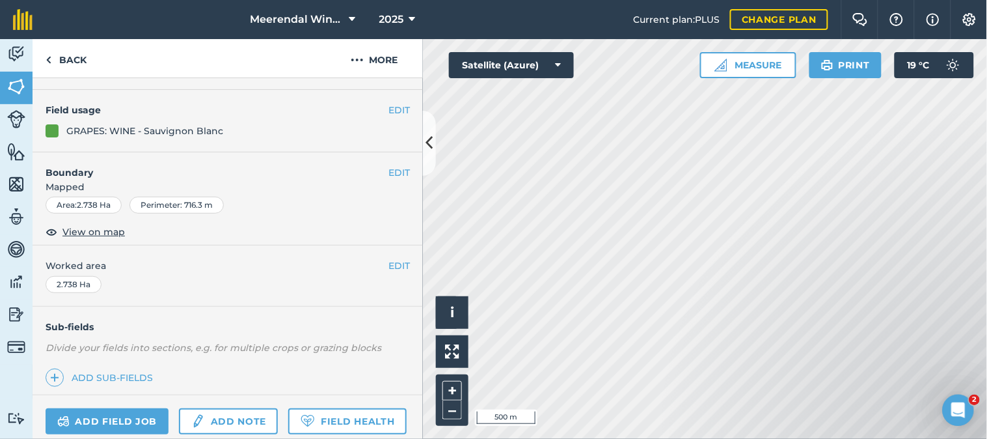
scroll to position [367, 0]
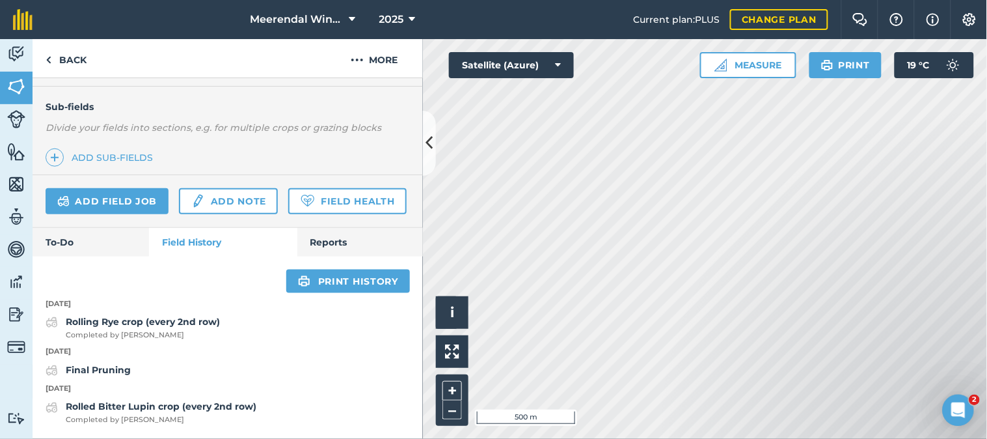
scroll to position [226, 0]
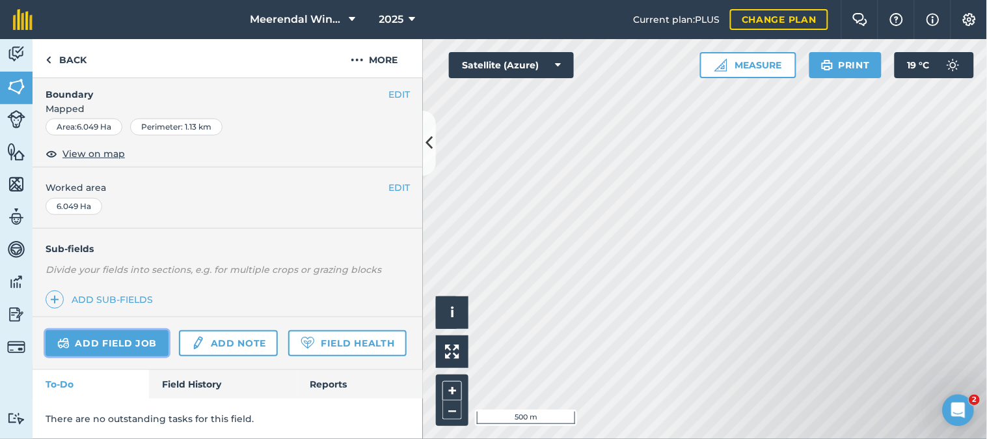
click at [92, 330] on link "Add field job" at bounding box center [107, 343] width 123 height 26
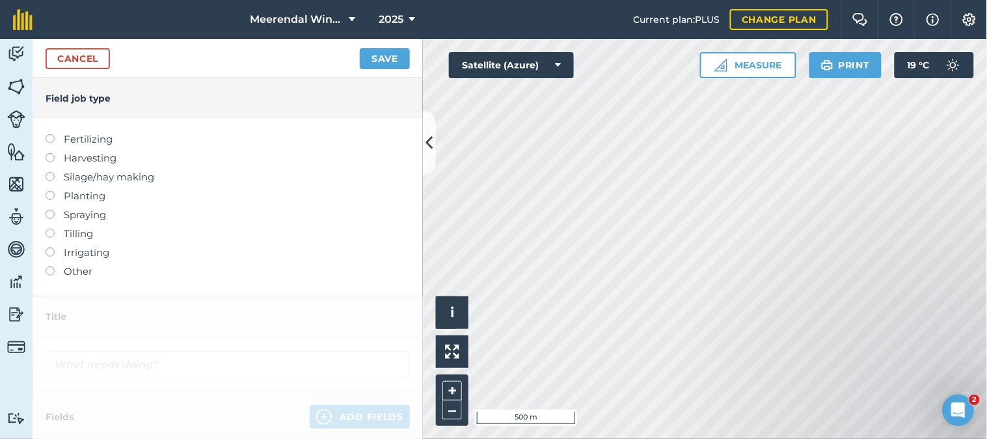
click at [49, 266] on label at bounding box center [55, 266] width 18 height 0
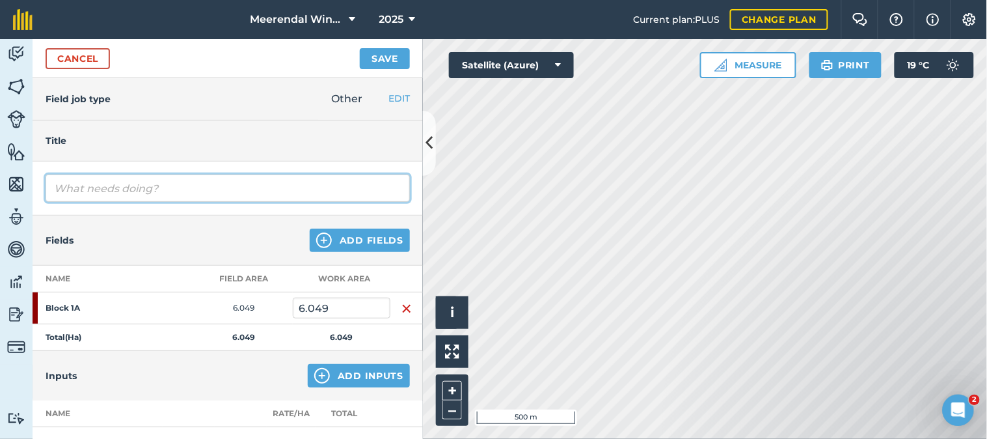
click at [94, 184] on input "text" at bounding box center [228, 187] width 364 height 27
type input "Rolling Bitter Lupin crop (every 2nd row)"
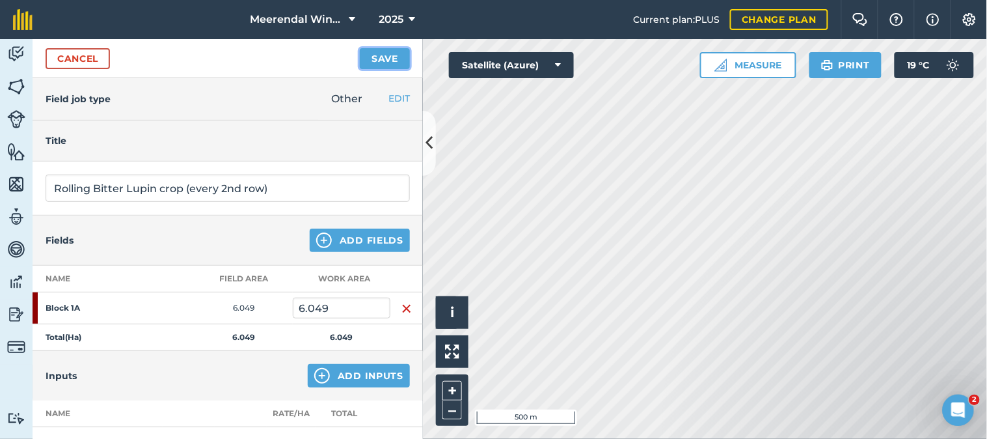
click at [379, 55] on button "Save" at bounding box center [385, 58] width 50 height 21
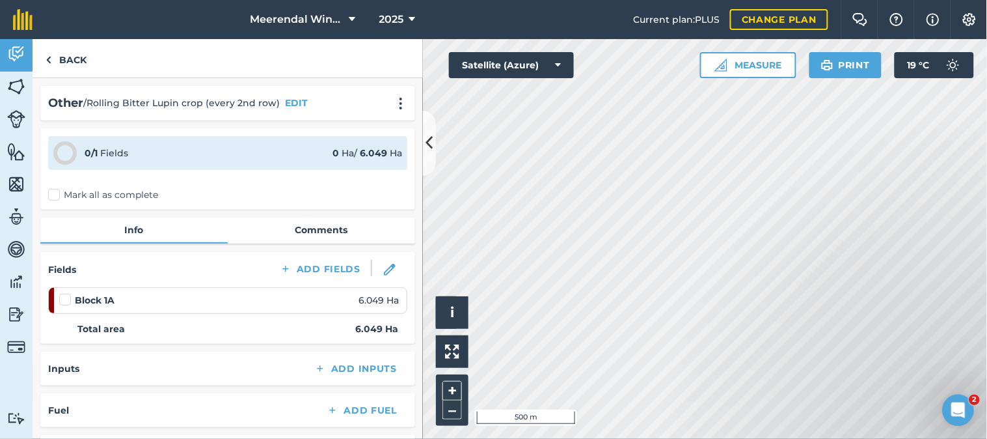
click at [64, 293] on label at bounding box center [67, 293] width 16 height 0
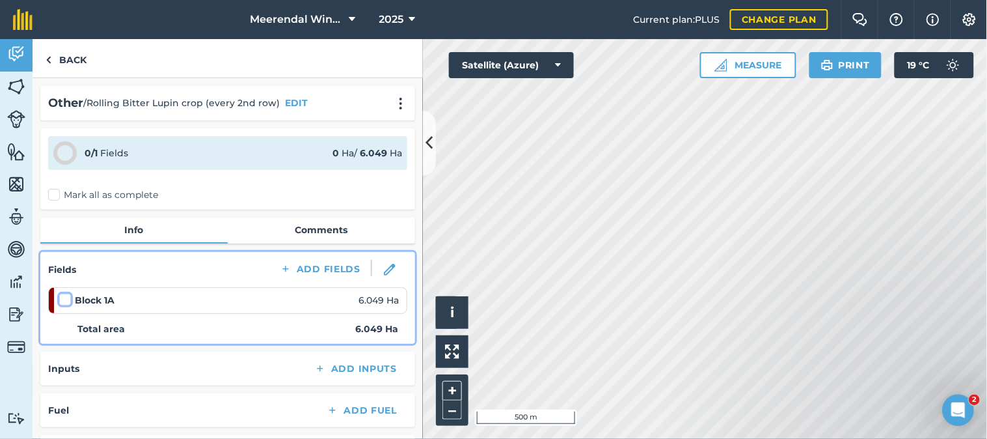
click at [64, 297] on input "checkbox" at bounding box center [63, 297] width 8 height 8
checkbox input "false"
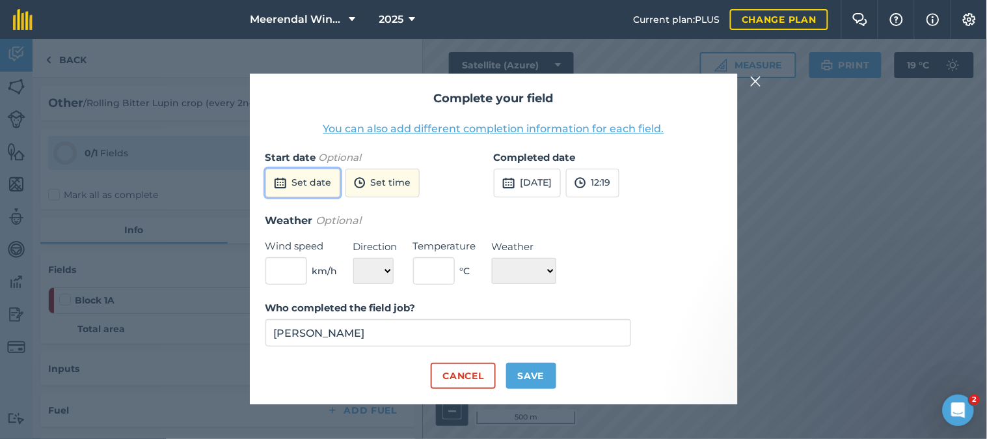
click at [325, 176] on button "Set date" at bounding box center [302, 183] width 75 height 29
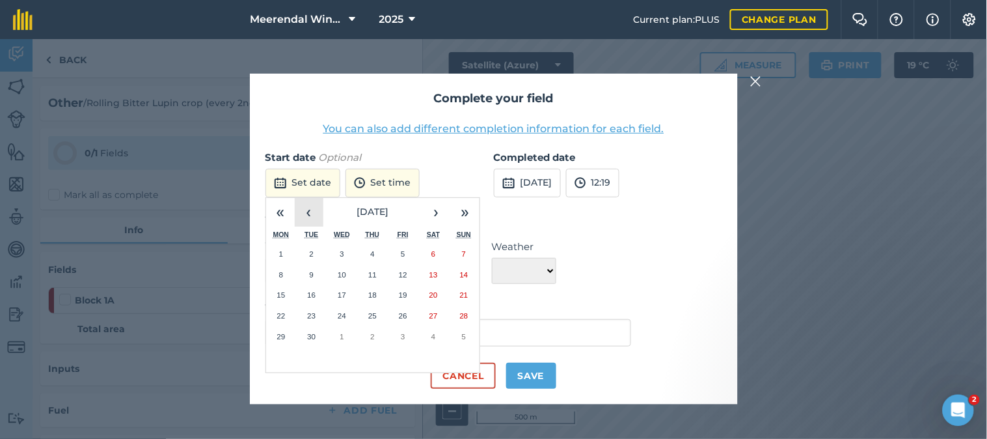
click at [311, 206] on button "‹" at bounding box center [309, 212] width 29 height 29
click at [310, 292] on abbr "12" at bounding box center [311, 294] width 8 height 8
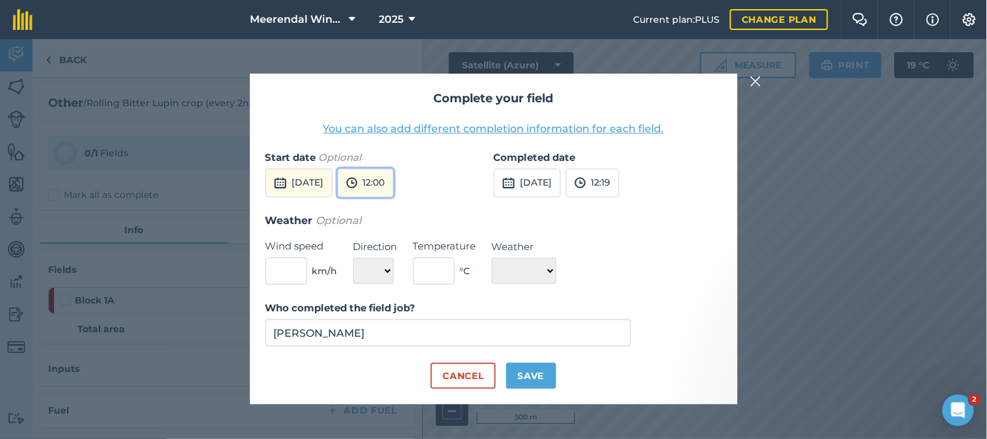
click at [394, 183] on button "12:00" at bounding box center [366, 183] width 56 height 29
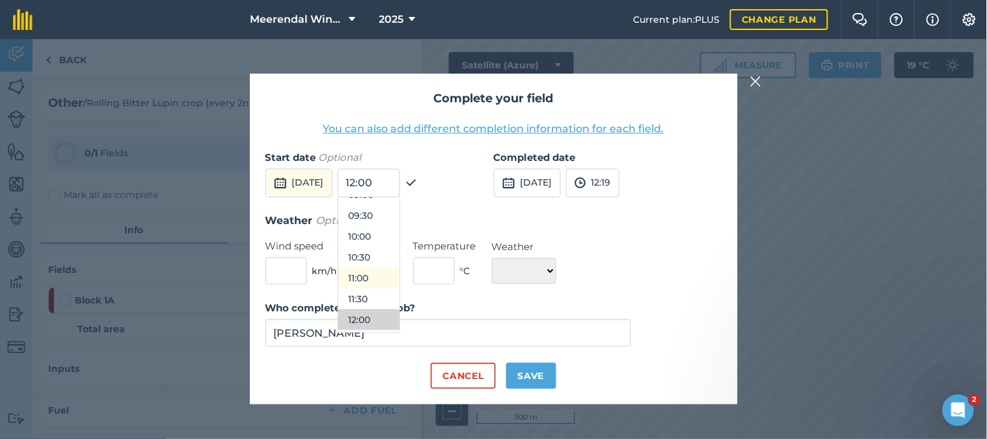
scroll to position [365, 0]
click at [400, 213] on button "09:00" at bounding box center [368, 218] width 61 height 21
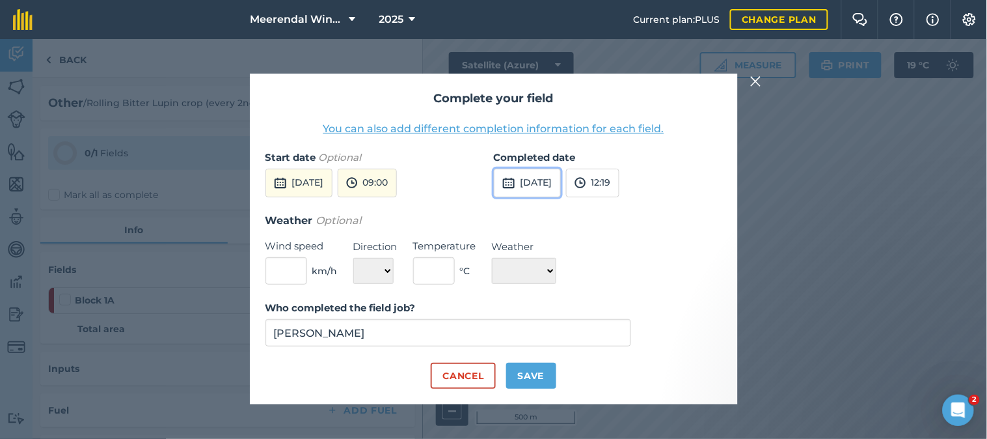
click at [554, 181] on button "[DATE]" at bounding box center [527, 183] width 67 height 29
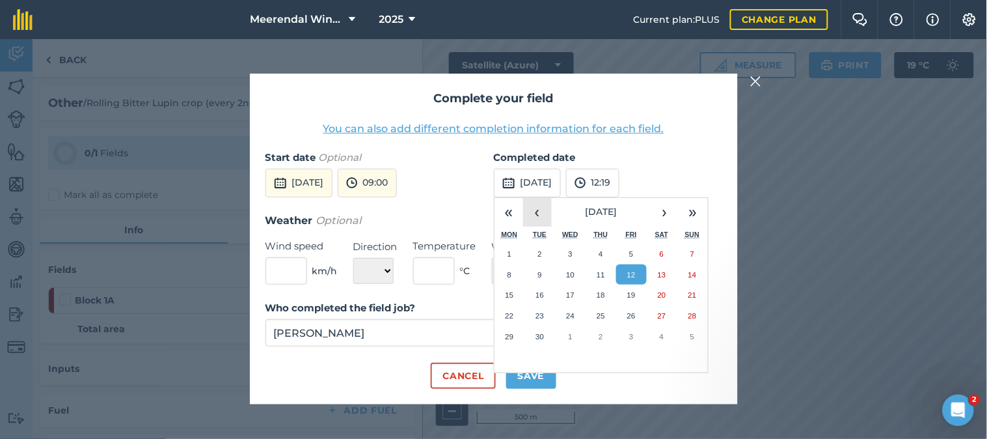
click at [542, 213] on button "‹" at bounding box center [537, 212] width 29 height 29
click at [538, 295] on abbr "12" at bounding box center [540, 294] width 8 height 8
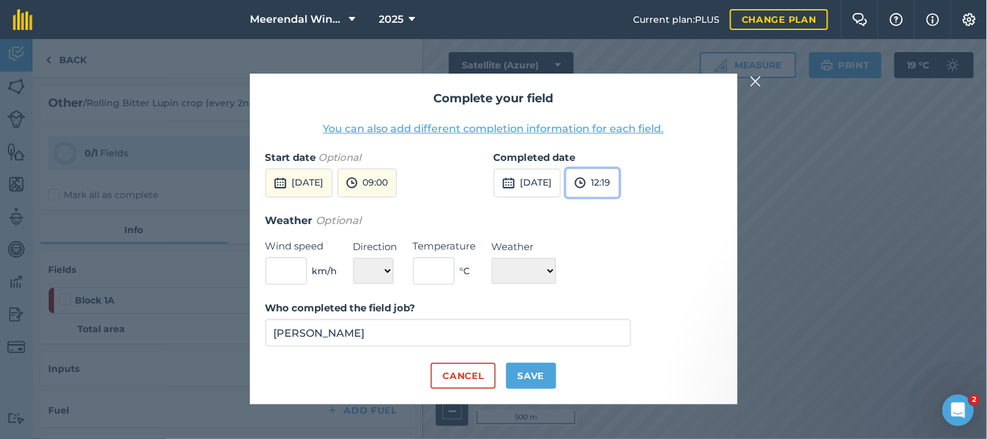
click at [619, 183] on button "12:19" at bounding box center [592, 183] width 53 height 29
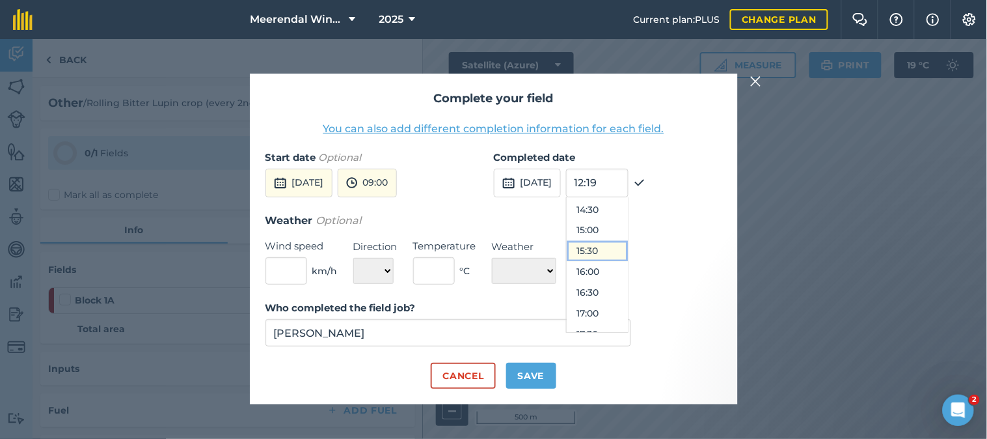
click at [623, 252] on button "15:30" at bounding box center [597, 251] width 61 height 21
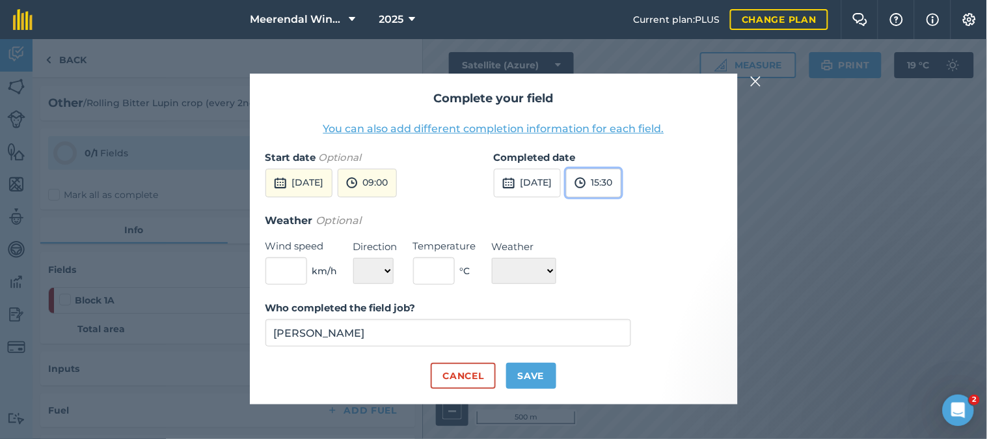
click at [621, 184] on button "15:30" at bounding box center [593, 183] width 55 height 29
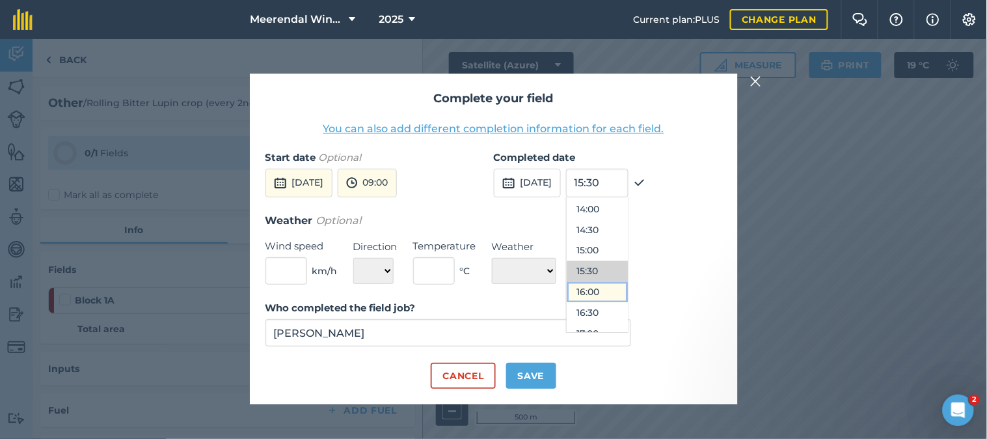
click at [625, 289] on button "16:00" at bounding box center [597, 292] width 61 height 21
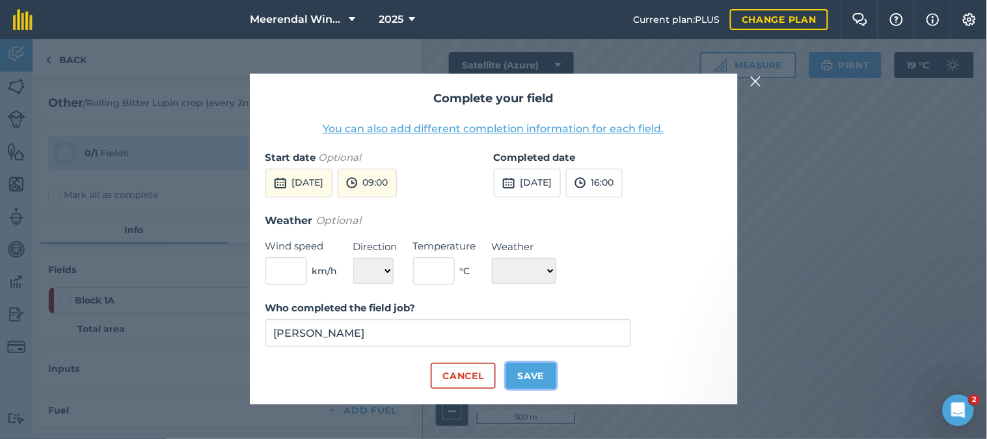
click at [534, 374] on button "Save" at bounding box center [531, 375] width 50 height 26
checkbox input "true"
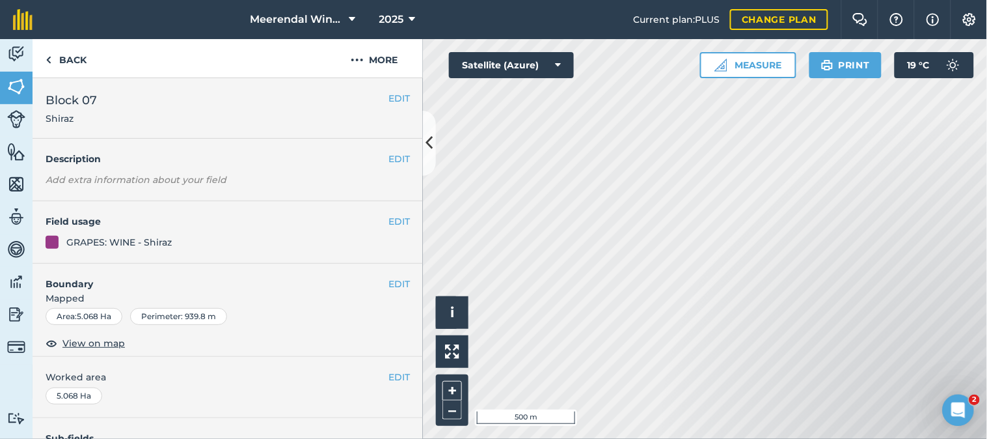
scroll to position [226, 0]
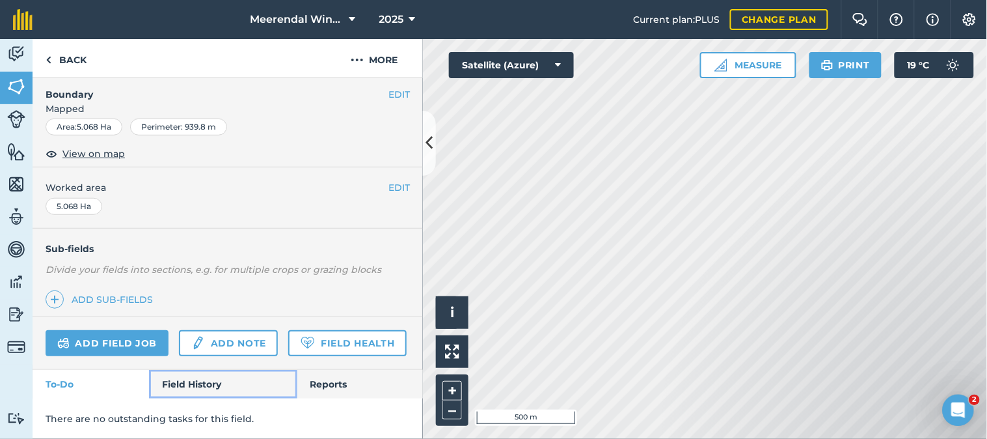
click at [198, 374] on link "Field History" at bounding box center [223, 384] width 148 height 29
